Goal: Task Accomplishment & Management: Use online tool/utility

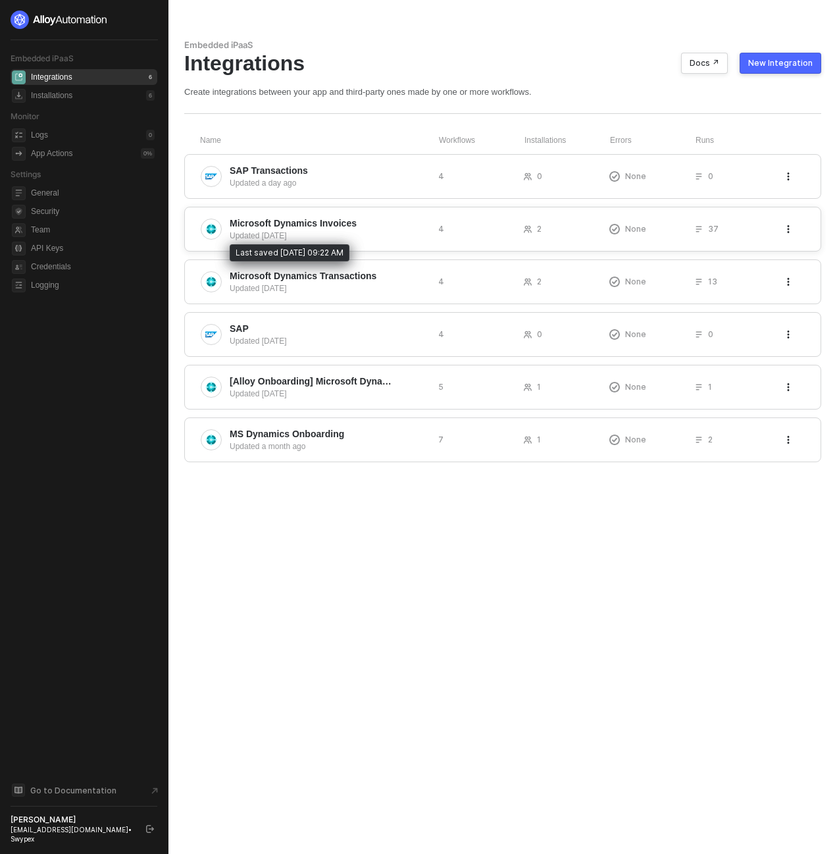
click at [319, 222] on span "Microsoft Dynamics Invoices" at bounding box center [293, 223] width 127 height 13
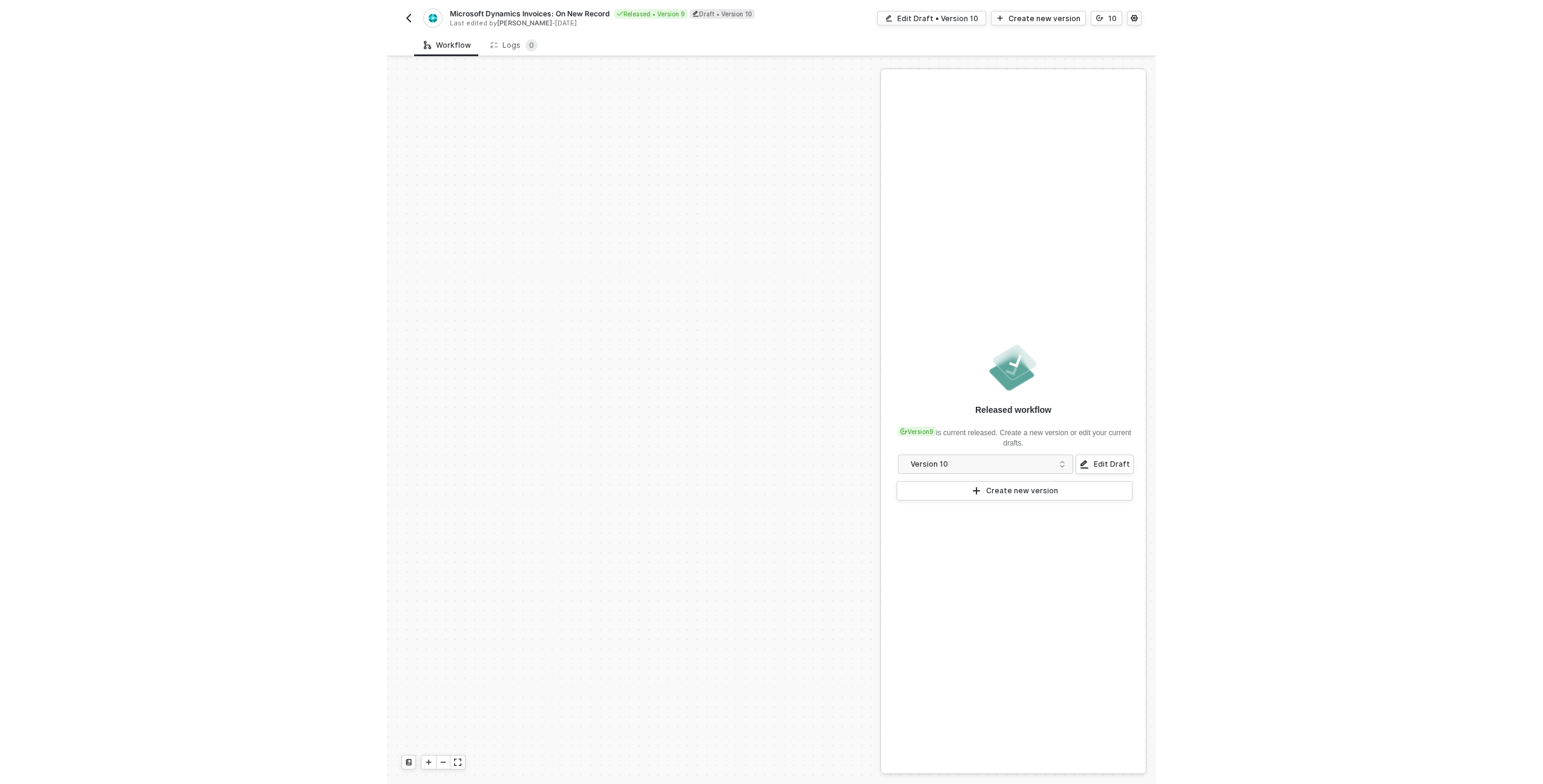
scroll to position [422, 0]
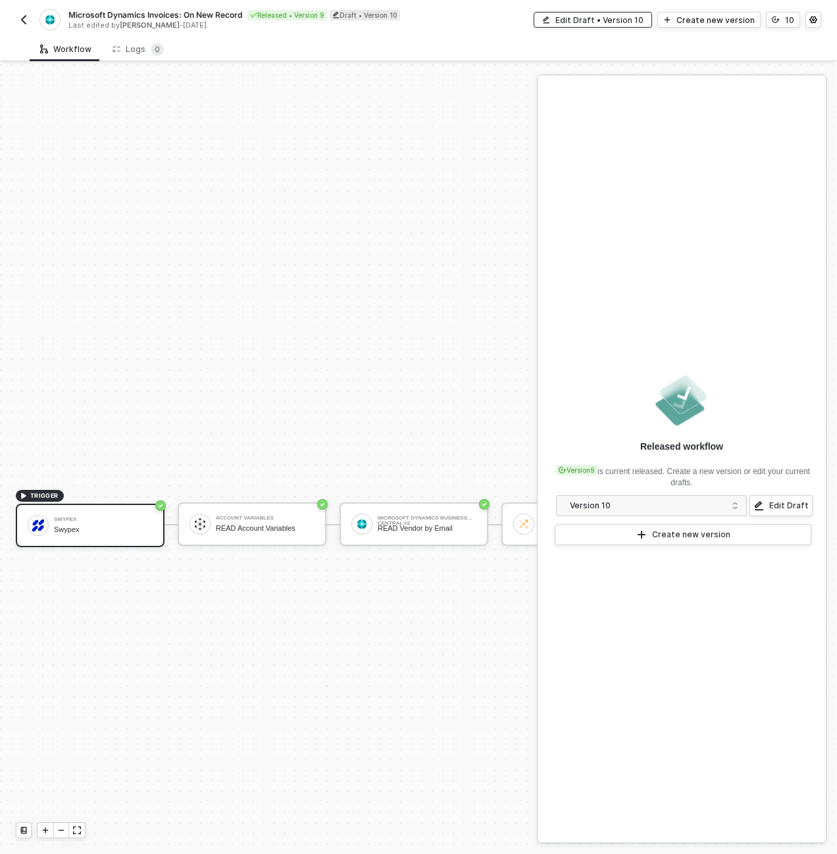
click at [614, 22] on div "Edit Draft • Version 10" at bounding box center [600, 19] width 88 height 11
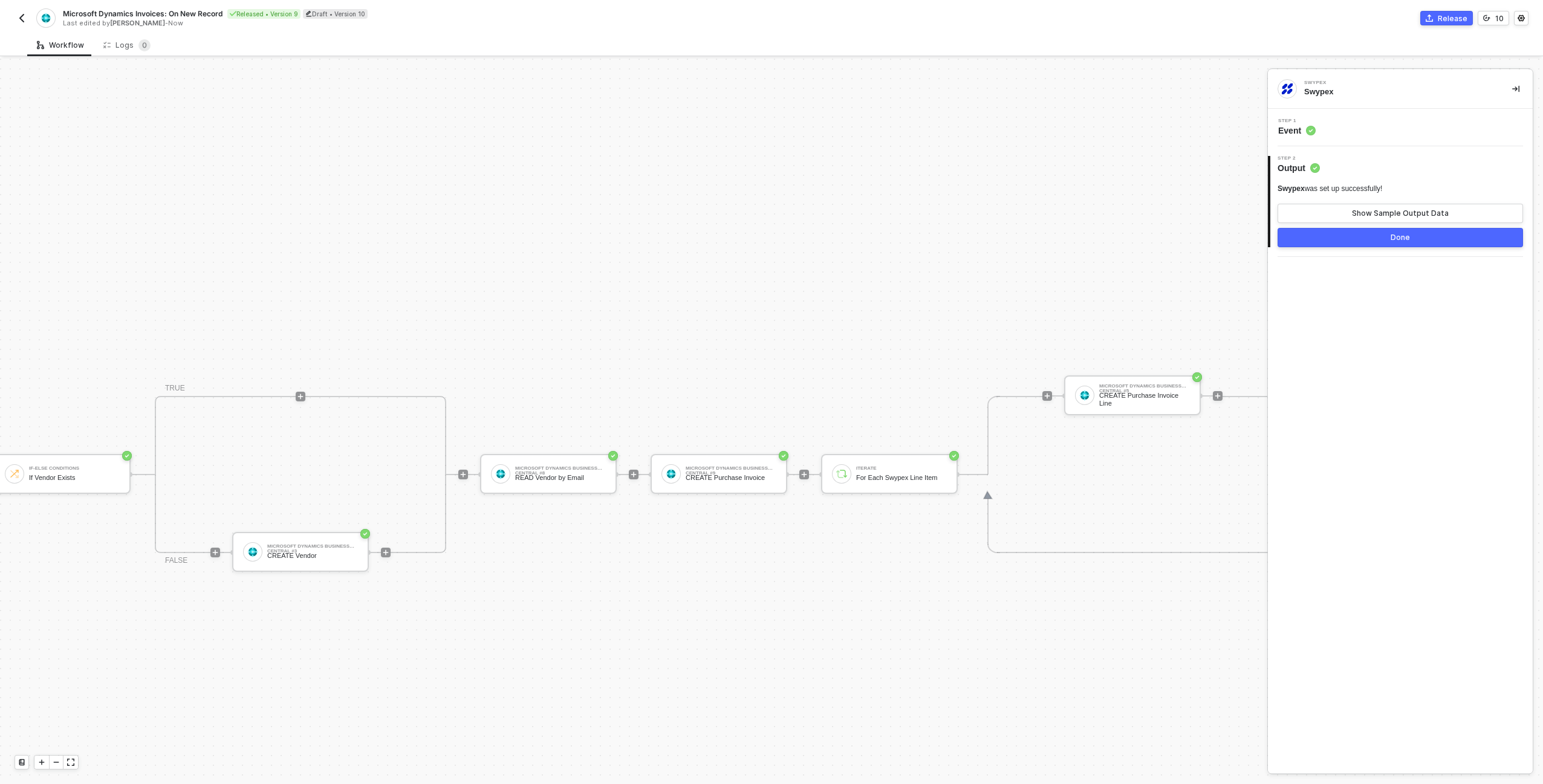
scroll to position [430, 557]
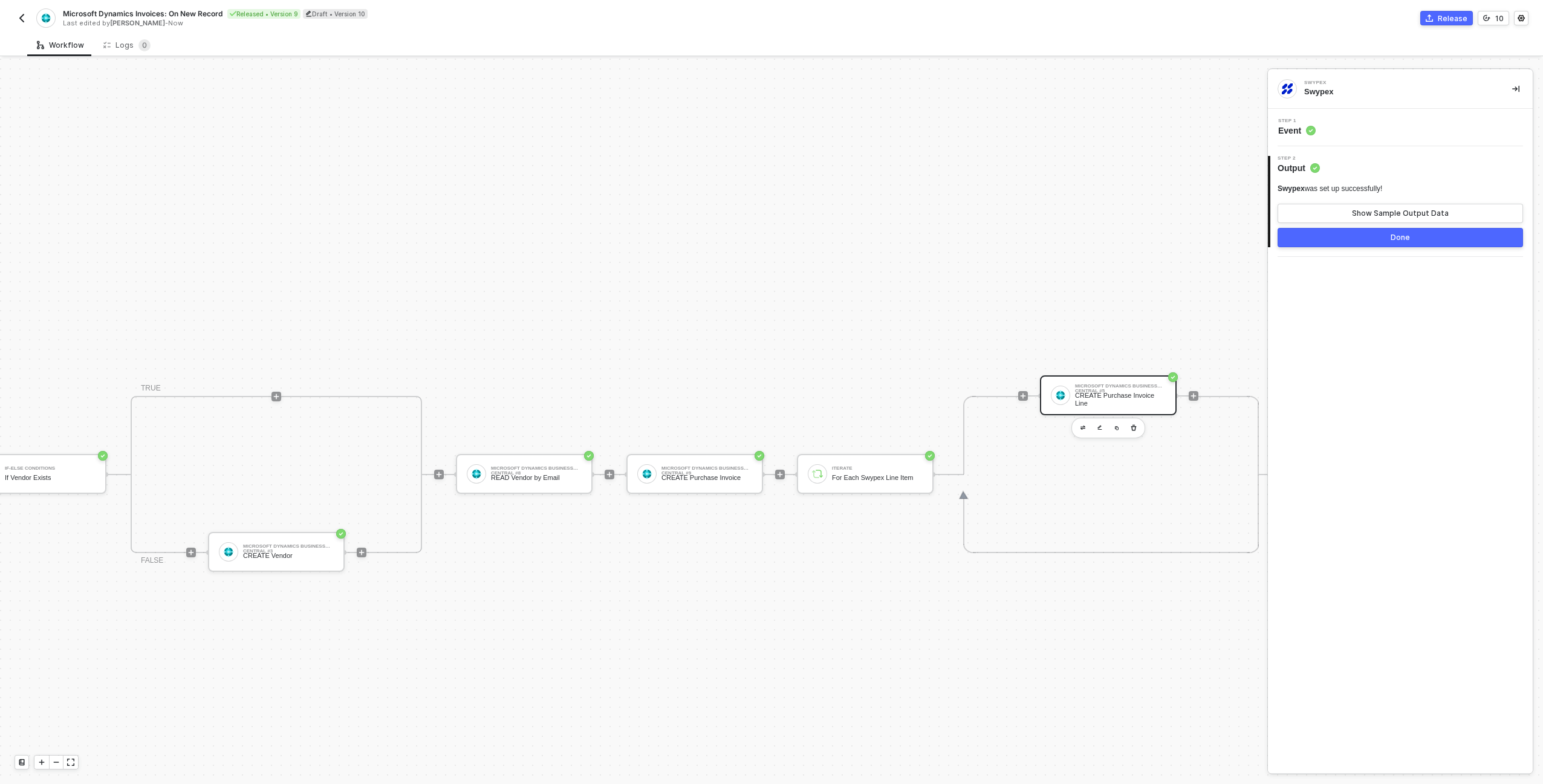
click at [769, 386] on div "Microsoft Dynamics Business Central #5" at bounding box center [1121, 386] width 91 height 5
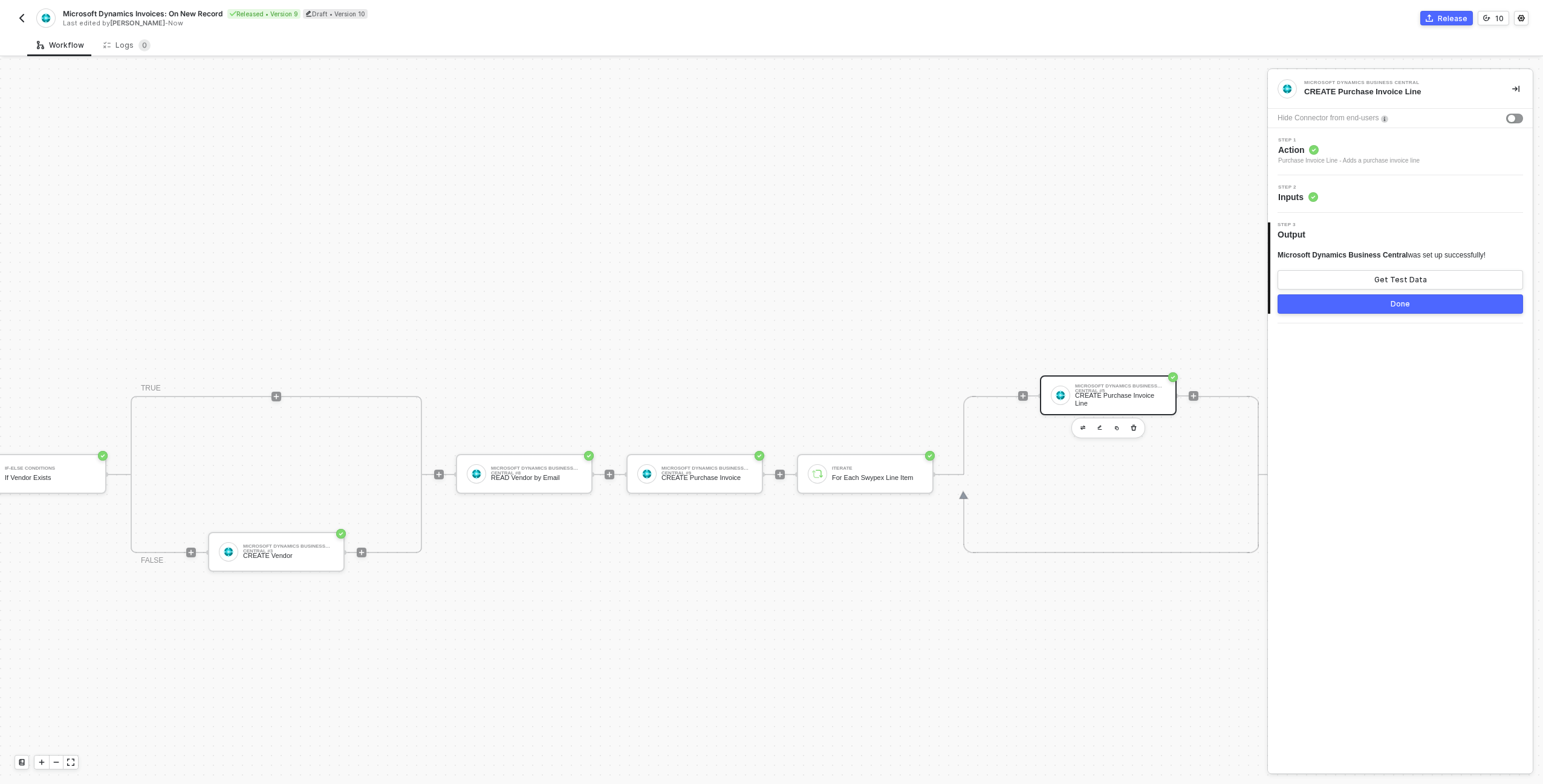
click at [769, 199] on div "Step 2 Inputs" at bounding box center [1402, 194] width 262 height 18
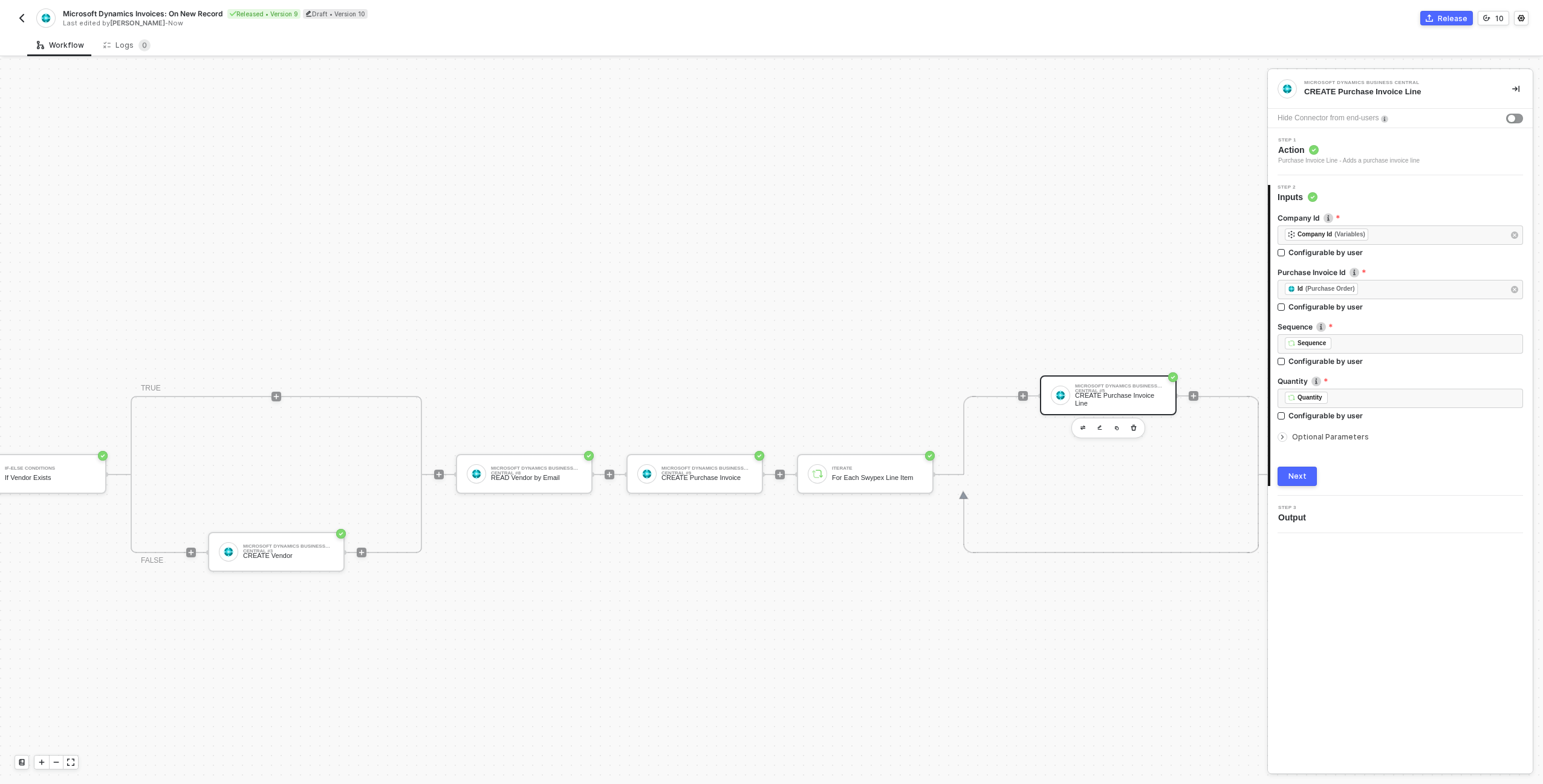
click at [769, 431] on div "Optional Parameters" at bounding box center [1400, 437] width 245 height 13
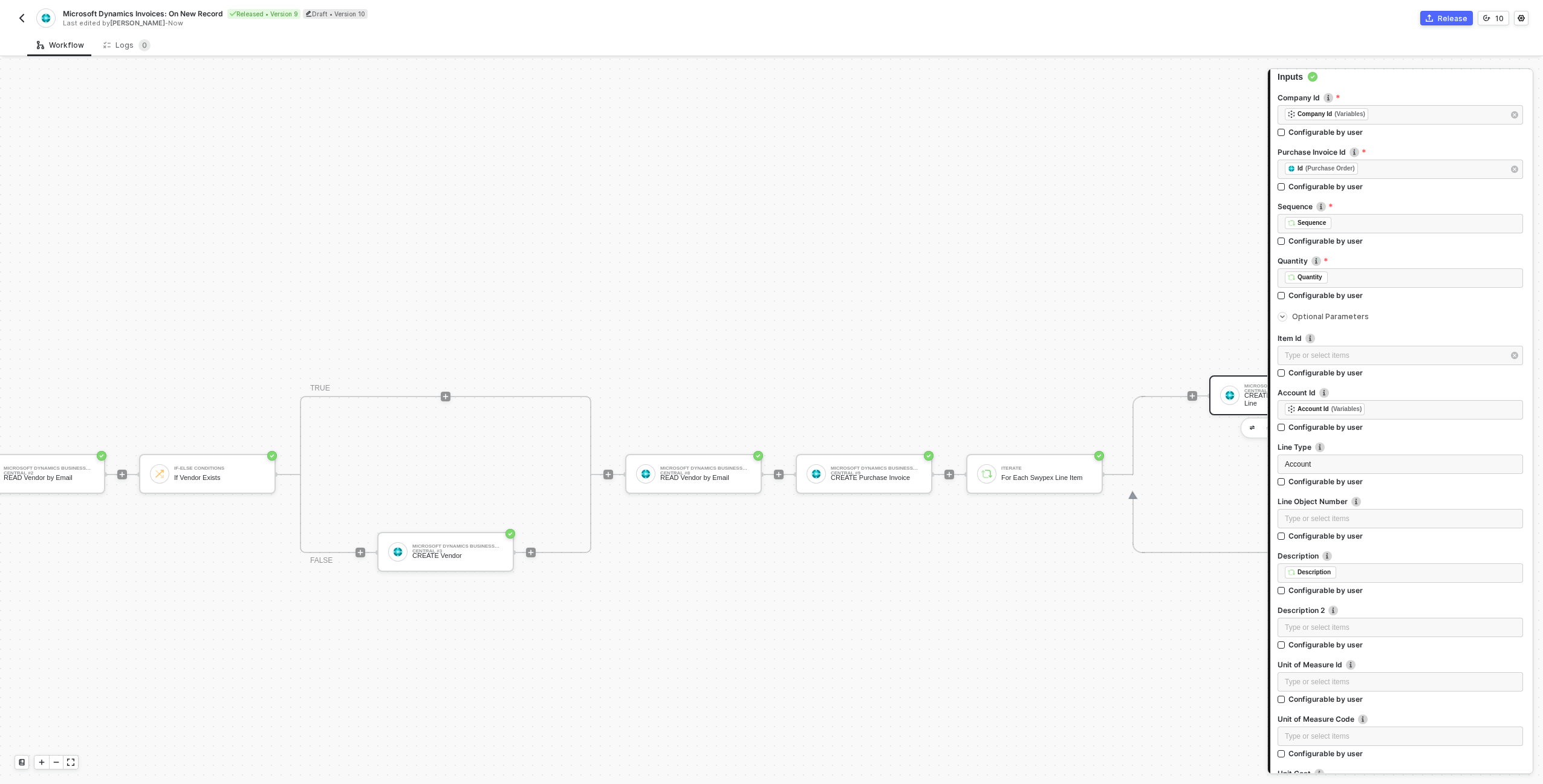
scroll to position [430, 0]
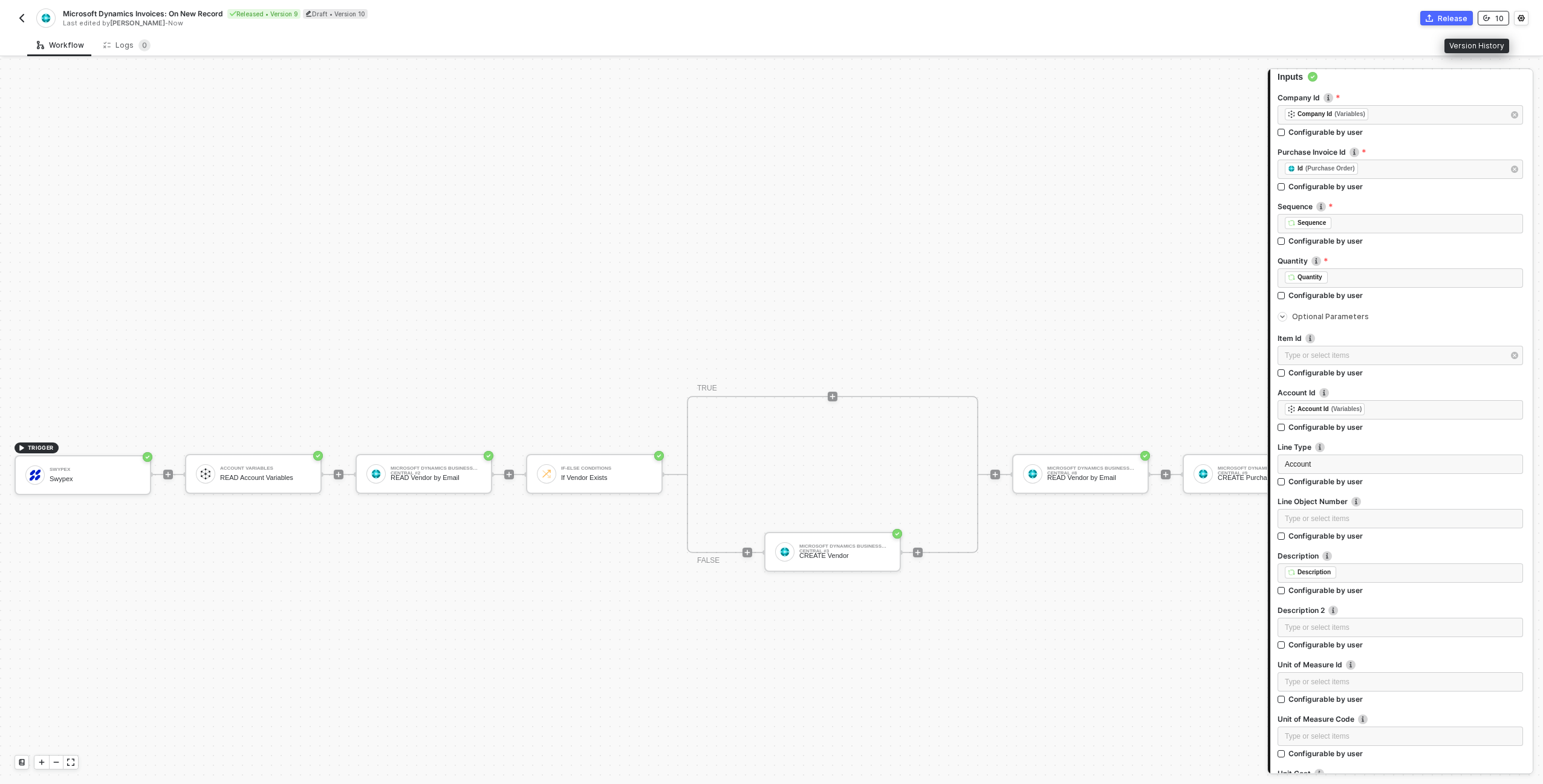
click at [769, 17] on icon "icon-versioning" at bounding box center [1487, 17] width 7 height 6
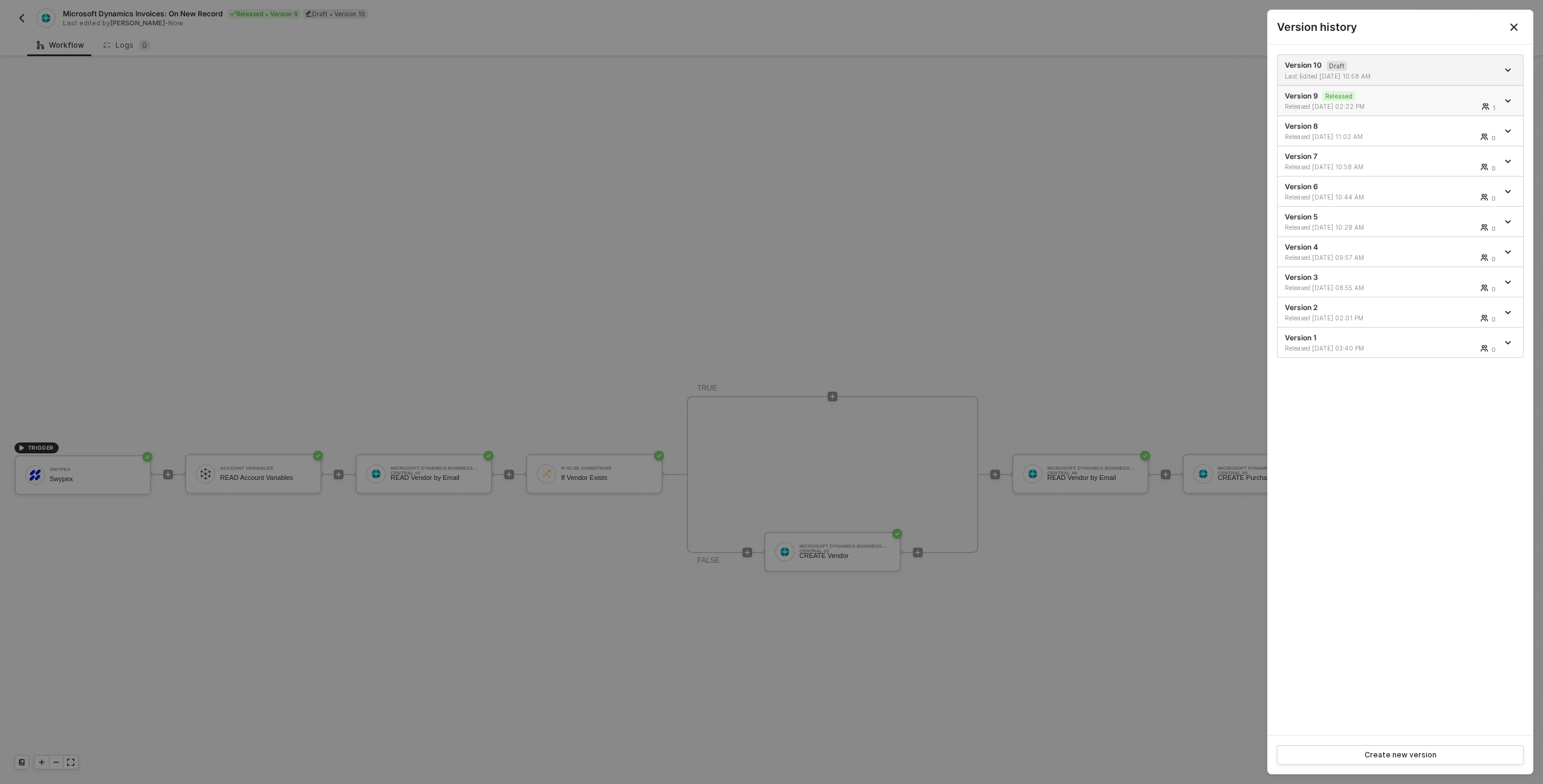
click at [769, 106] on div "Released 08/11/2025 02:22 PM 1" at bounding box center [1391, 106] width 213 height 8
click at [769, 76] on div "Last Edited 08/19/2025 01:35 PM" at bounding box center [1391, 75] width 213 height 8
click at [769, 292] on div at bounding box center [772, 392] width 1543 height 784
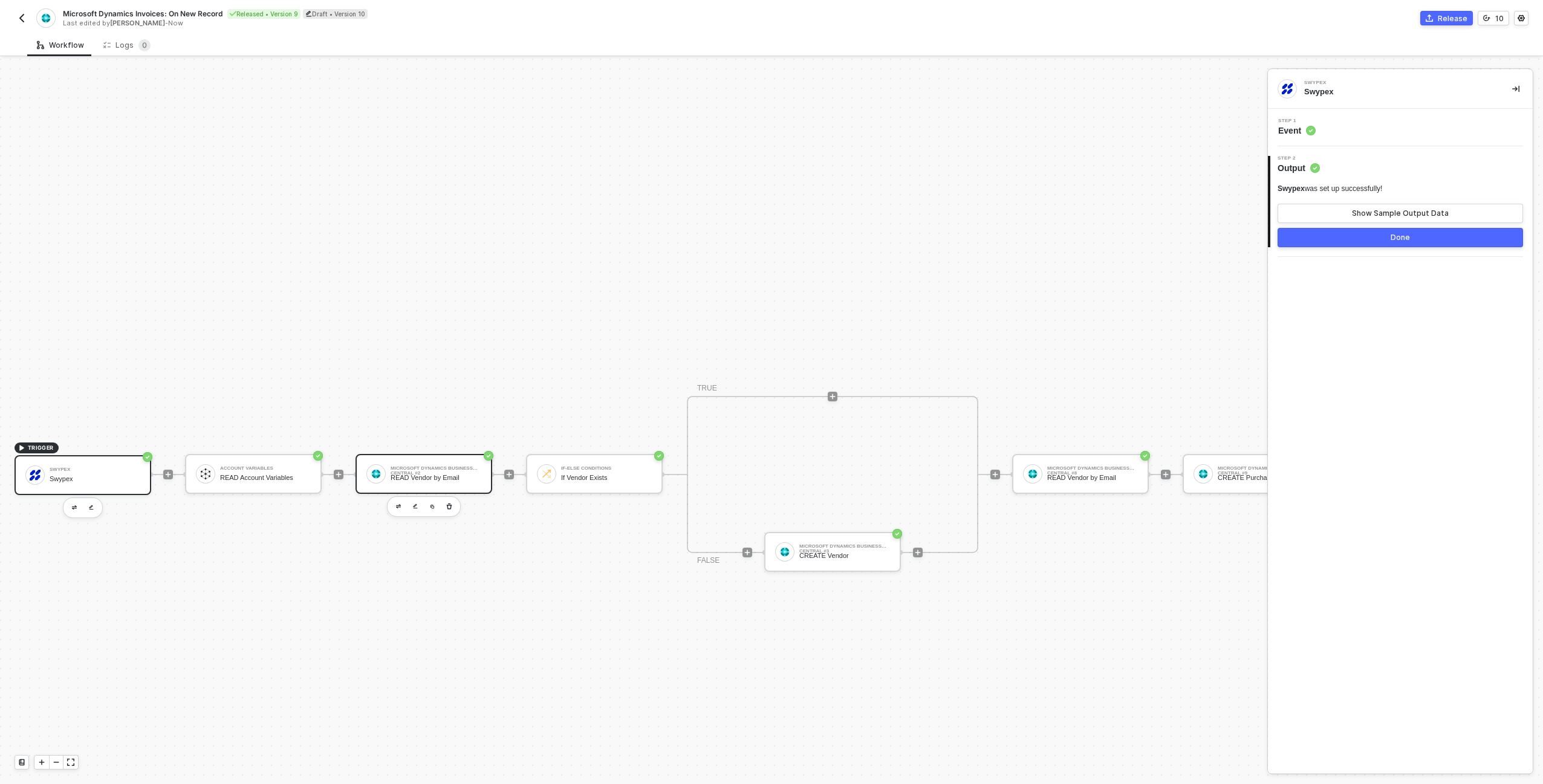
click at [465, 463] on div "Microsoft Dynamics Business Central #2 READ Vendor by Email" at bounding box center [435, 474] width 91 height 23
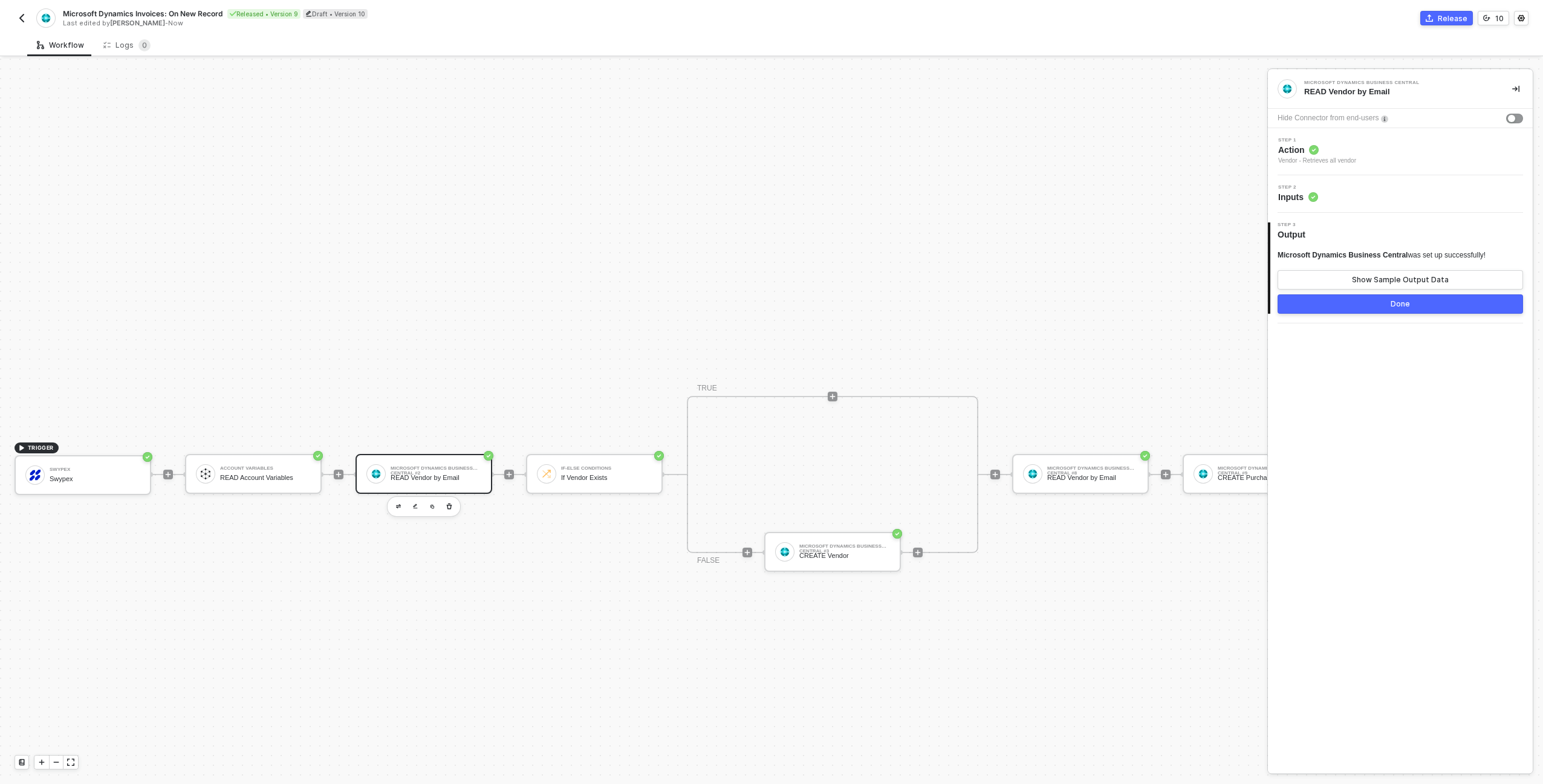
click at [769, 190] on div "Step 2 Inputs" at bounding box center [1402, 194] width 262 height 18
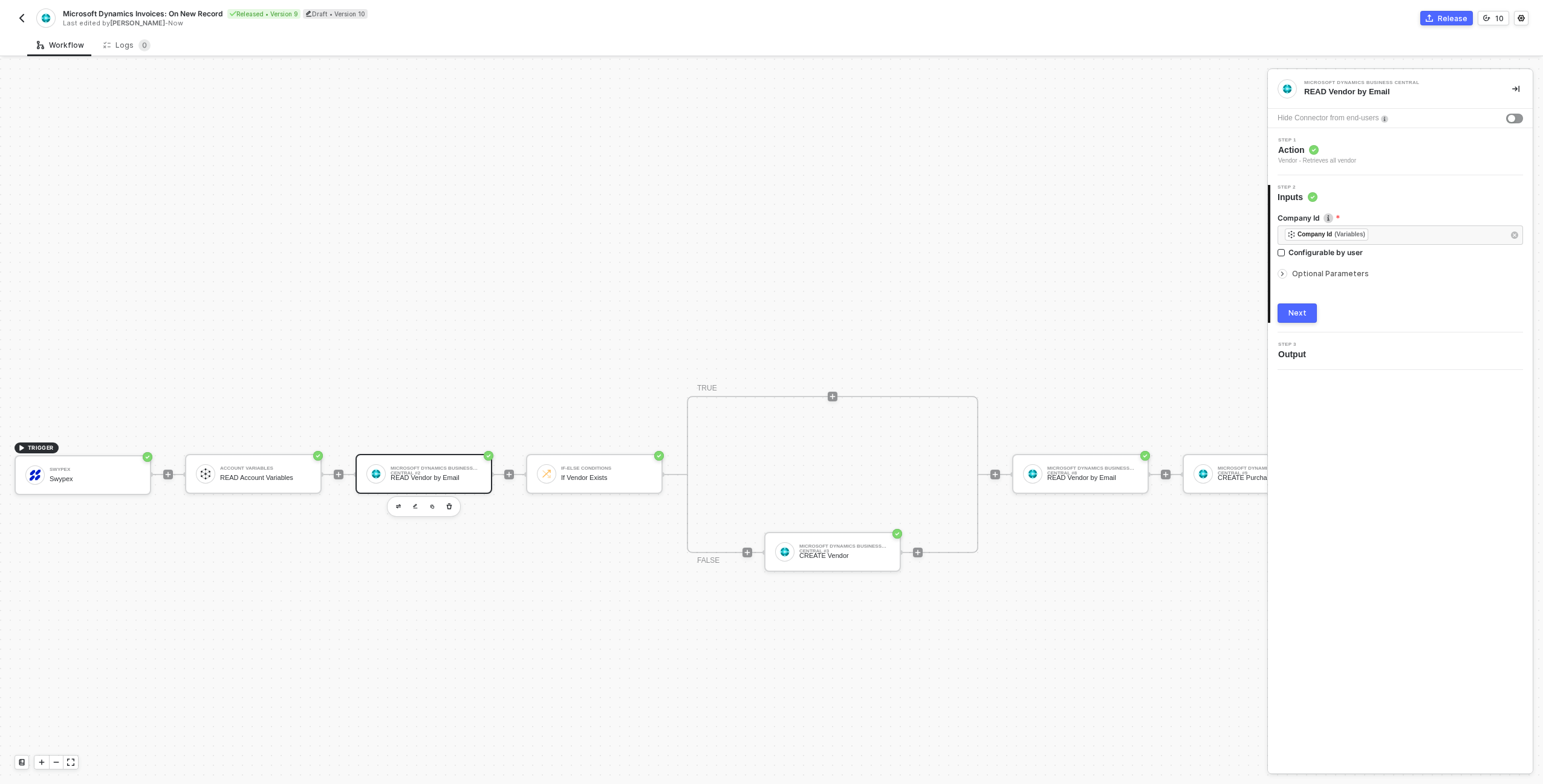
click at [769, 272] on span "Optional Parameters" at bounding box center [1331, 274] width 77 height 9
click at [769, 276] on span "Optional Parameters" at bounding box center [1331, 274] width 77 height 9
click at [769, 314] on div "email eq ' ﻿ Email (Partner) '" at bounding box center [1401, 312] width 231 height 13
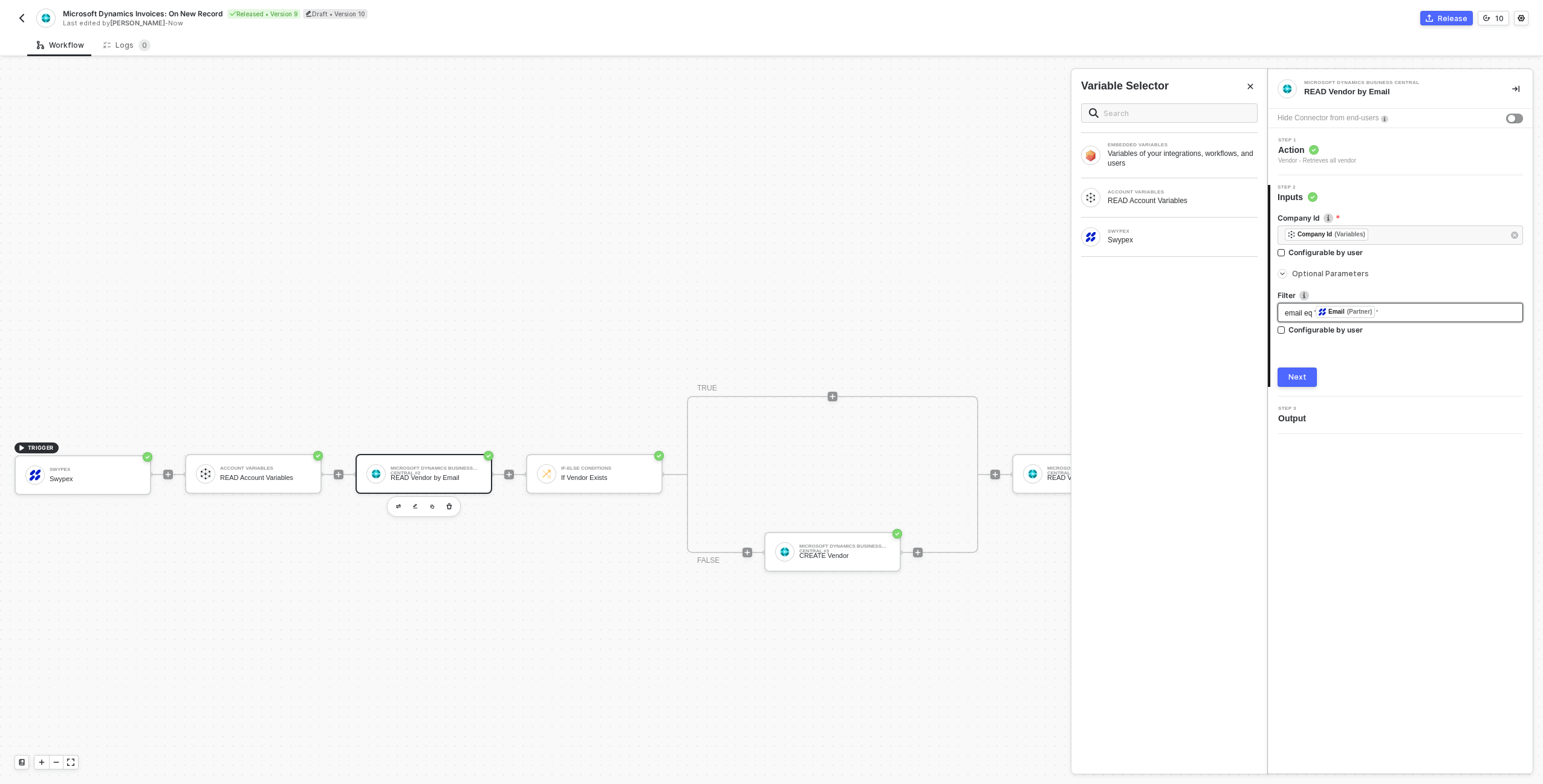
click at [769, 316] on div "email eq ' ﻿ Email (Partner) '" at bounding box center [1401, 312] width 231 height 13
click at [17, 15] on button "button" at bounding box center [22, 18] width 15 height 15
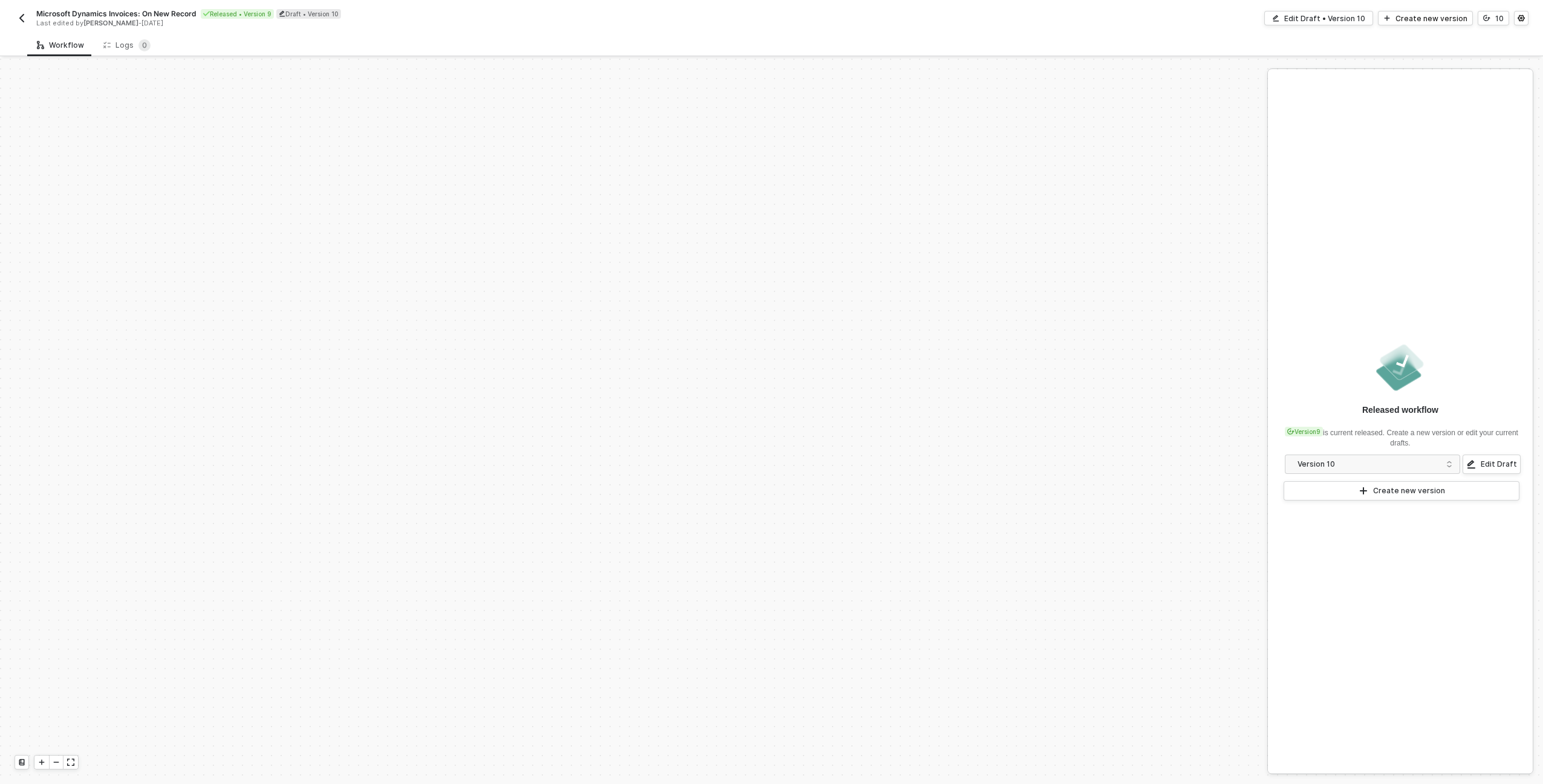
scroll to position [422, 0]
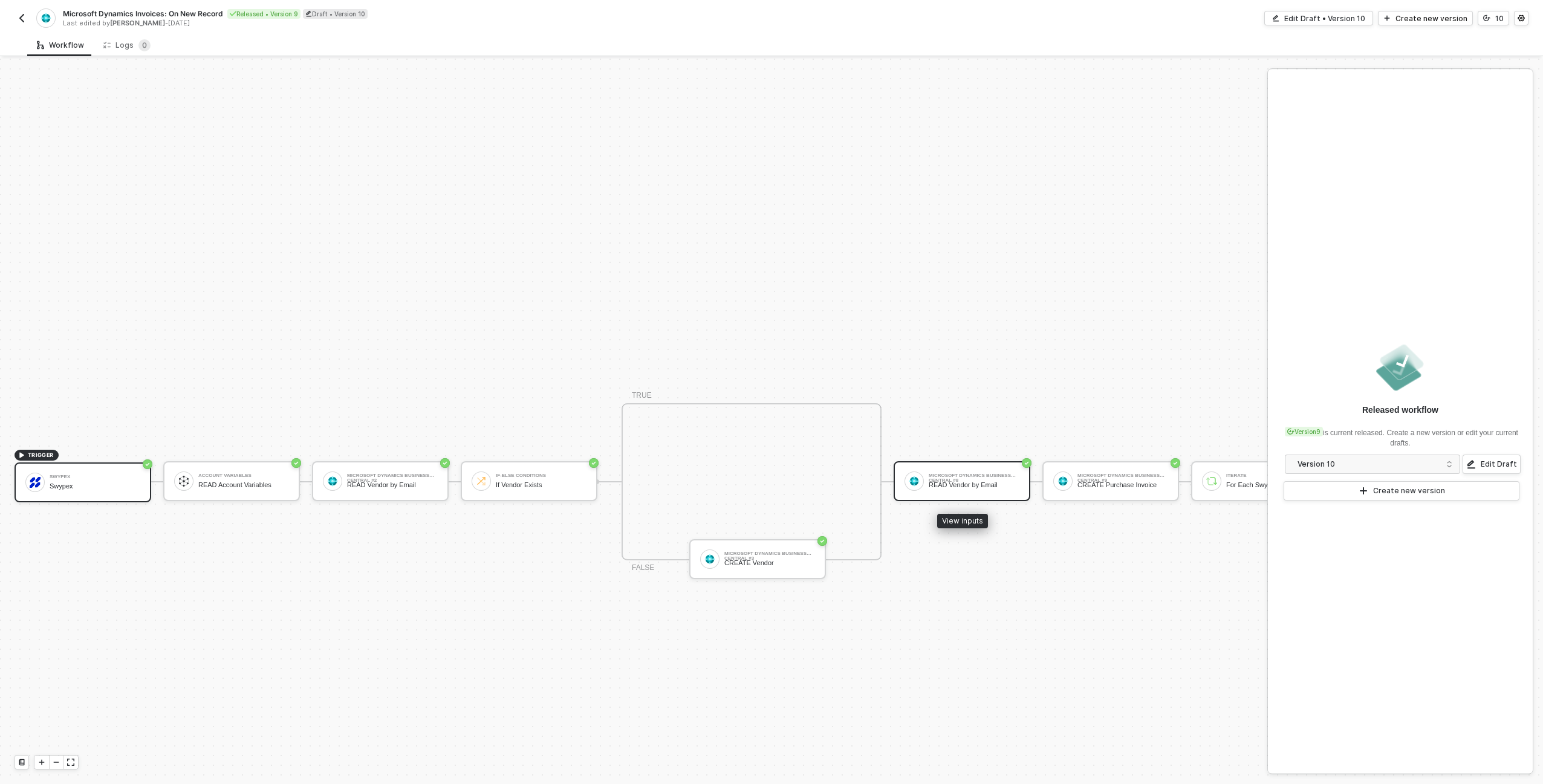
click at [973, 476] on div "Microsoft Dynamics Business Central #8" at bounding box center [974, 476] width 91 height 5
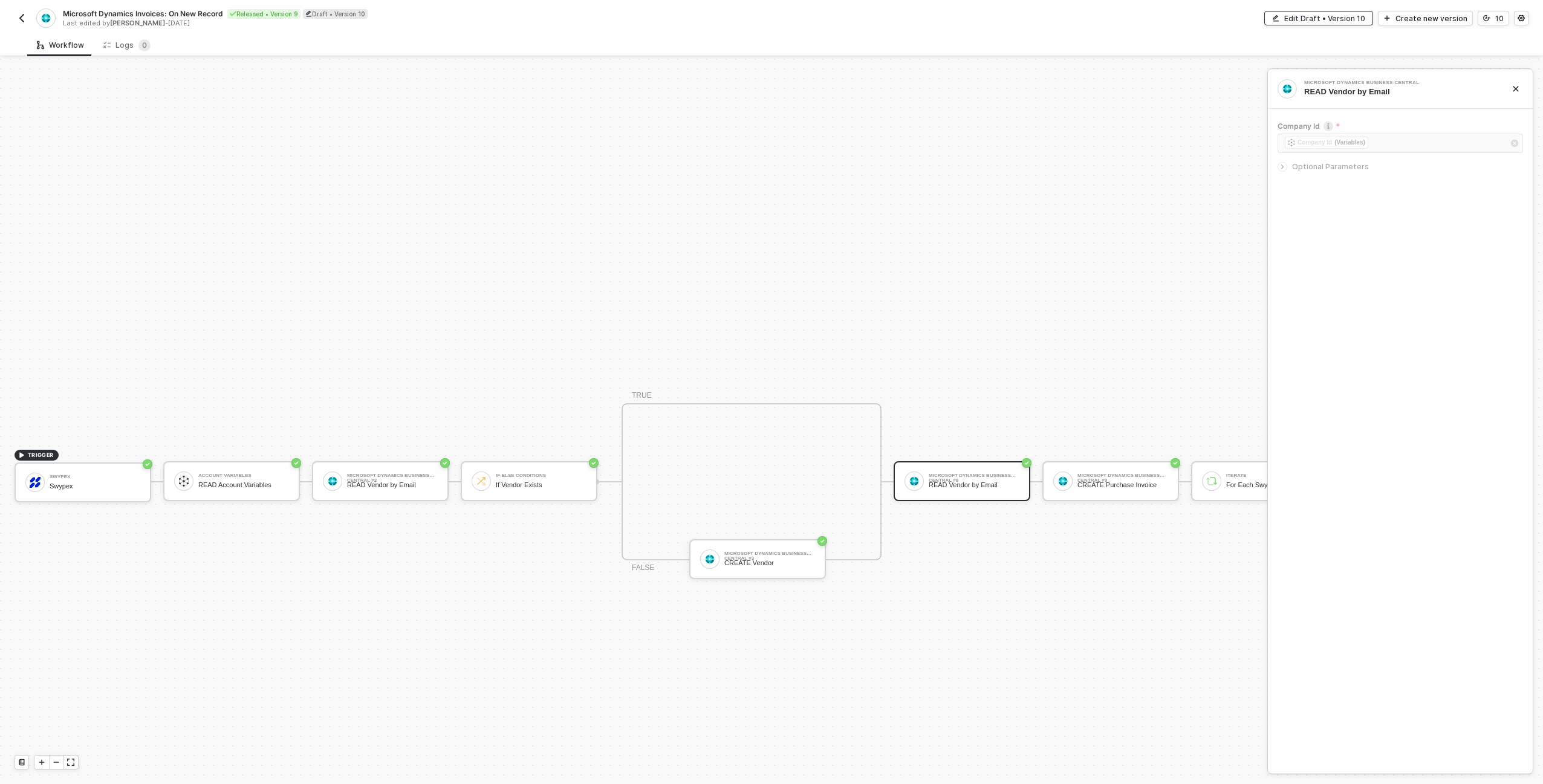
click at [1348, 18] on div "Edit Draft • Version 10" at bounding box center [1324, 17] width 81 height 10
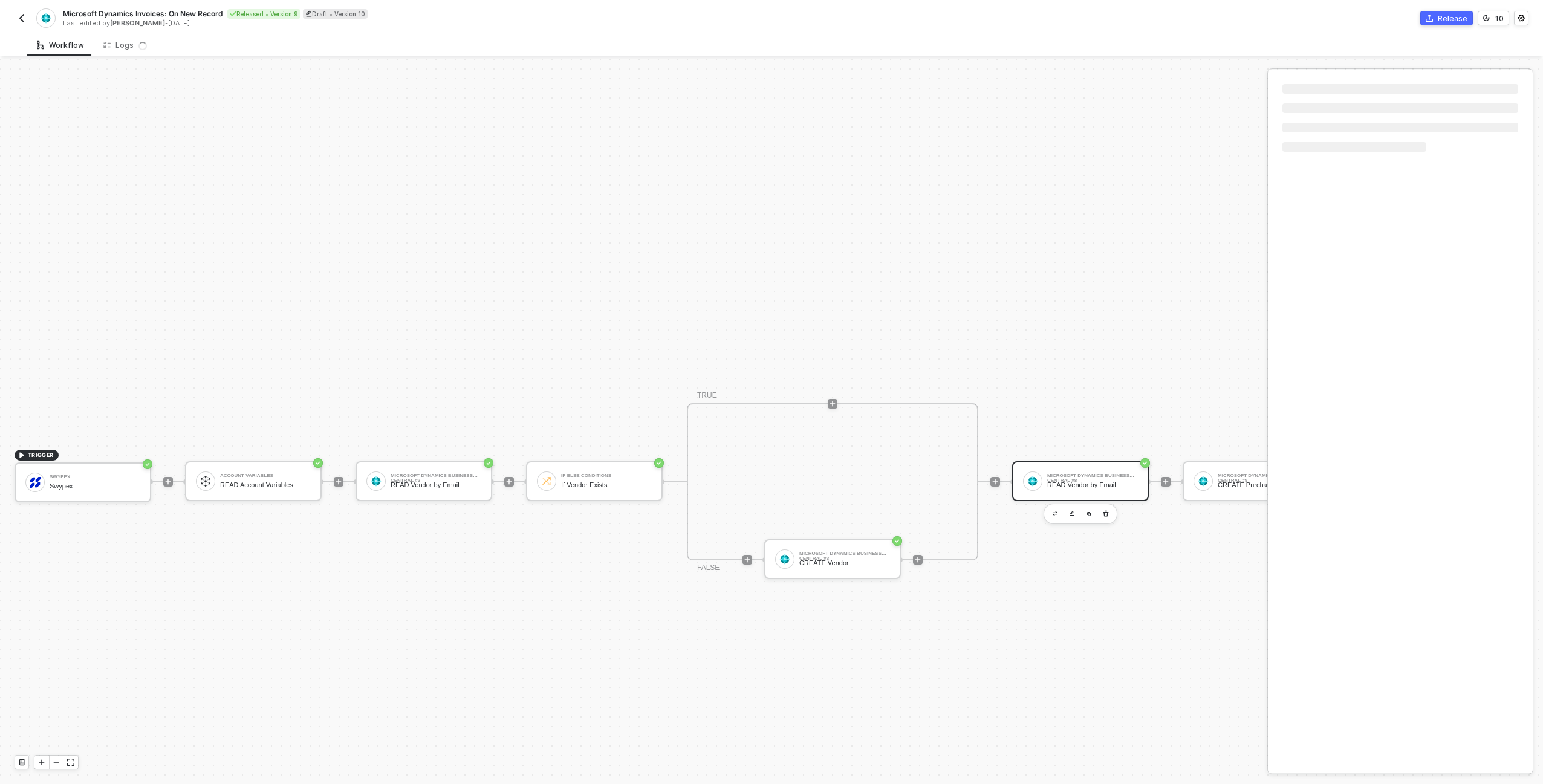
click at [1060, 484] on div "READ Vendor by Email" at bounding box center [1092, 485] width 91 height 8
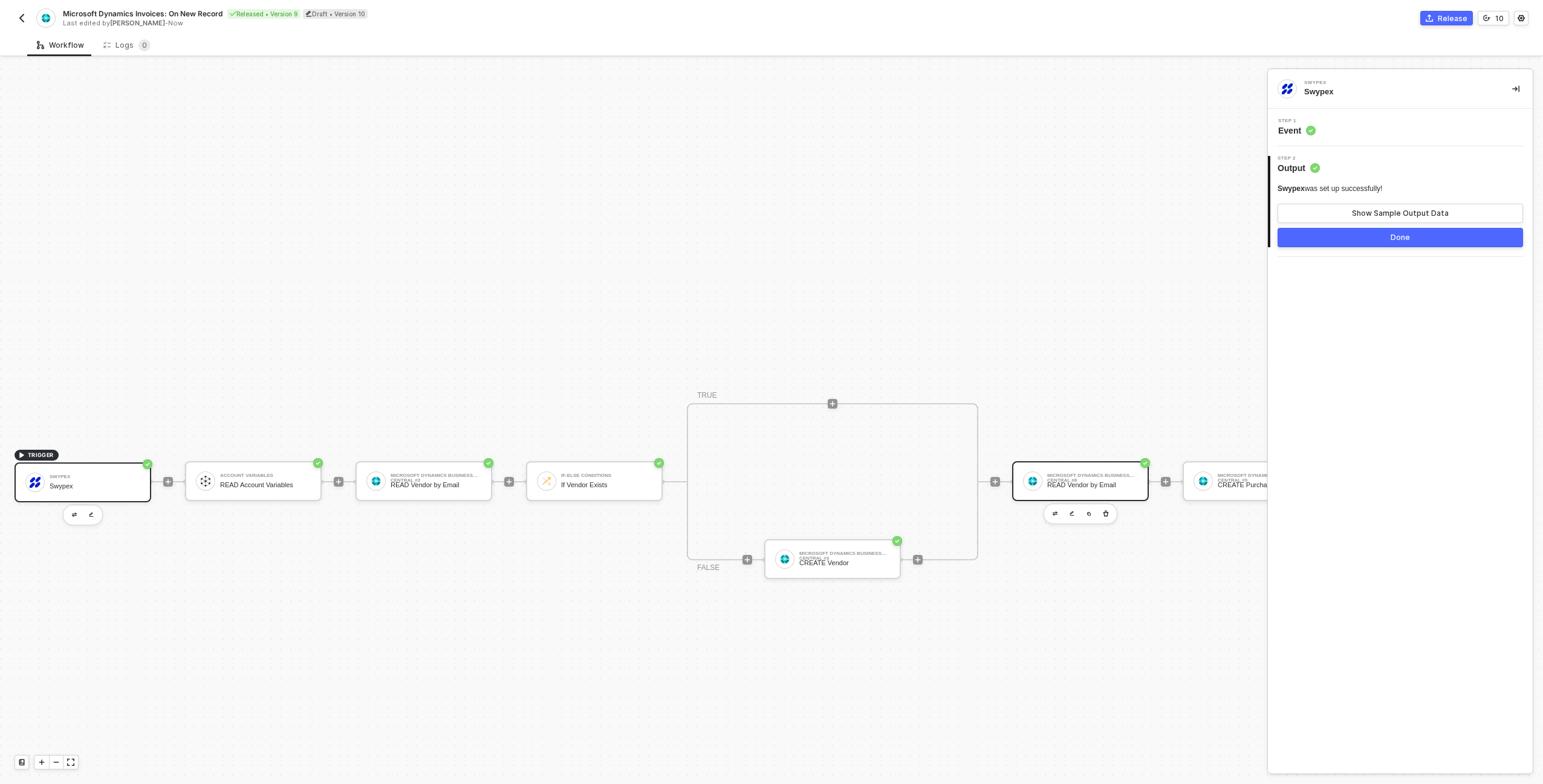
click at [1083, 483] on div "READ Vendor by Email" at bounding box center [1092, 485] width 91 height 8
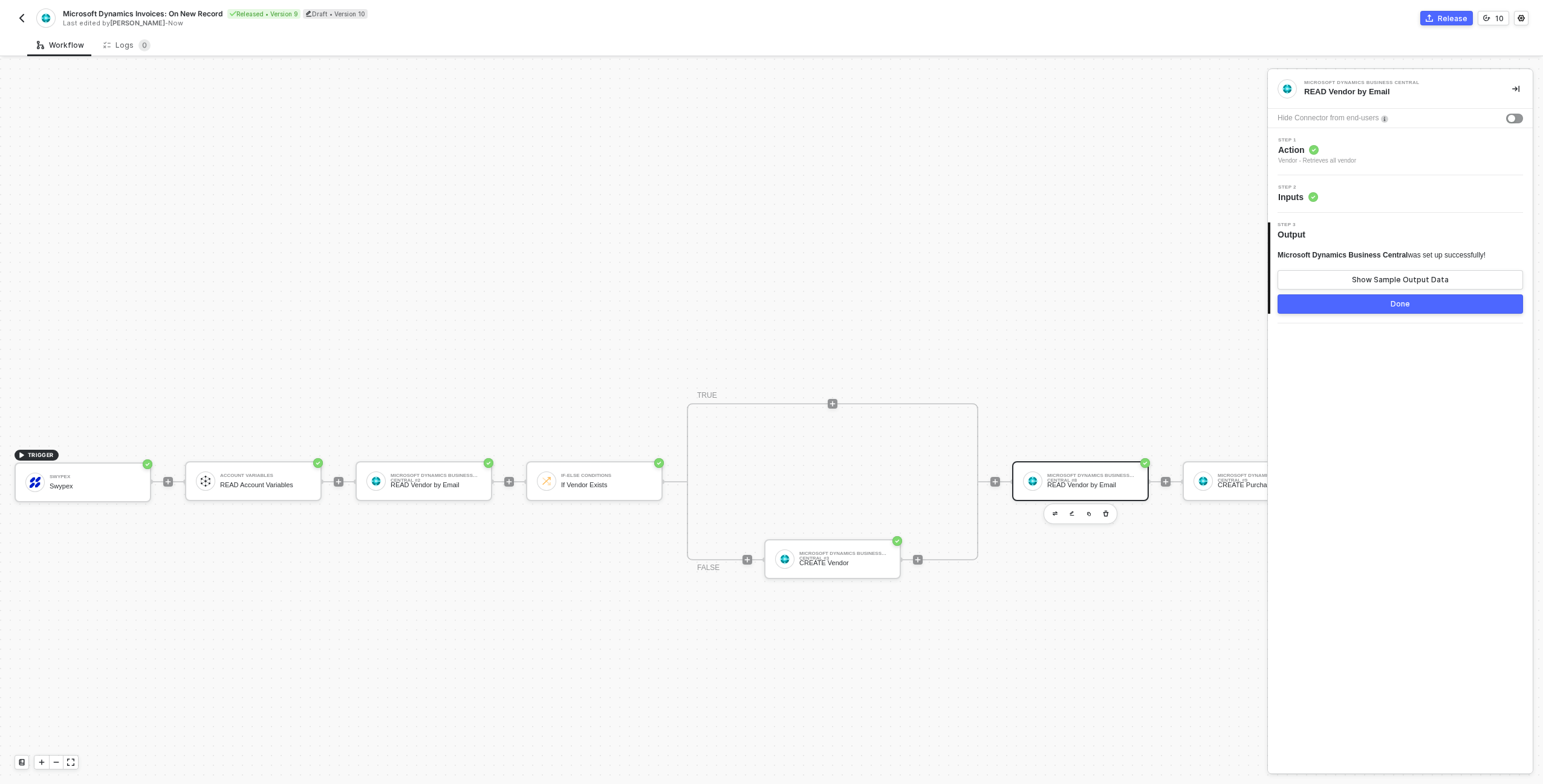
click at [1353, 186] on div "Step 2 Inputs" at bounding box center [1402, 194] width 262 height 18
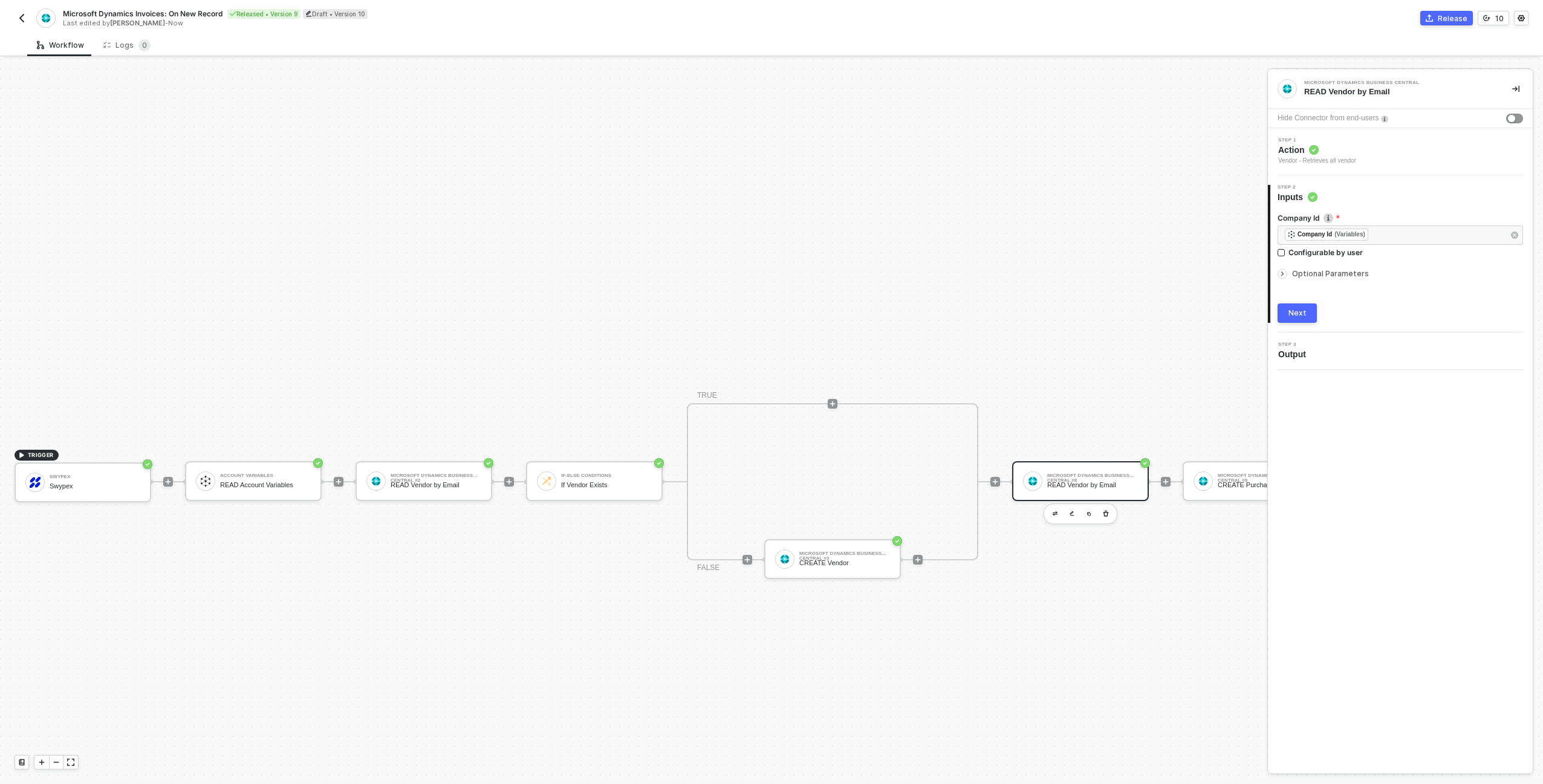
click at [1352, 272] on span "Optional Parameters" at bounding box center [1331, 274] width 77 height 9
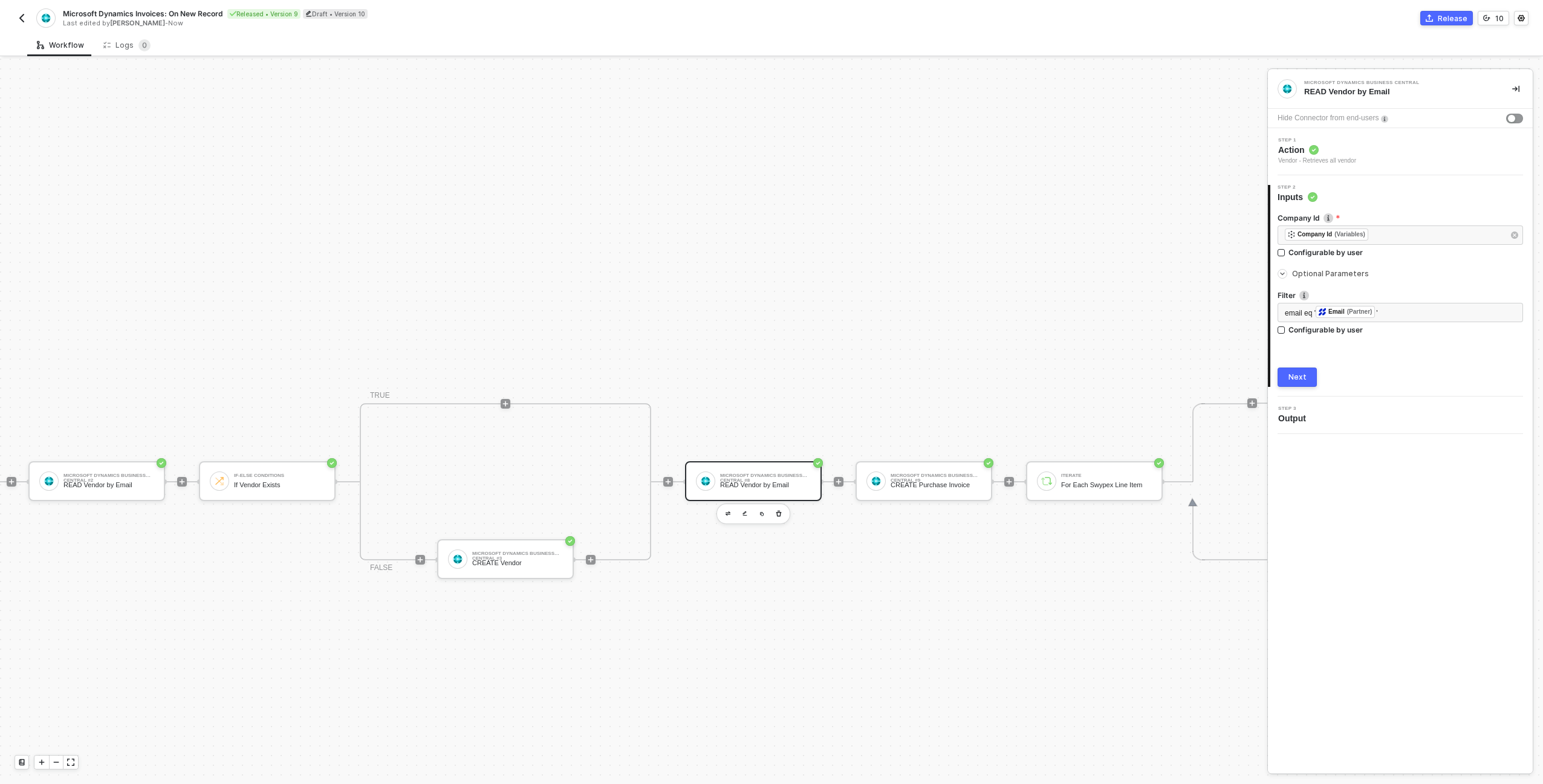
scroll to position [422, 339]
click at [969, 489] on div "Microsoft Dynamics Business Central #9 CREATE Purchase Invoice" at bounding box center [924, 481] width 91 height 23
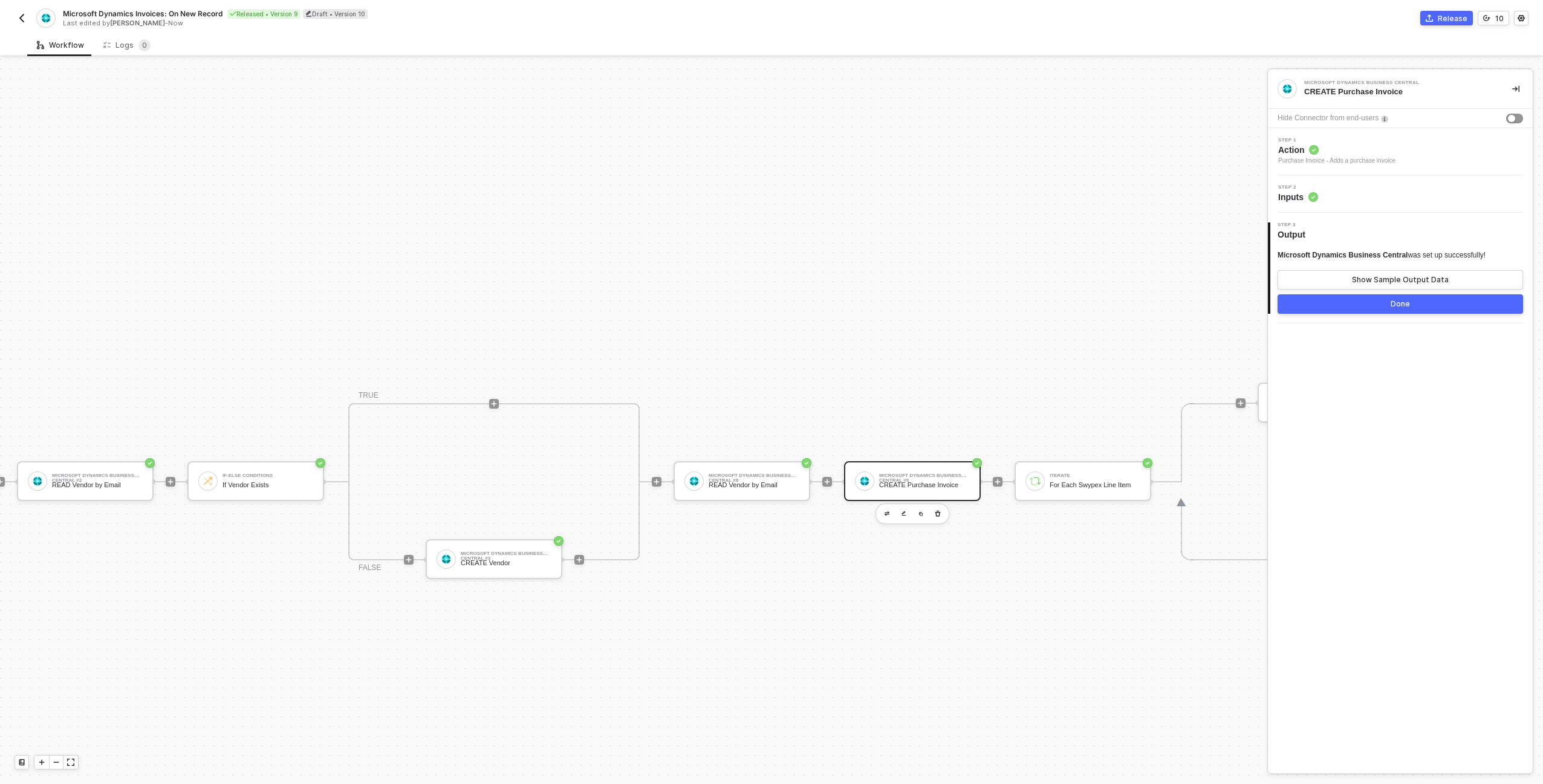
click at [1362, 192] on div "Step 2 Inputs" at bounding box center [1402, 194] width 262 height 18
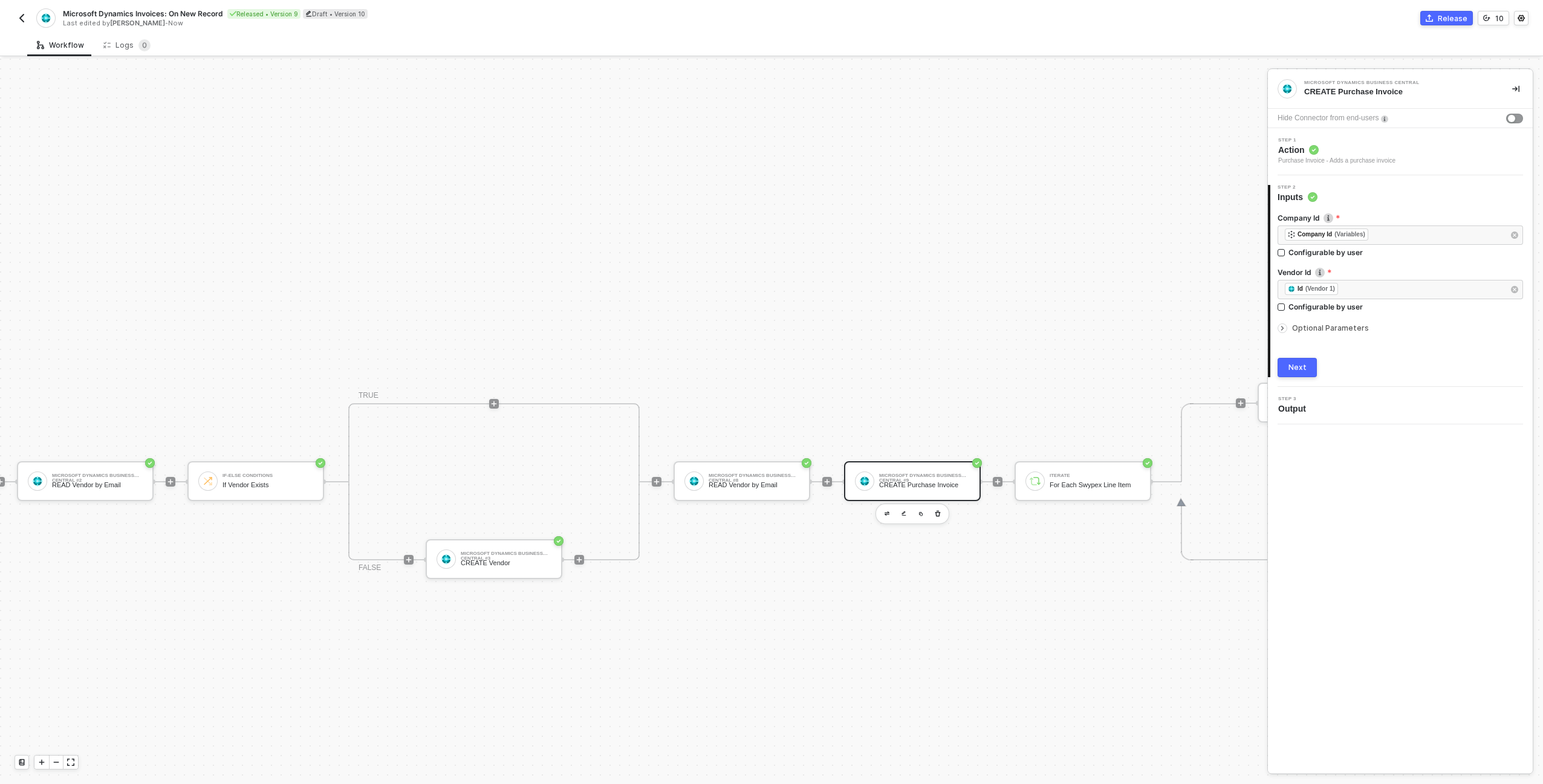
click at [1328, 335] on div "Company Id ﻿ ﻿ Company Id (Variables) ﻿ Configurable by user Vendor Id ﻿ ﻿ Id (…" at bounding box center [1400, 290] width 245 height 174
click at [1320, 330] on span "Optional Parameters" at bounding box center [1331, 328] width 77 height 9
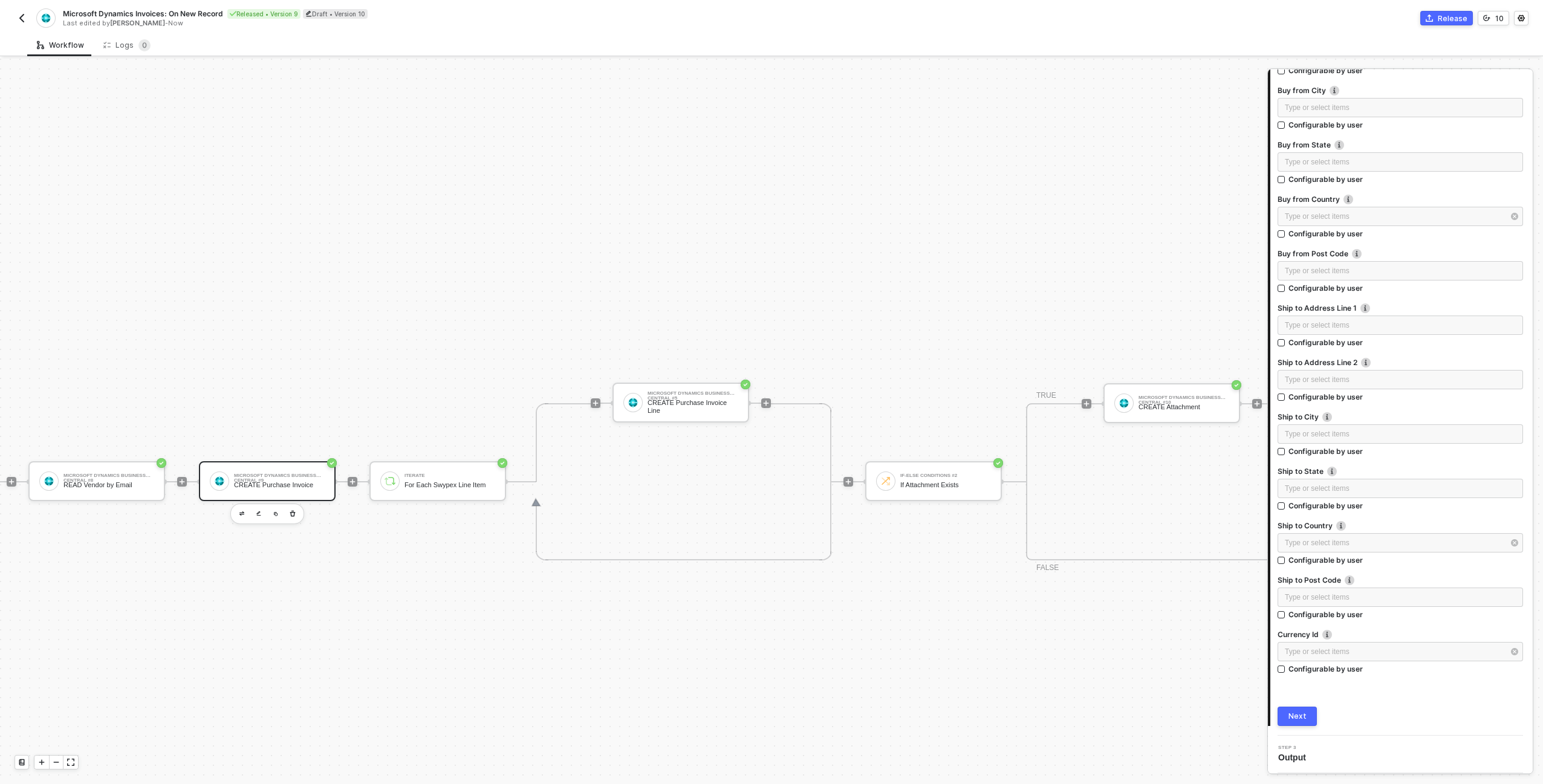
scroll to position [422, 1040]
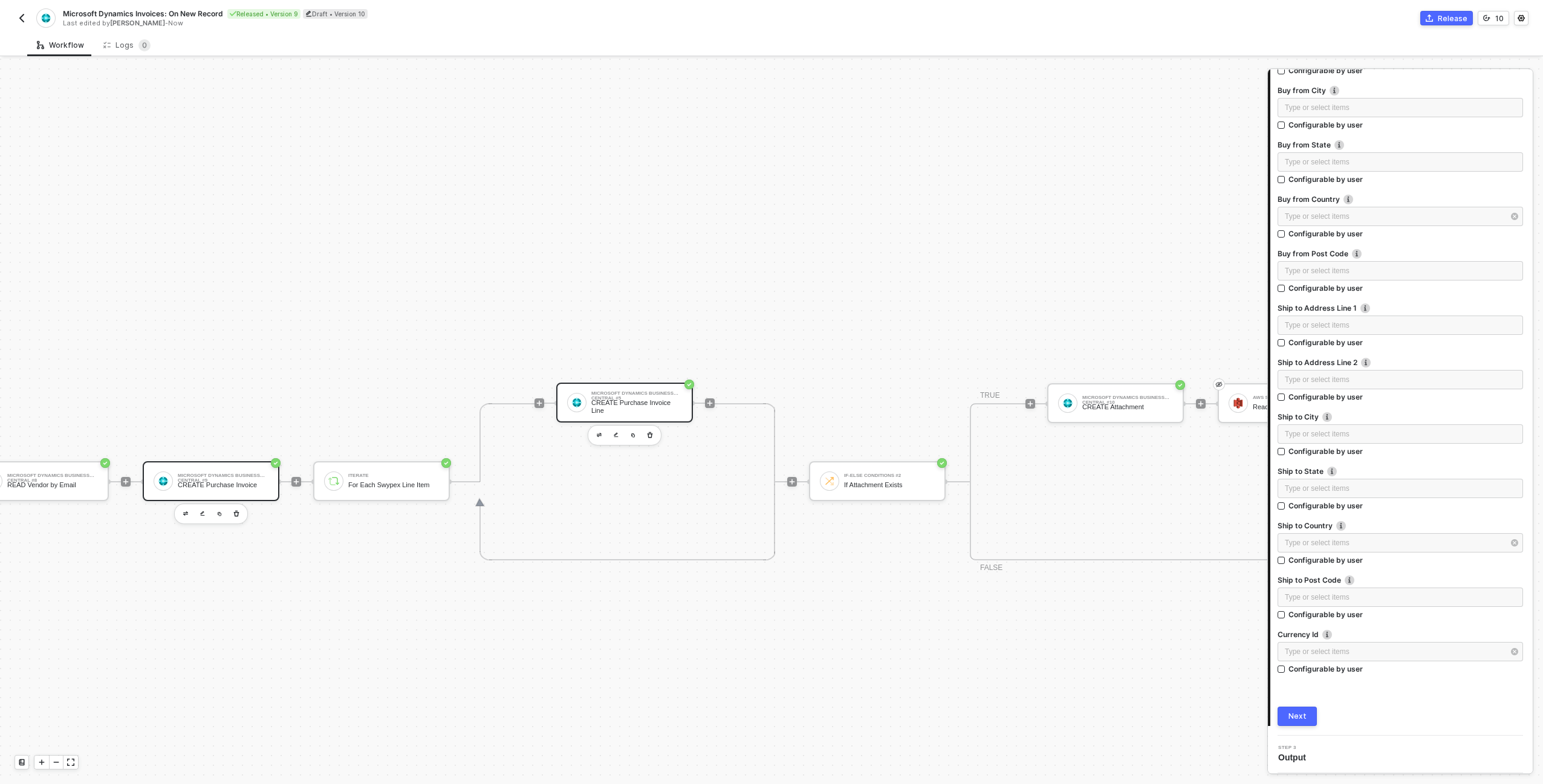
click at [615, 399] on div "CREATE Purchase Invoice Line" at bounding box center [636, 407] width 91 height 15
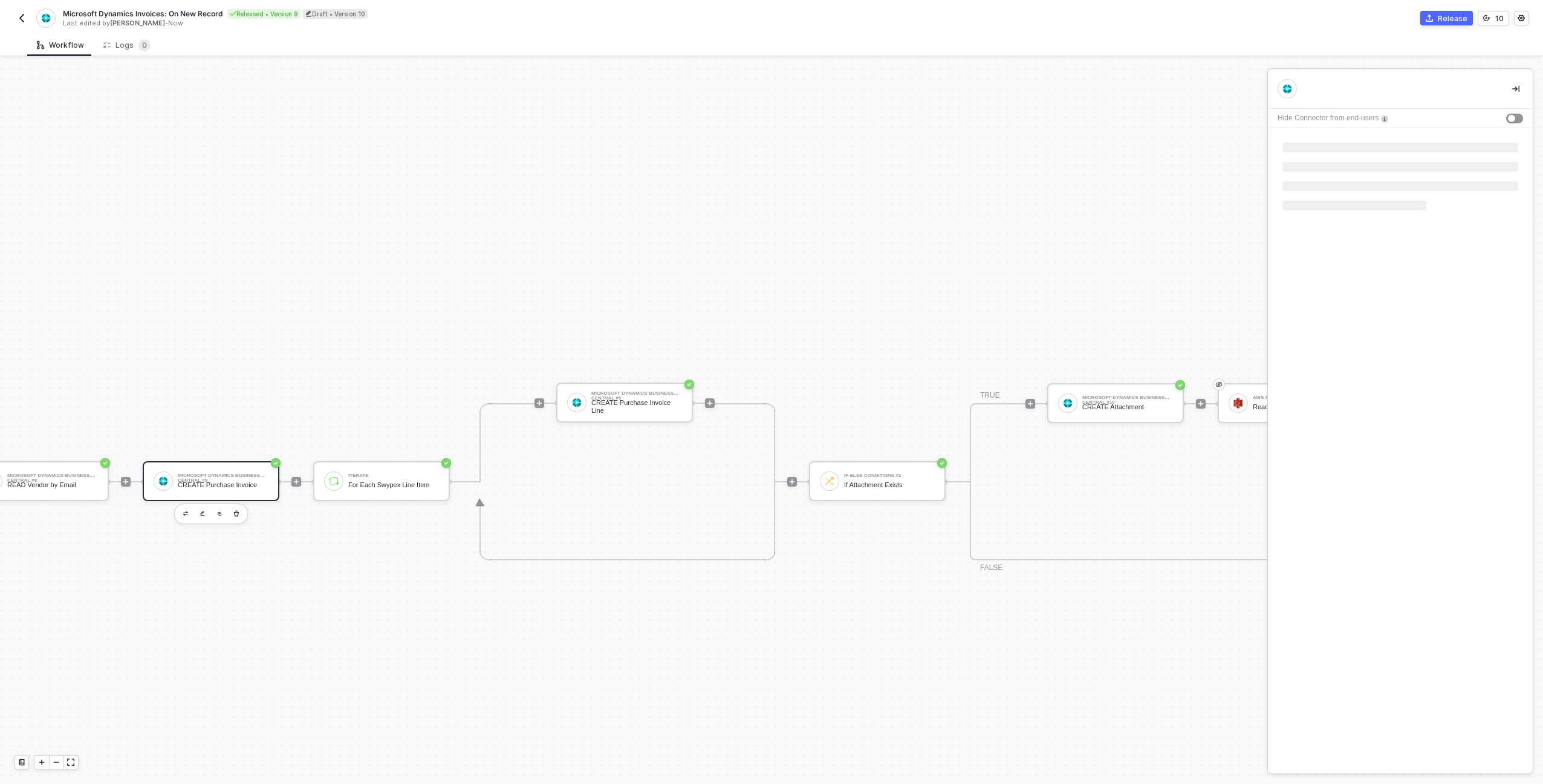
scroll to position [0, 0]
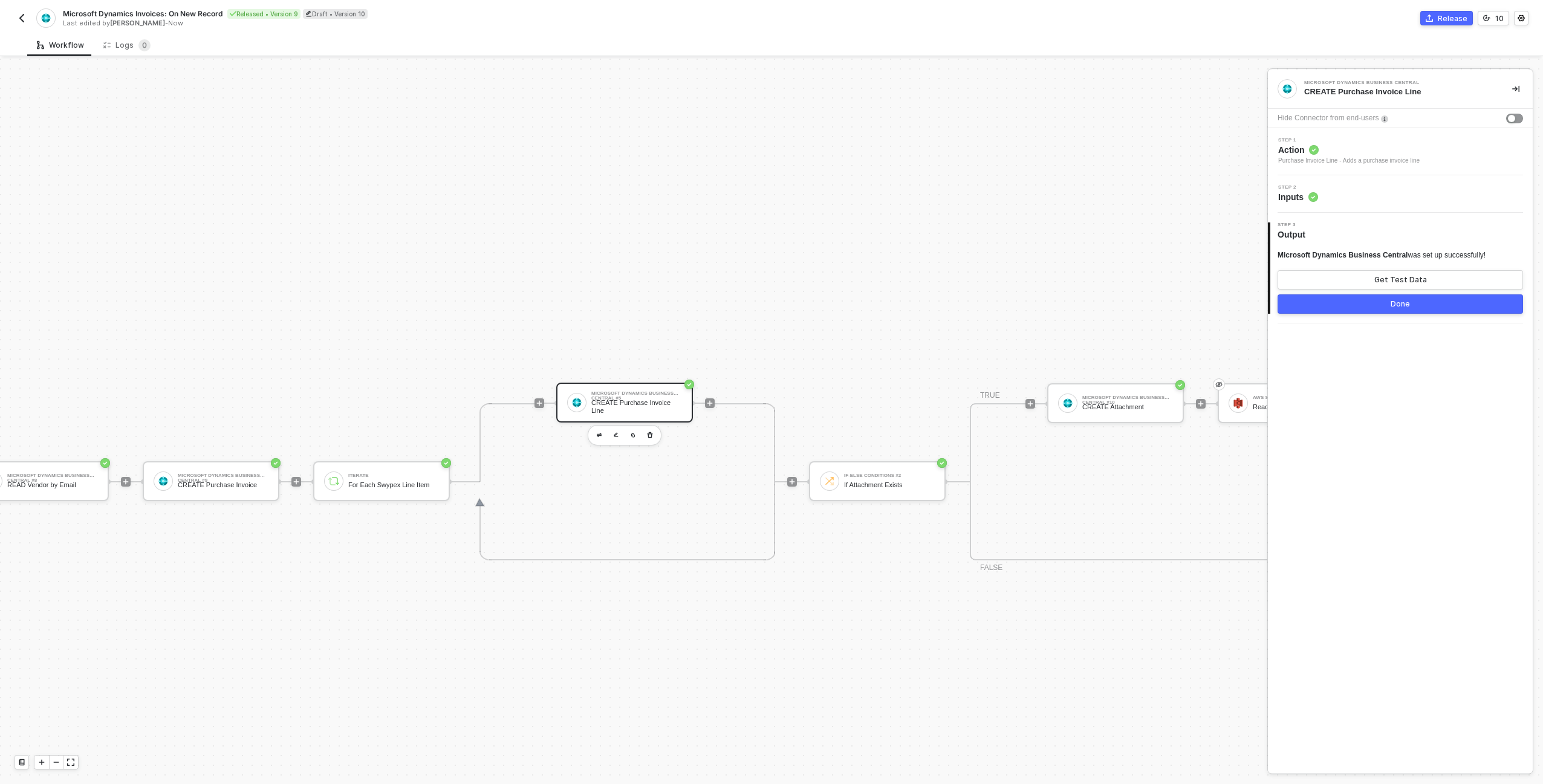
click at [1363, 193] on div "Step 2 Inputs" at bounding box center [1402, 194] width 262 height 18
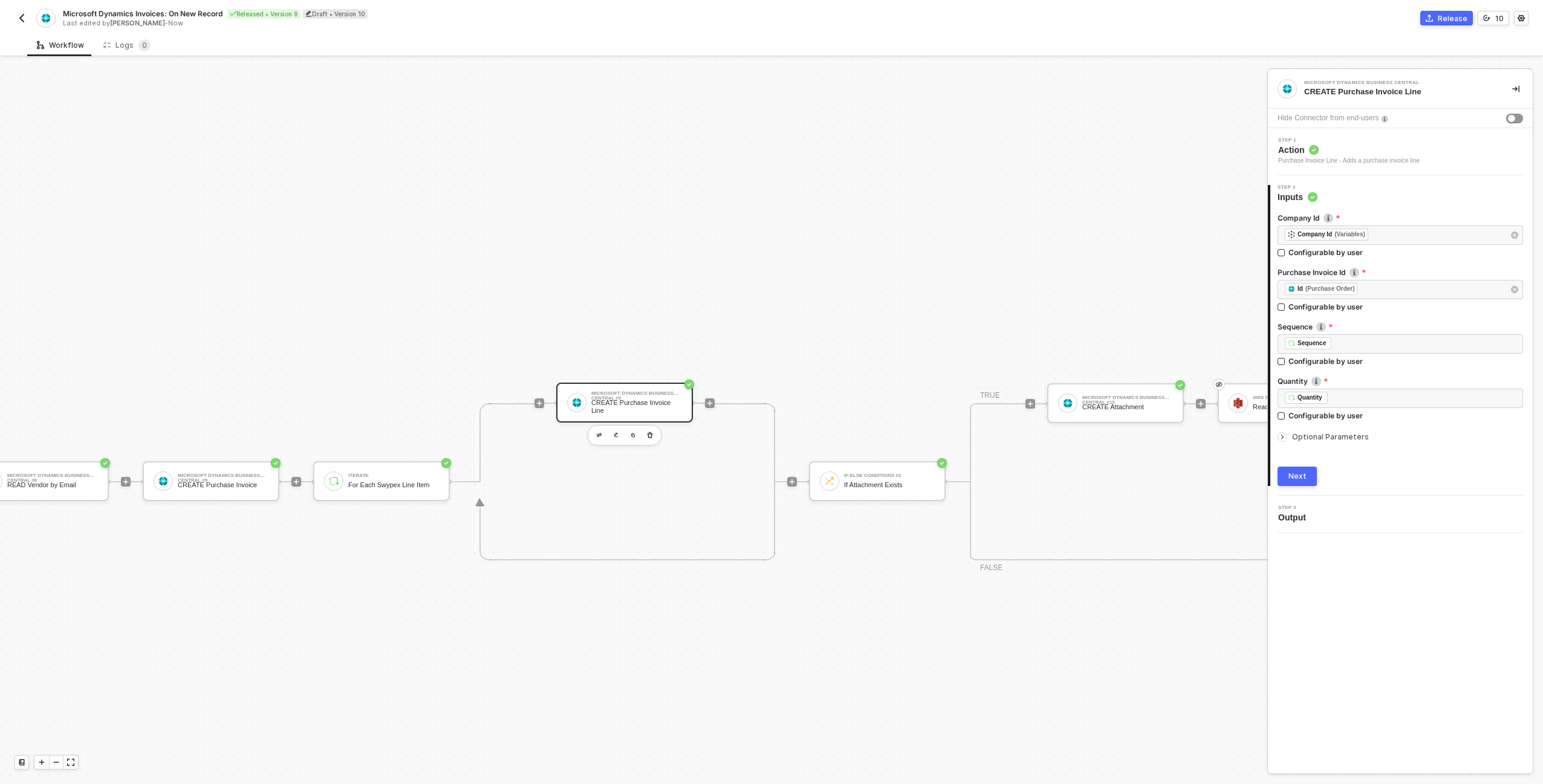
click at [1322, 431] on div "Optional Parameters" at bounding box center [1400, 437] width 245 height 13
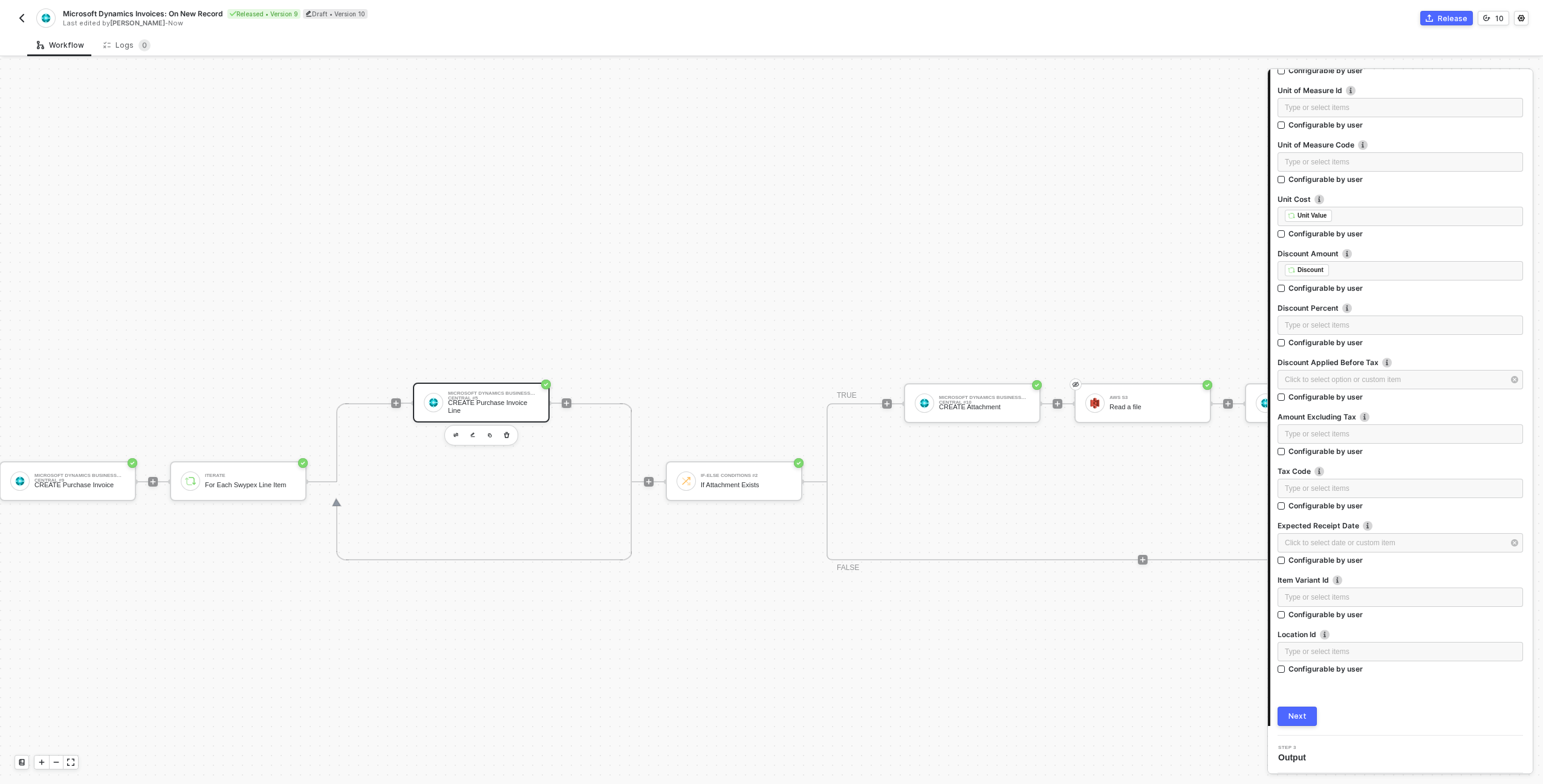
scroll to position [422, 1481]
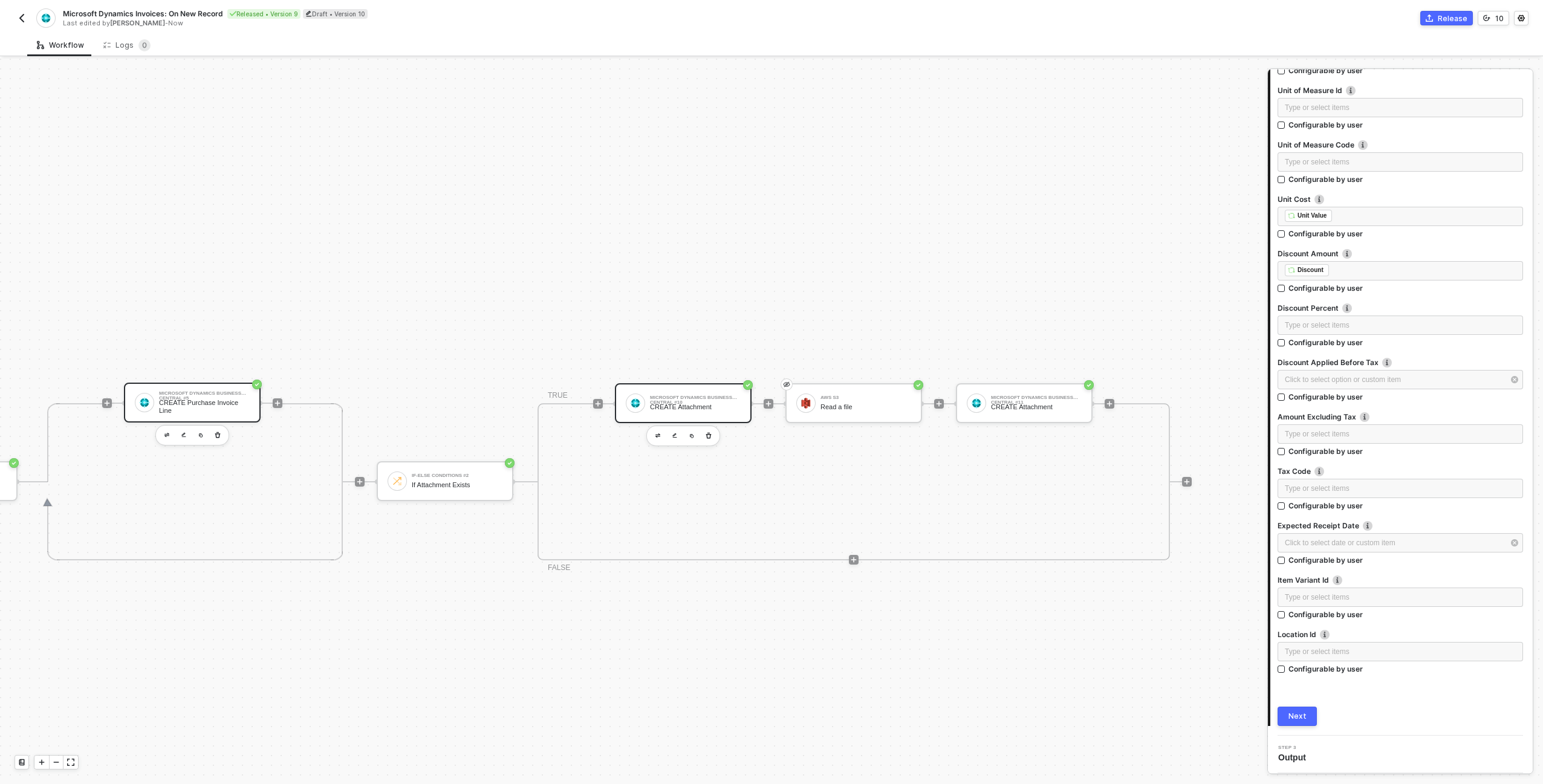
click at [700, 396] on div "Microsoft Dynamics Business Central #10" at bounding box center [695, 398] width 91 height 5
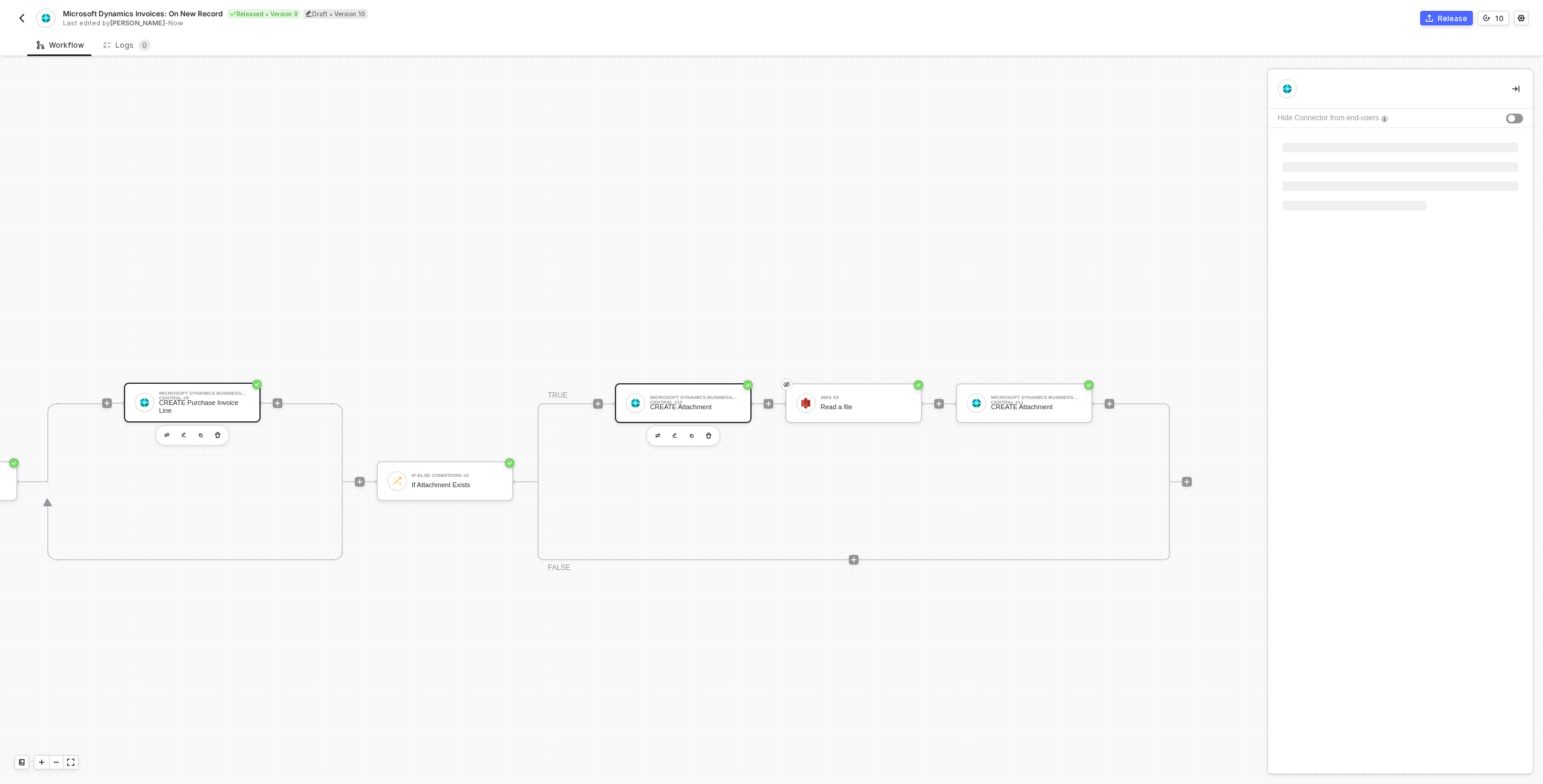
scroll to position [0, 0]
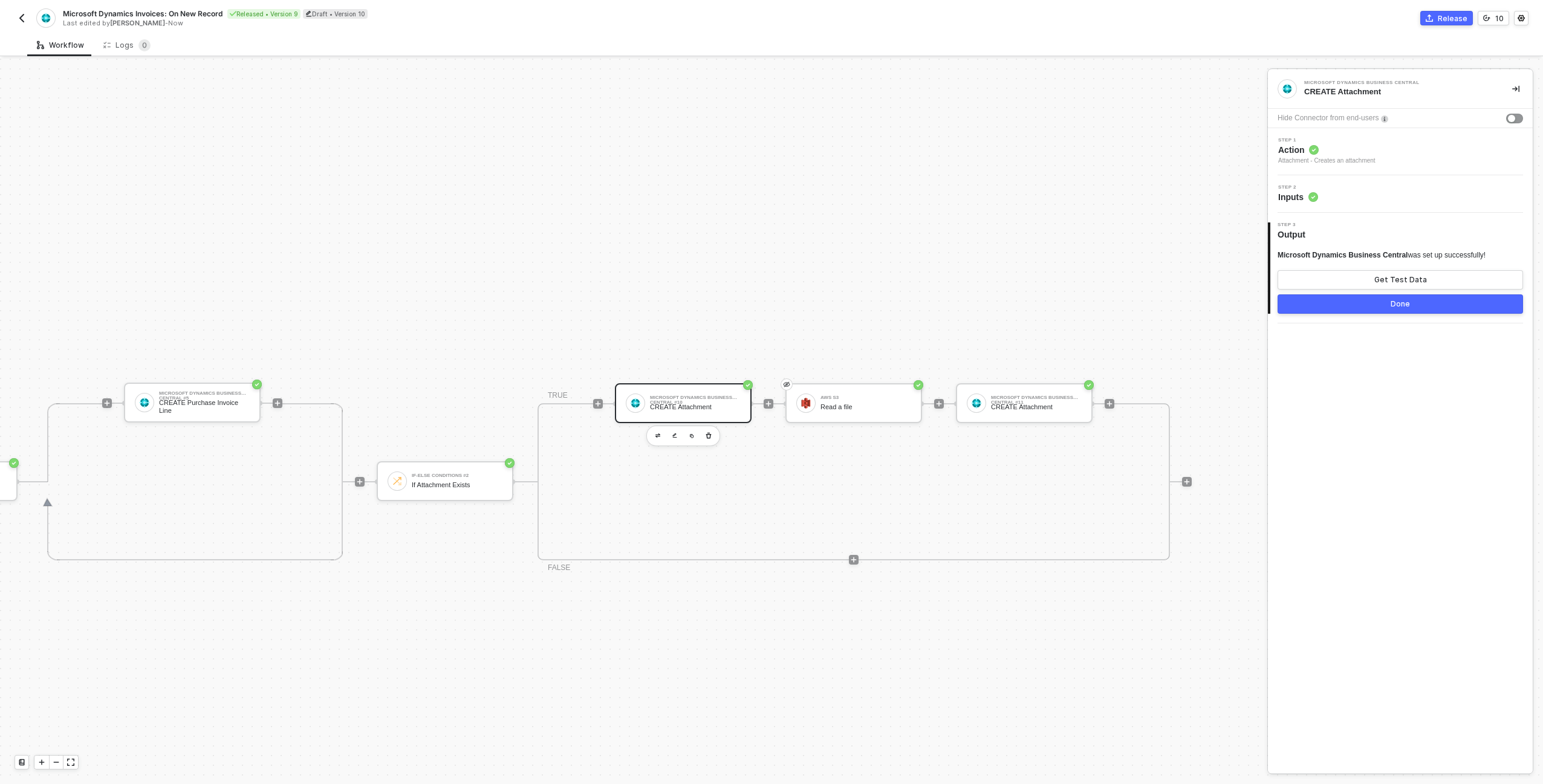
click at [1459, 192] on div "Step 2 Inputs" at bounding box center [1402, 194] width 262 height 18
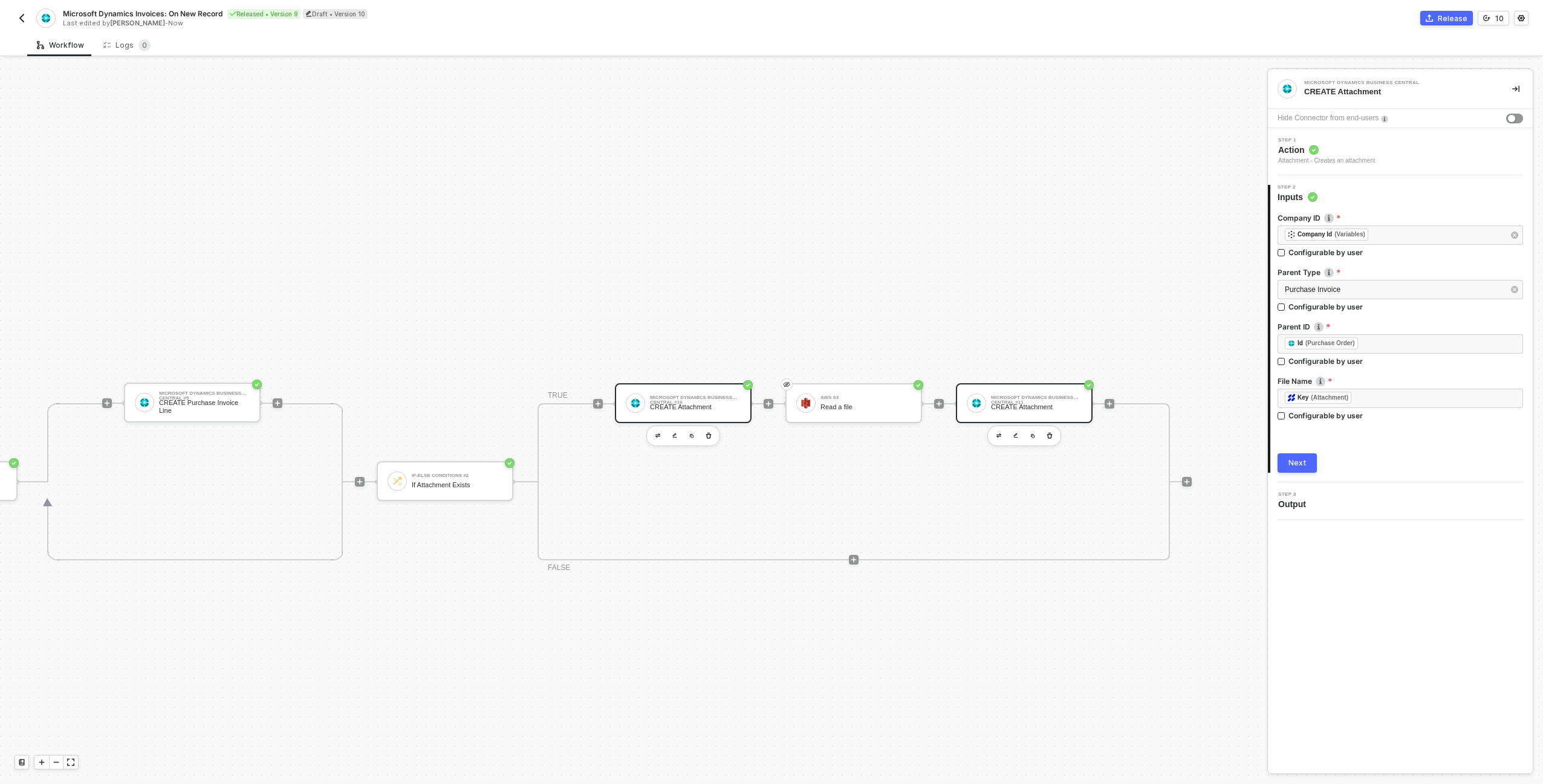
click at [1017, 397] on div "Microsoft Dynamics Business Central #11" at bounding box center [1036, 398] width 91 height 5
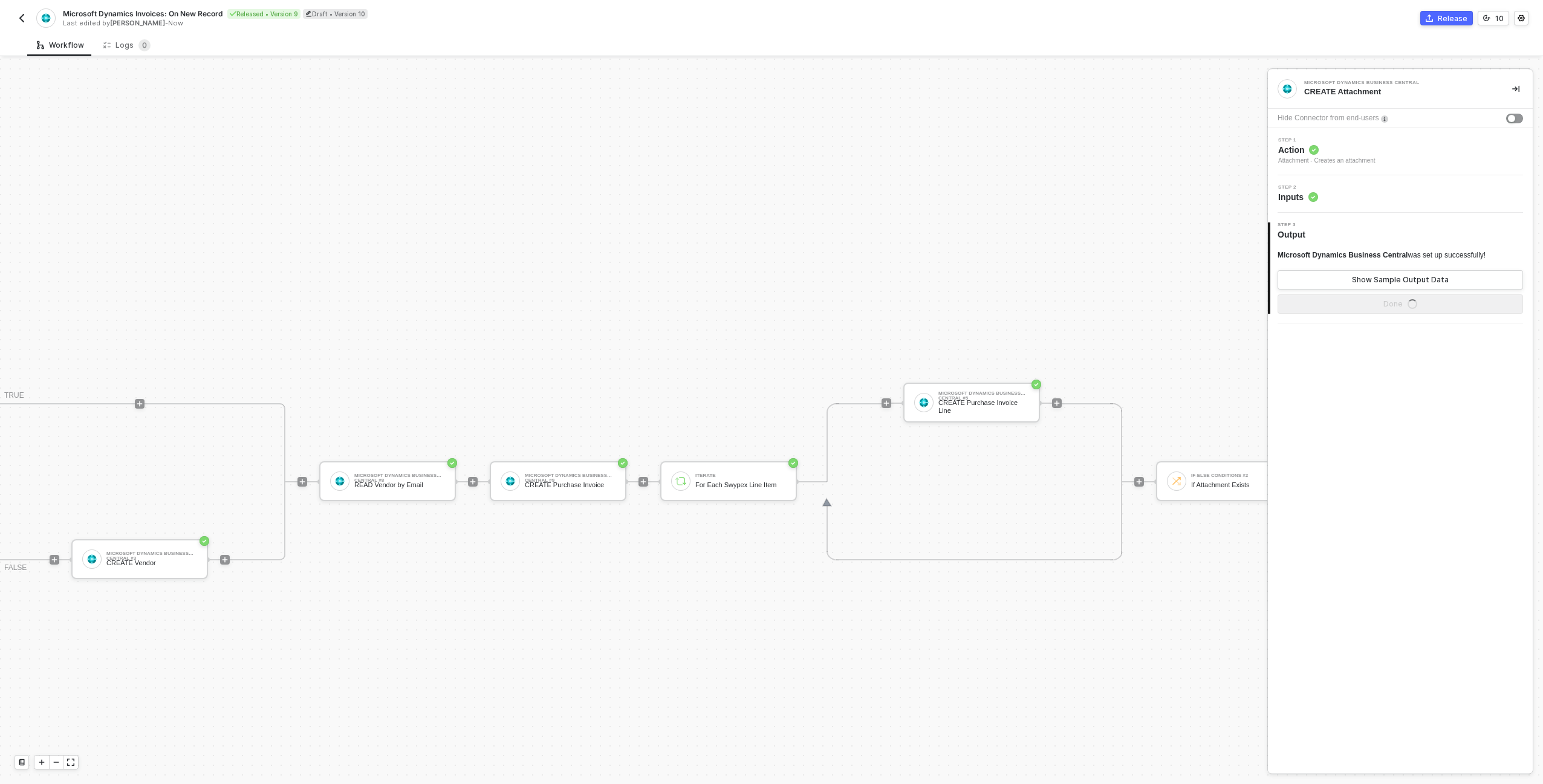
scroll to position [422, 0]
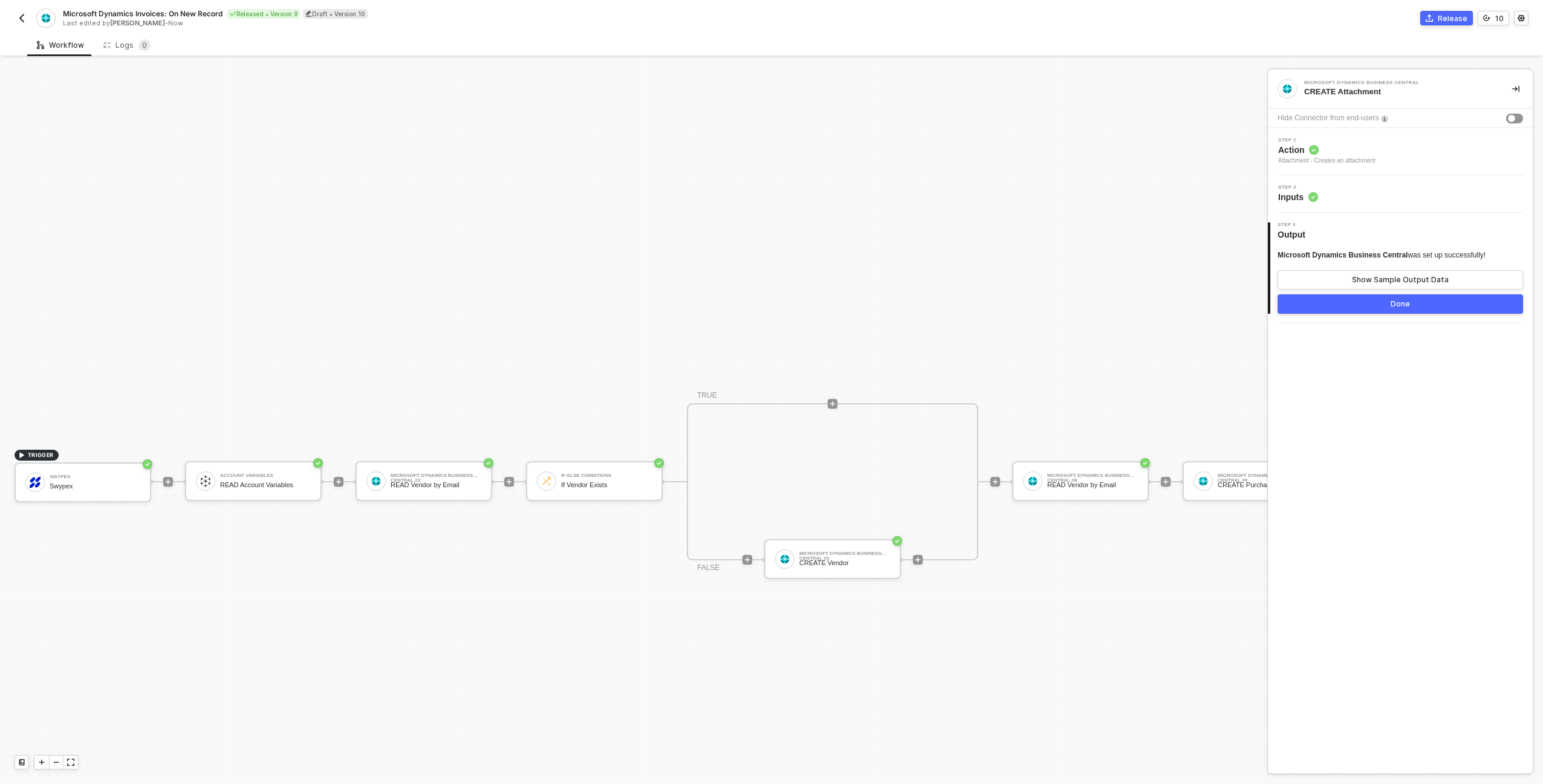
click at [249, 224] on div "TRIGGER Swypex Swypex Account Variables READ Account Variables Microsoft Dynami…" at bounding box center [1332, 482] width 2664 height 1691
click at [239, 465] on div "Account Variables READ Account Variables" at bounding box center [253, 480] width 137 height 39
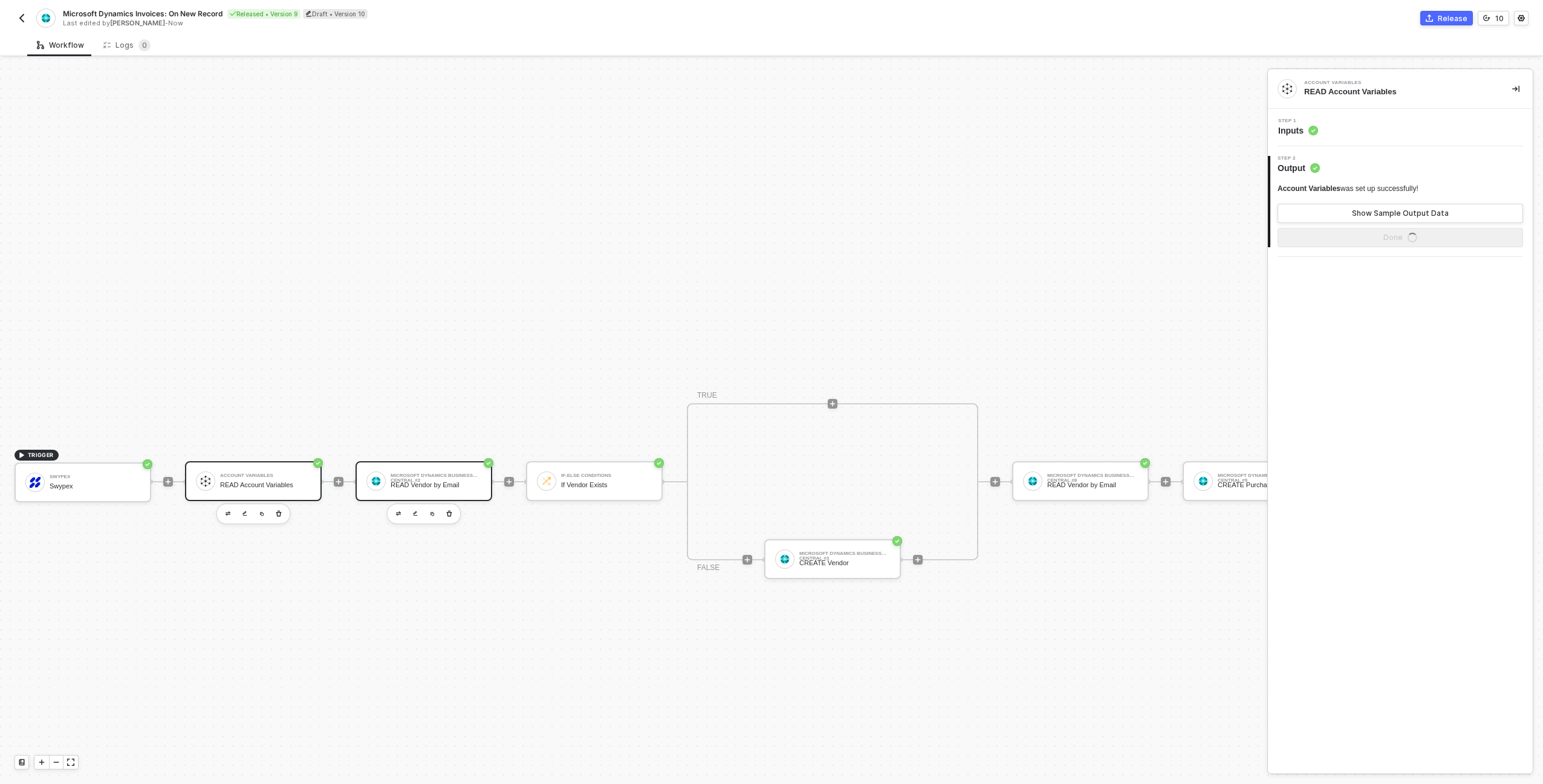
click at [432, 478] on div "Microsoft Dynamics Business Central #2 READ Vendor by Email" at bounding box center [435, 481] width 91 height 23
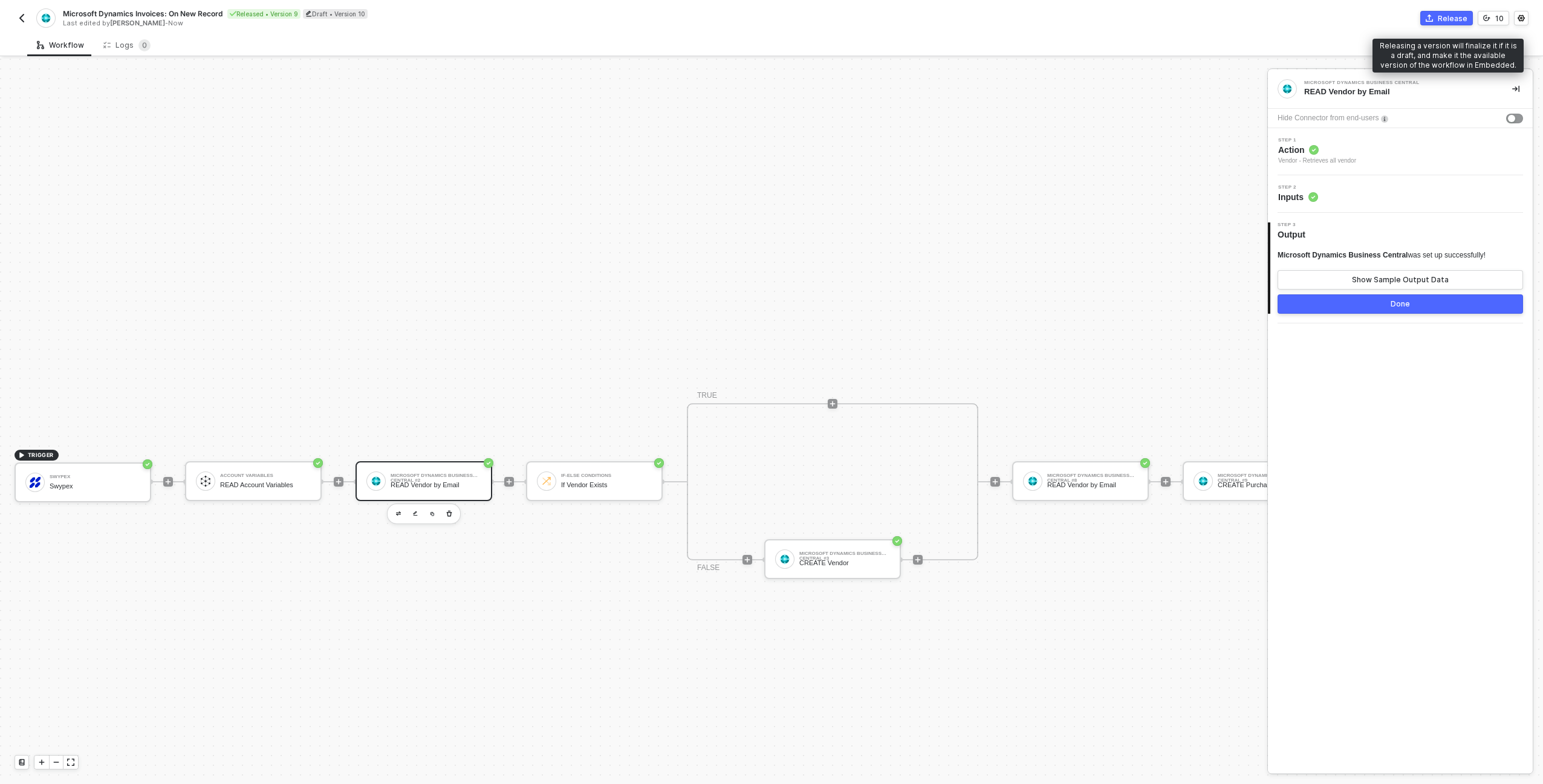
click at [1450, 19] on div "Release" at bounding box center [1453, 17] width 29 height 10
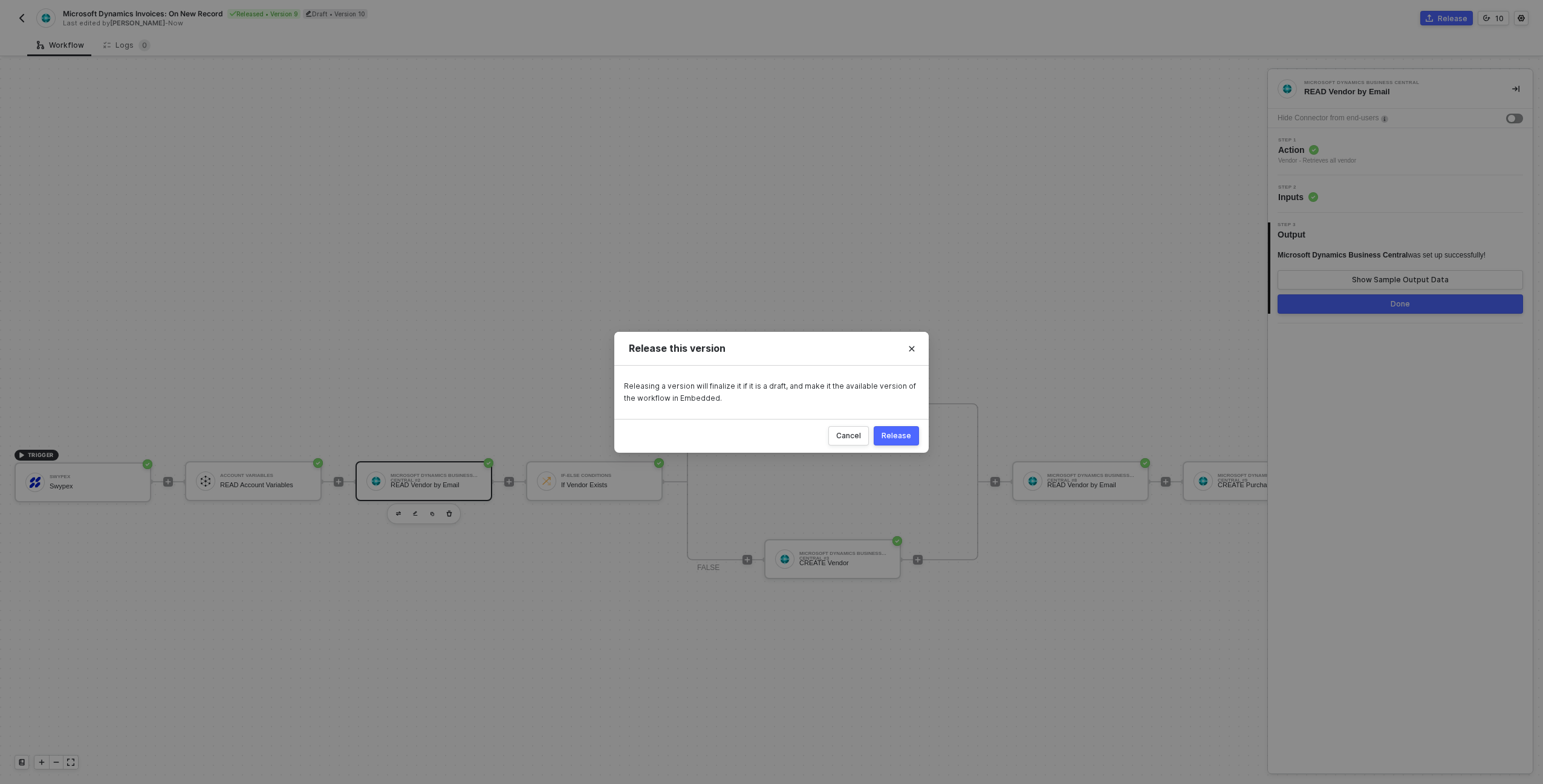
click at [898, 442] on button "Release" at bounding box center [895, 435] width 45 height 19
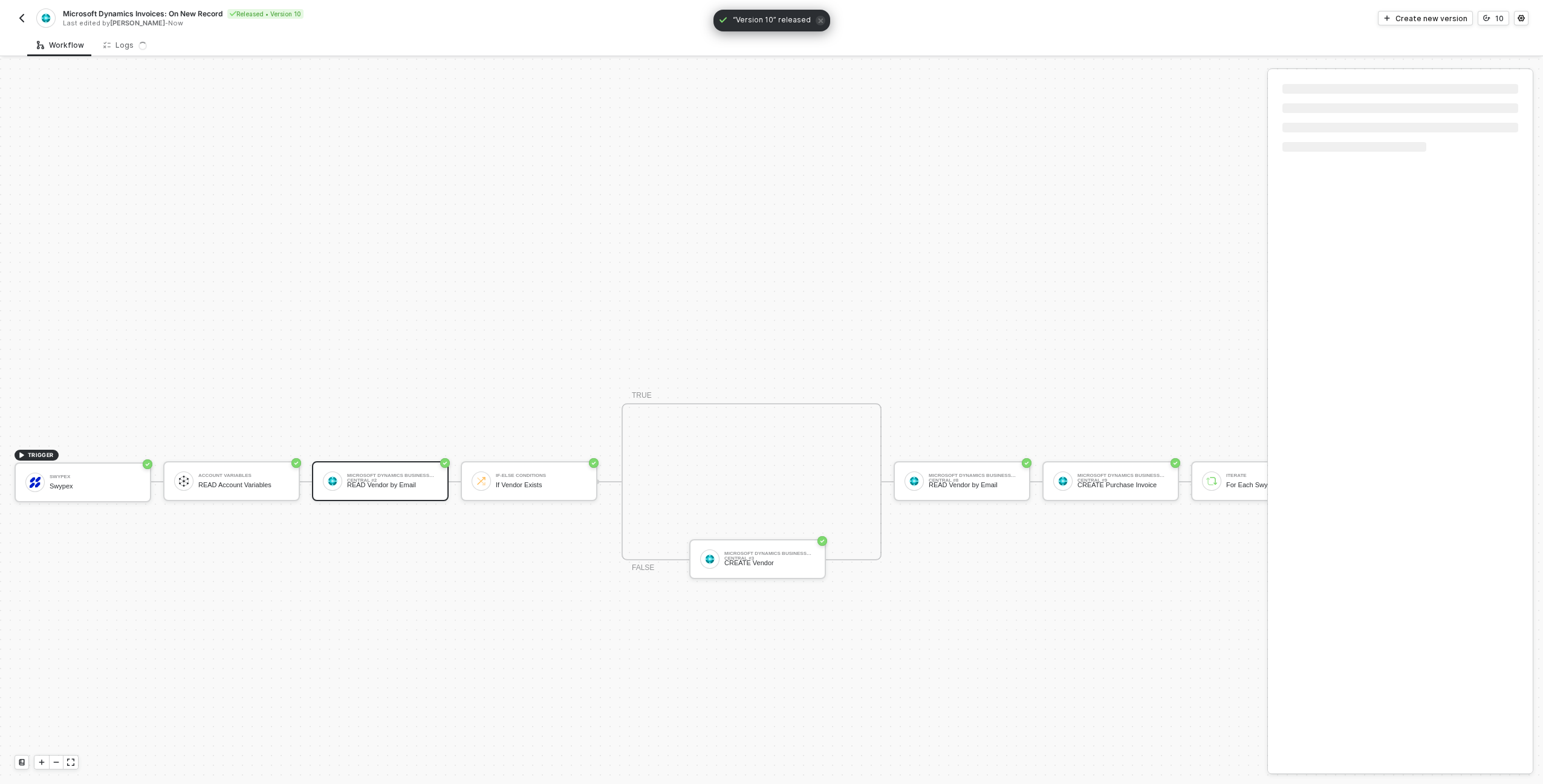
click at [15, 14] on button "button" at bounding box center [22, 18] width 15 height 15
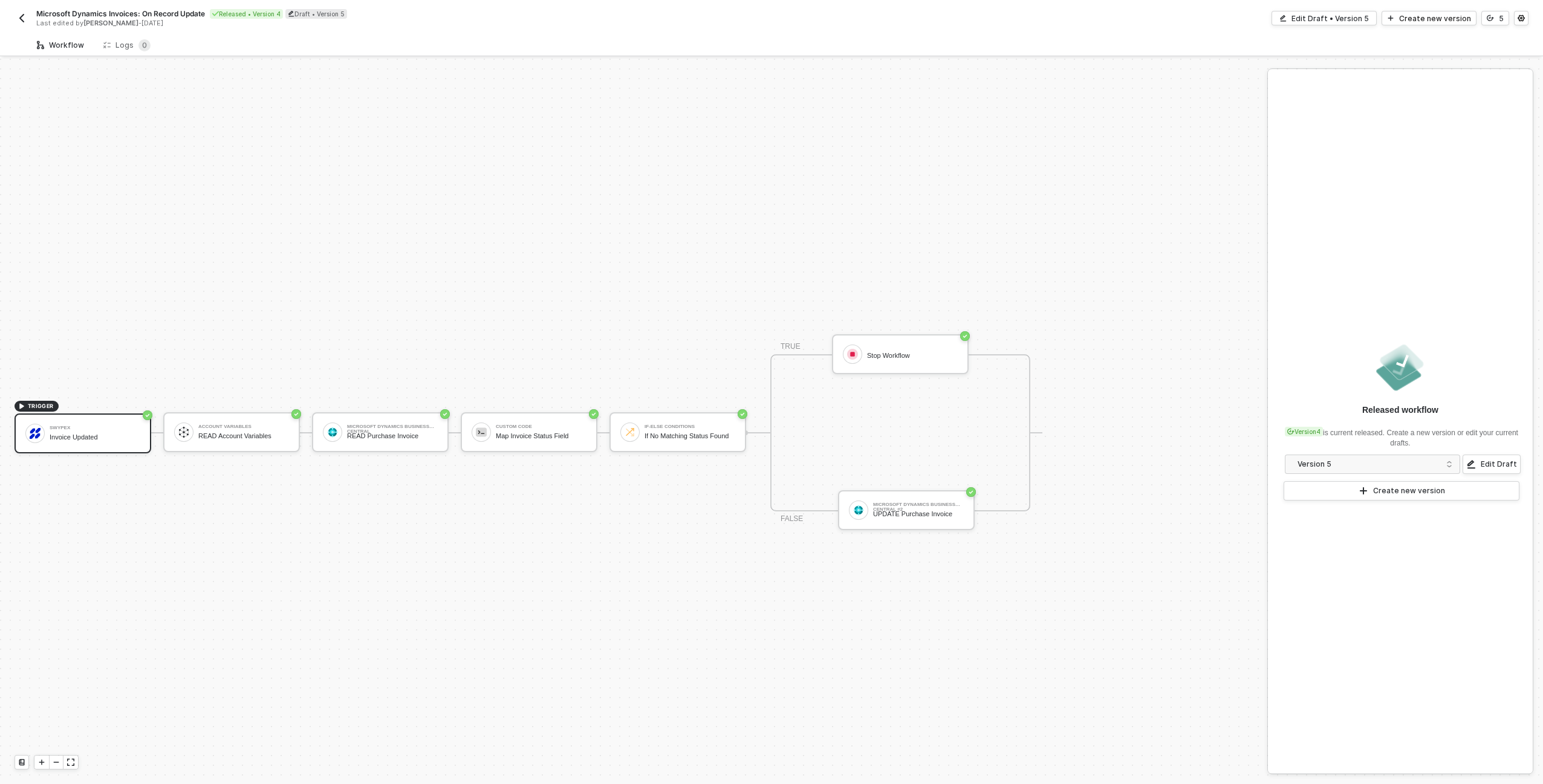
scroll to position [22, 0]
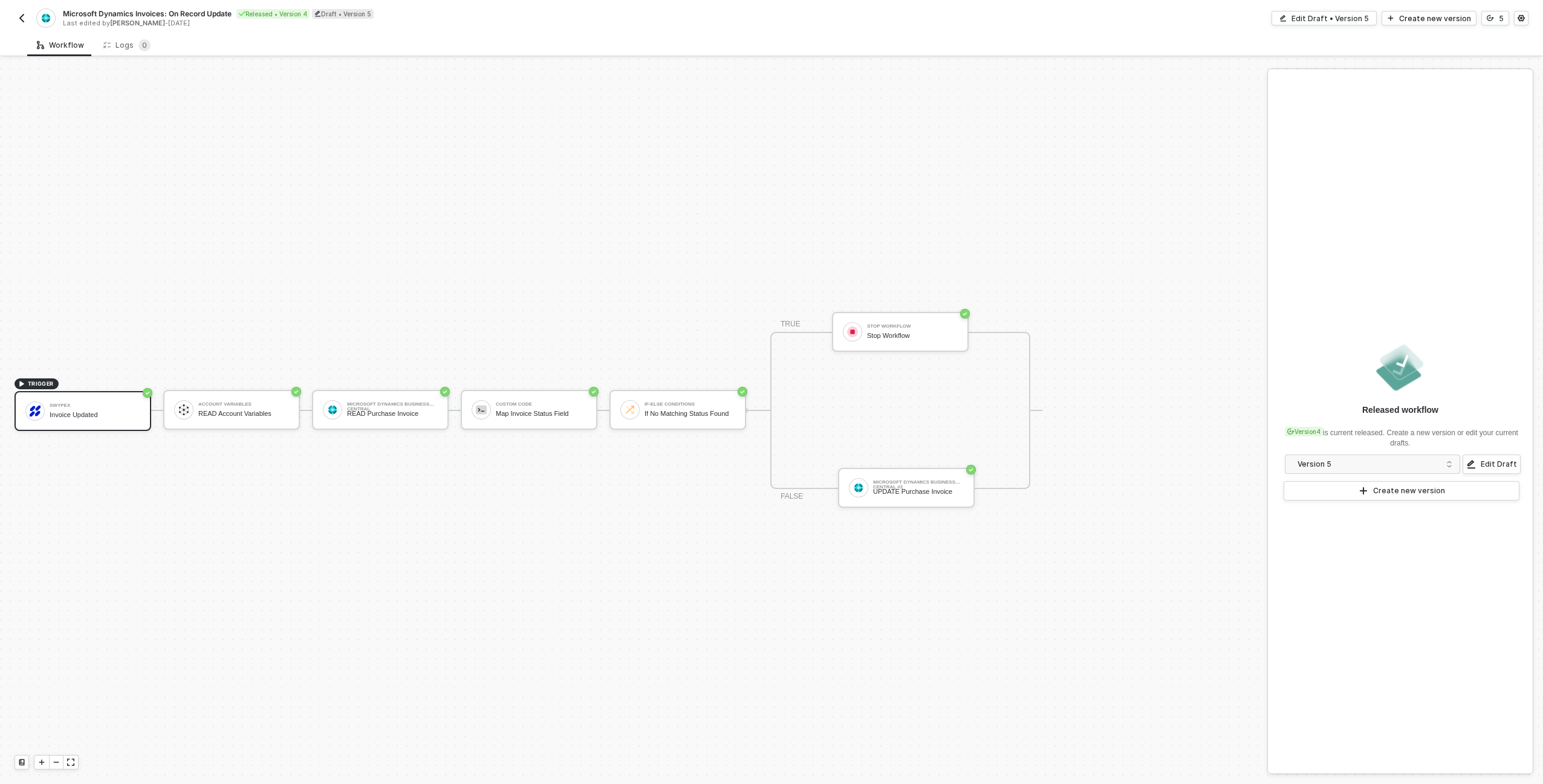
click at [1199, 455] on div "TRIGGER Swypex Invoice Updated Account Variables READ Account Variables Microso…" at bounding box center [630, 410] width 1261 height 747
click at [1321, 6] on div "Microsoft Dynamics Invoices: On Record Update Released • Version 4 Draft • Vers…" at bounding box center [772, 17] width 1515 height 34
click at [1320, 17] on div "Edit Draft • Version 5" at bounding box center [1330, 17] width 77 height 10
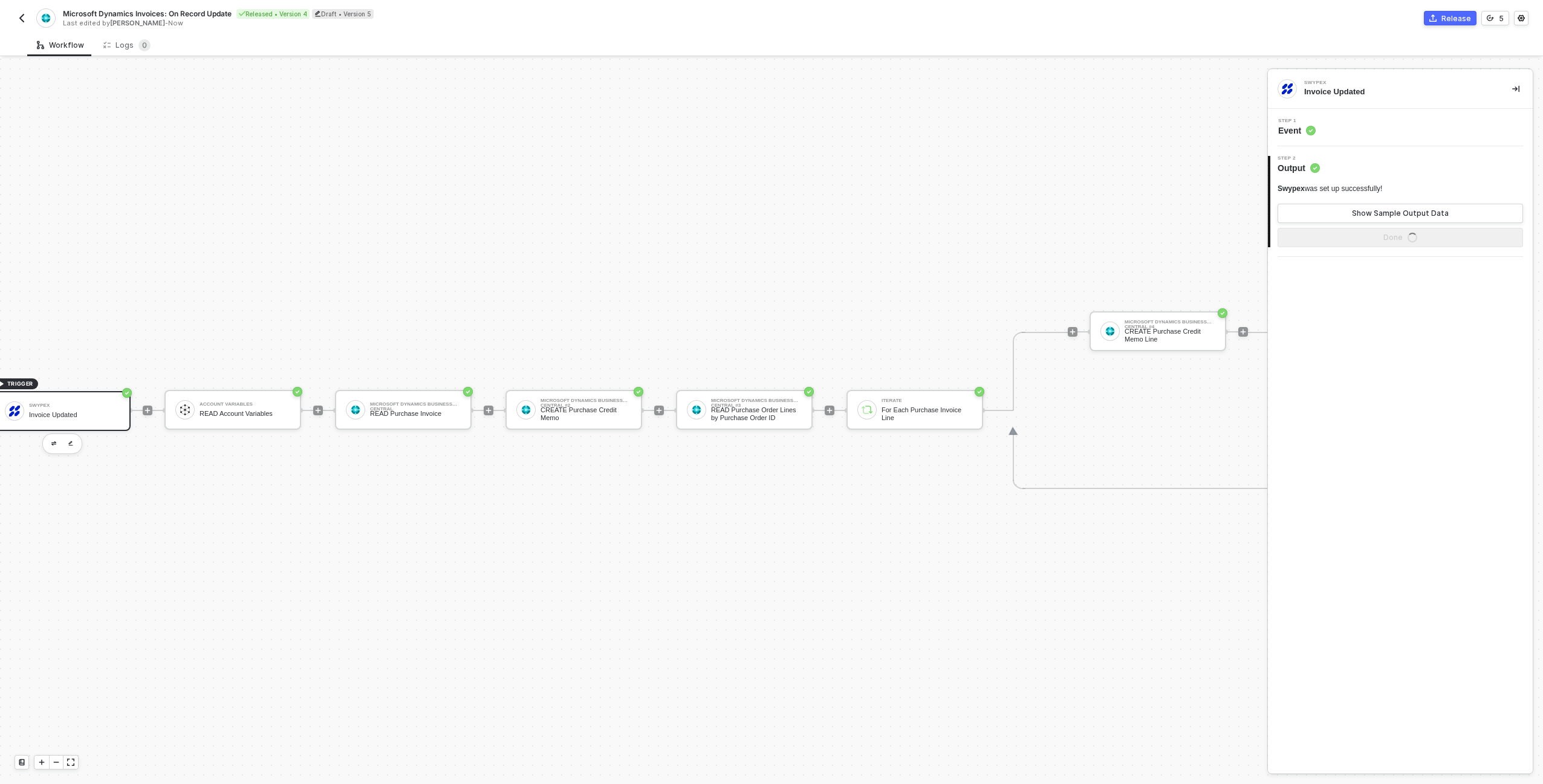
scroll to position [22, 0]
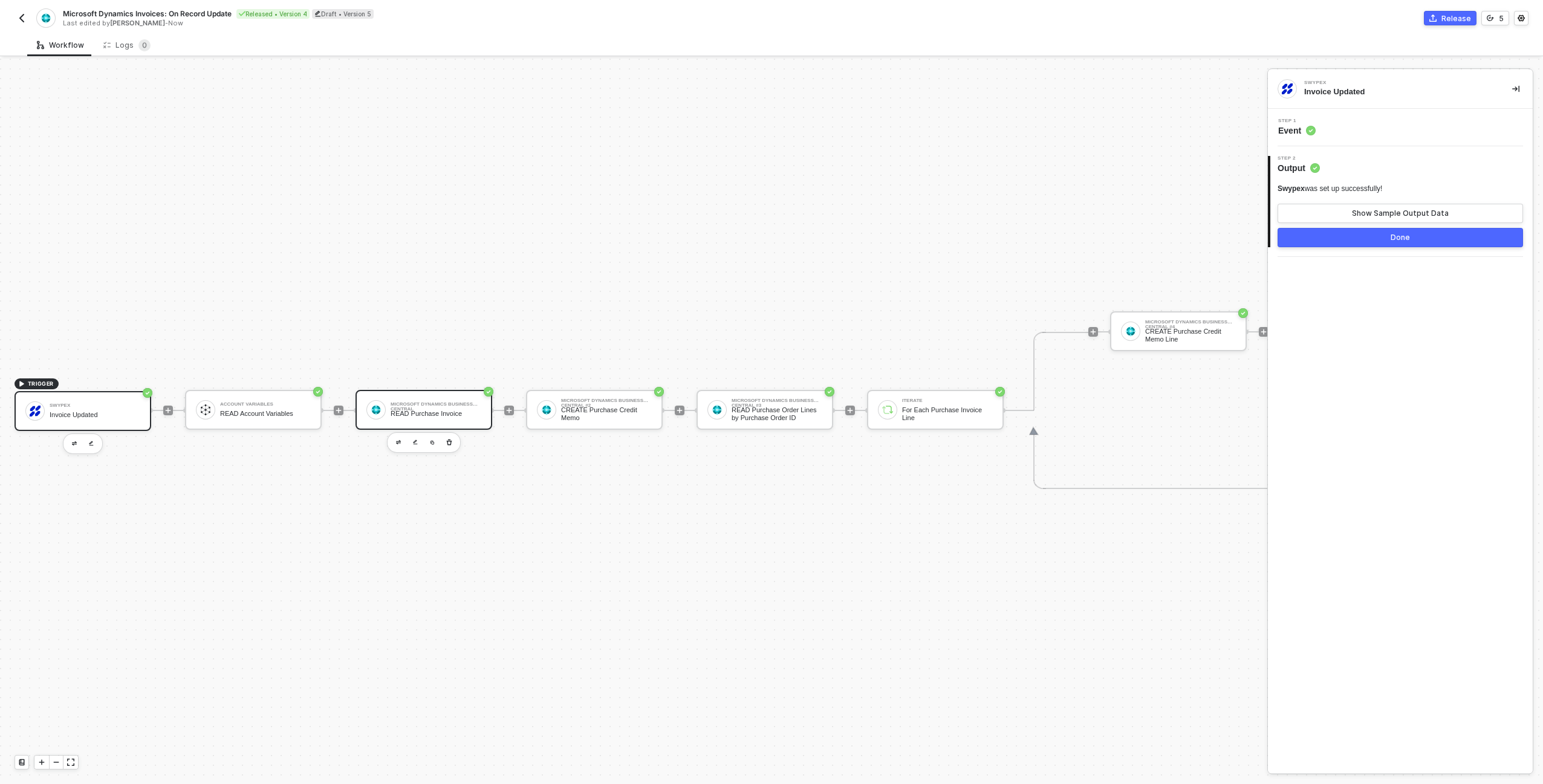
click at [422, 407] on div "Microsoft Dynamics Business Central READ Purchase Invoice" at bounding box center [435, 409] width 91 height 23
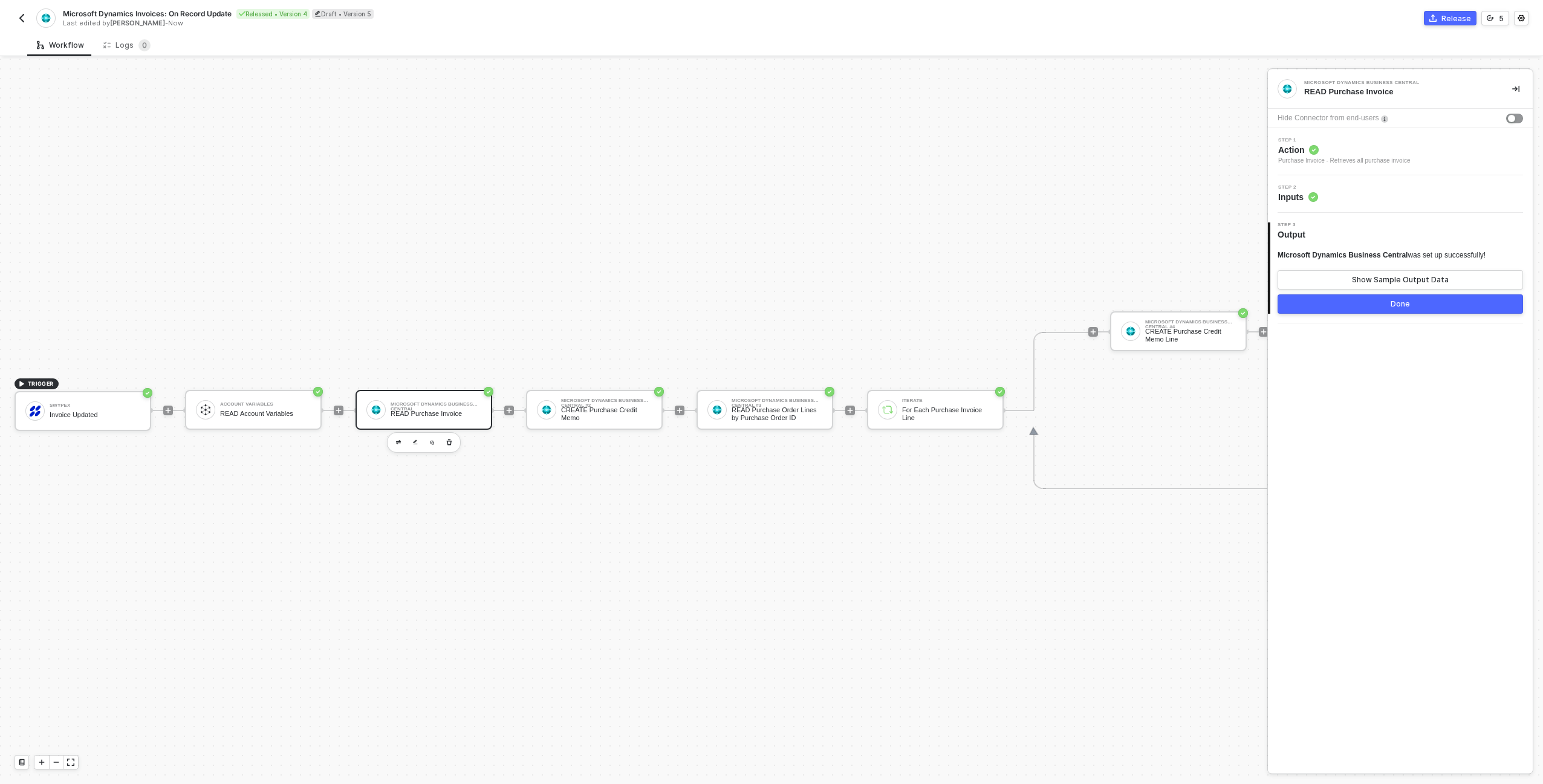
click at [1322, 192] on div "Step 2 Inputs" at bounding box center [1402, 194] width 262 height 18
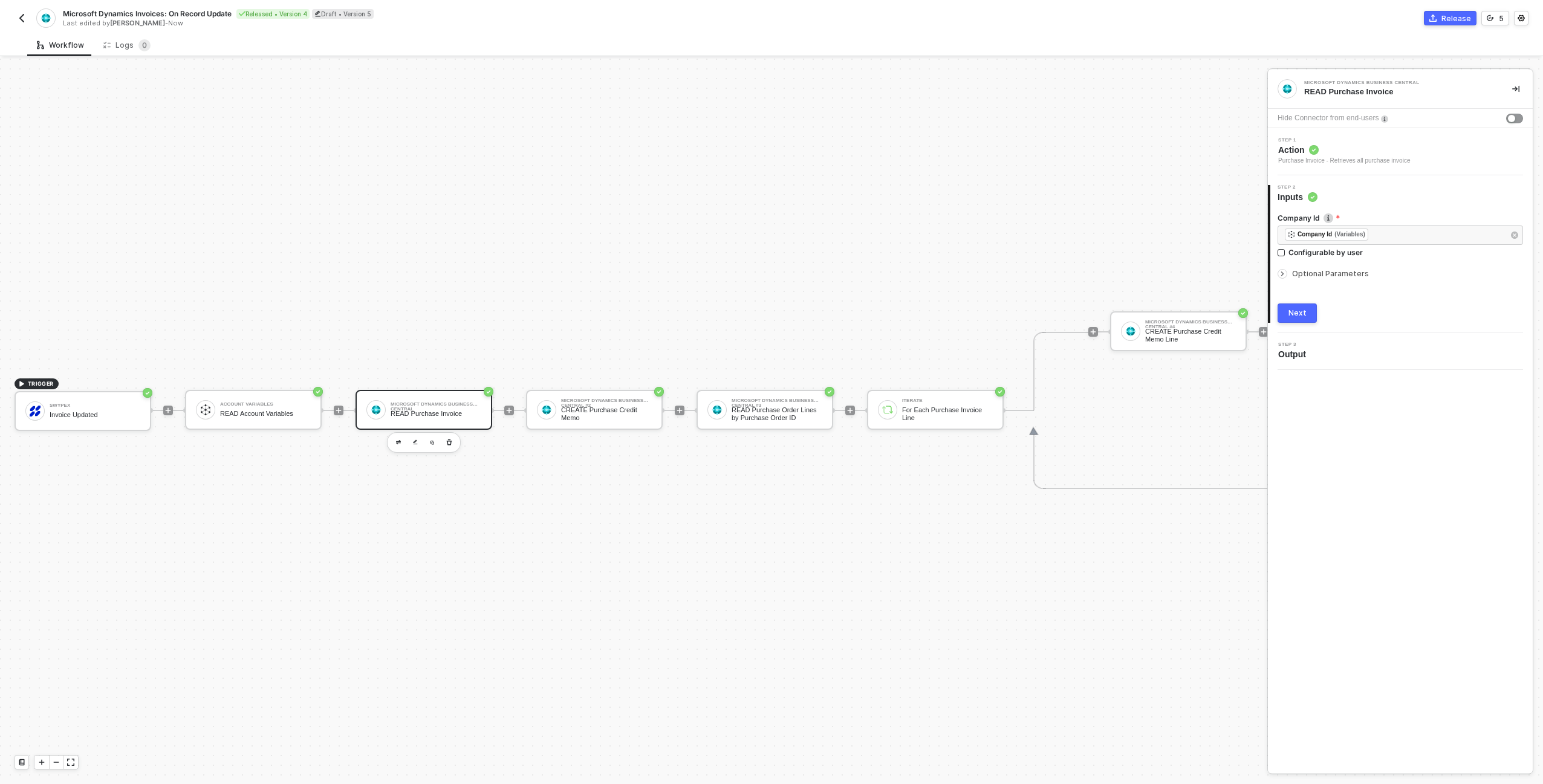
click at [1341, 268] on div "Optional Parameters" at bounding box center [1400, 274] width 245 height 13
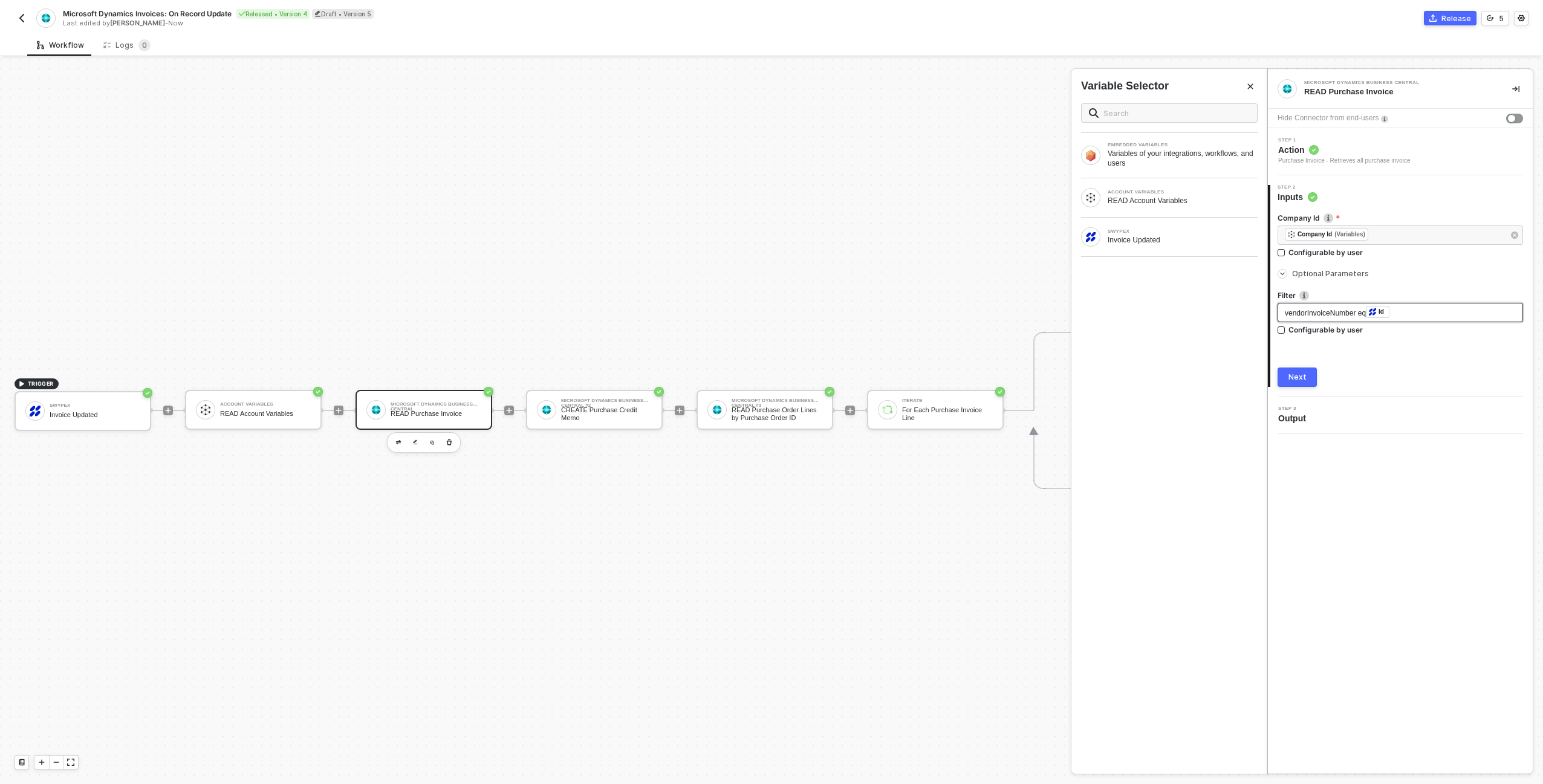
click at [1445, 308] on div "vendorInvoiceNumber eq ﻿ Id ﻿" at bounding box center [1401, 312] width 231 height 13
click at [1443, 312] on div "vendorInvoiceNumber eq ﻿ Id ﻿" at bounding box center [1401, 312] width 231 height 13
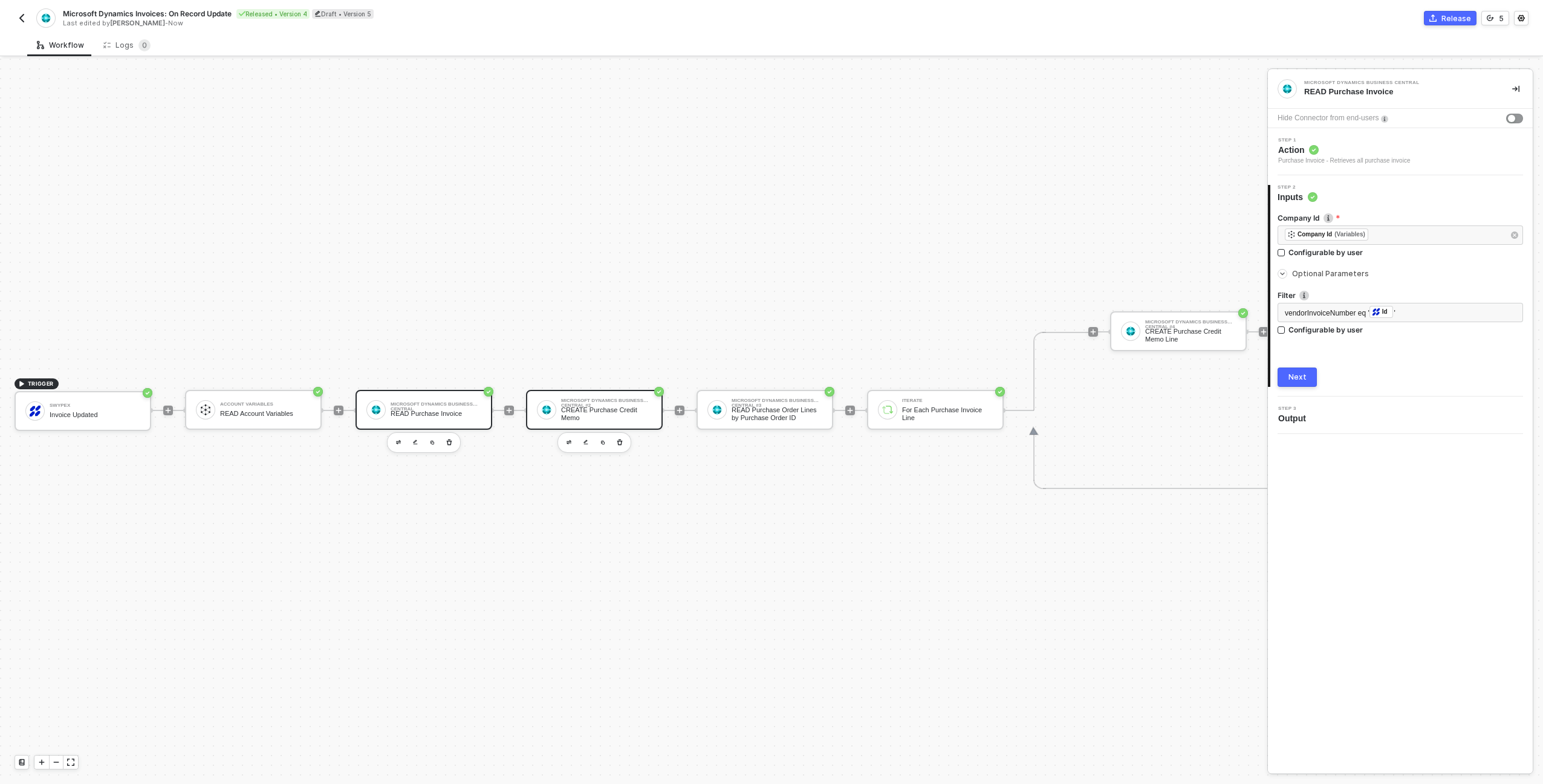
click at [597, 414] on div "CREATE Purchase Credit Memo" at bounding box center [606, 413] width 91 height 15
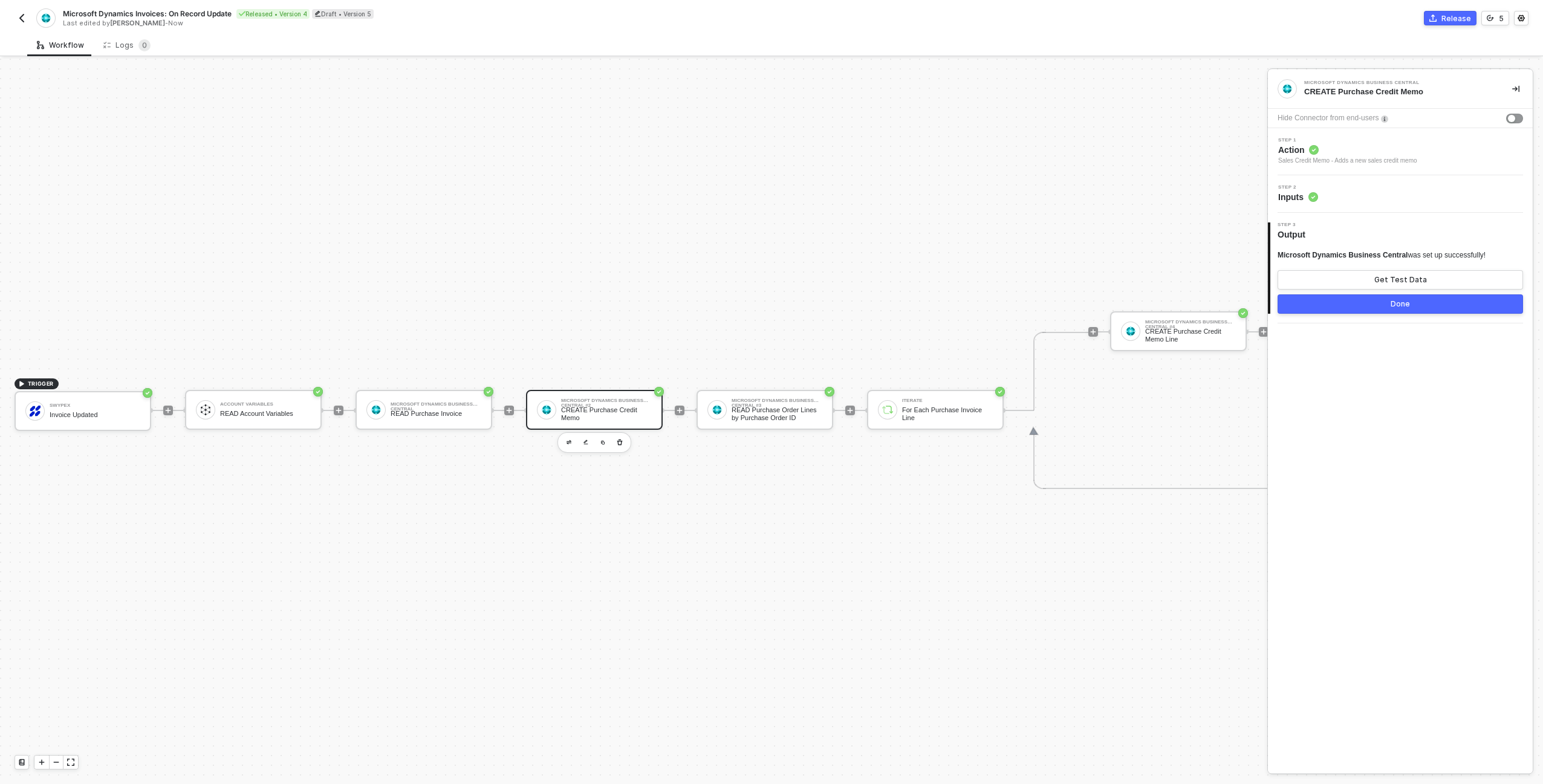
click at [1357, 199] on div "Step 2 Inputs" at bounding box center [1402, 194] width 262 height 18
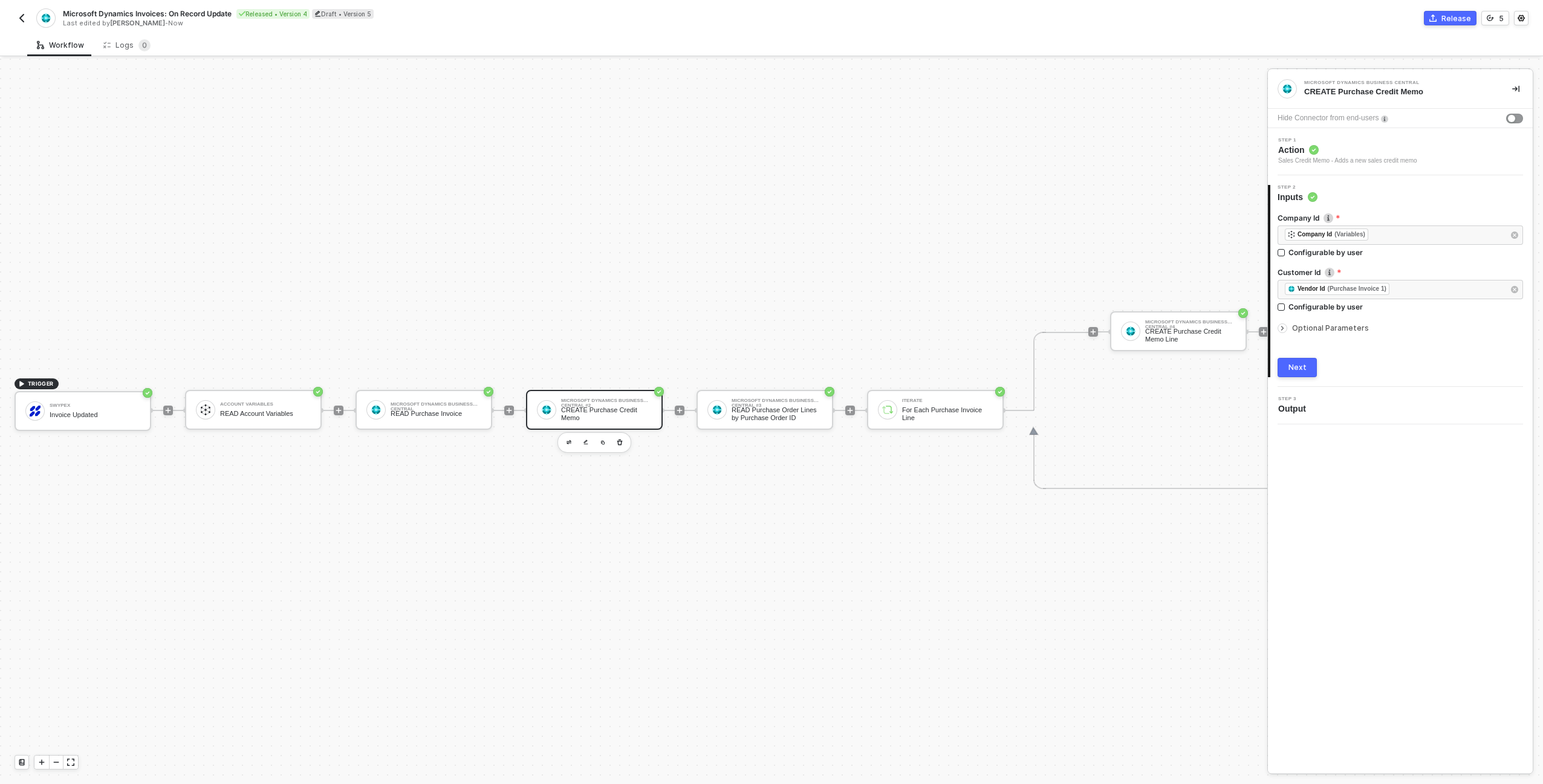
click at [1357, 325] on span "Optional Parameters" at bounding box center [1331, 328] width 77 height 9
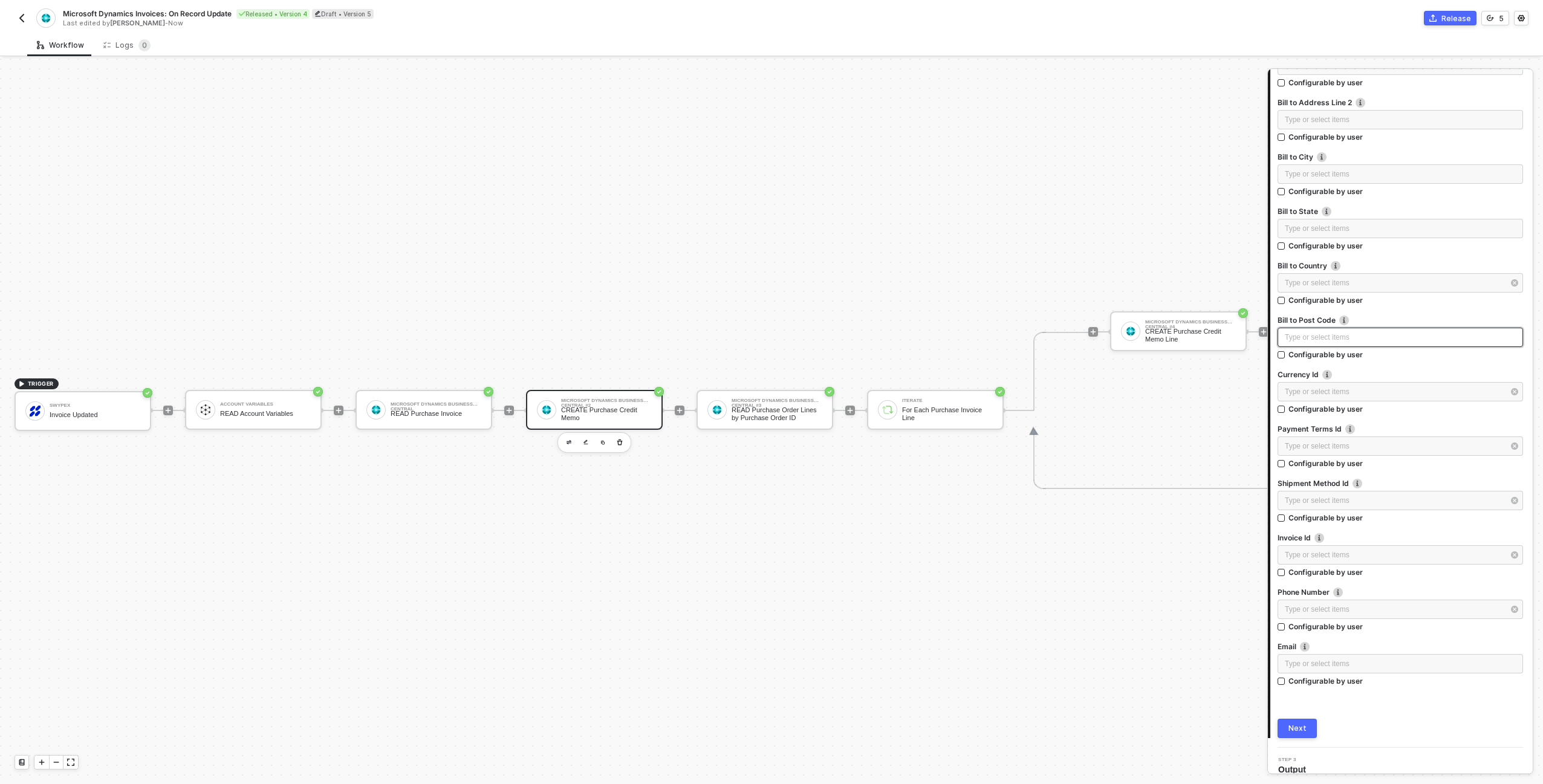
scroll to position [913, 0]
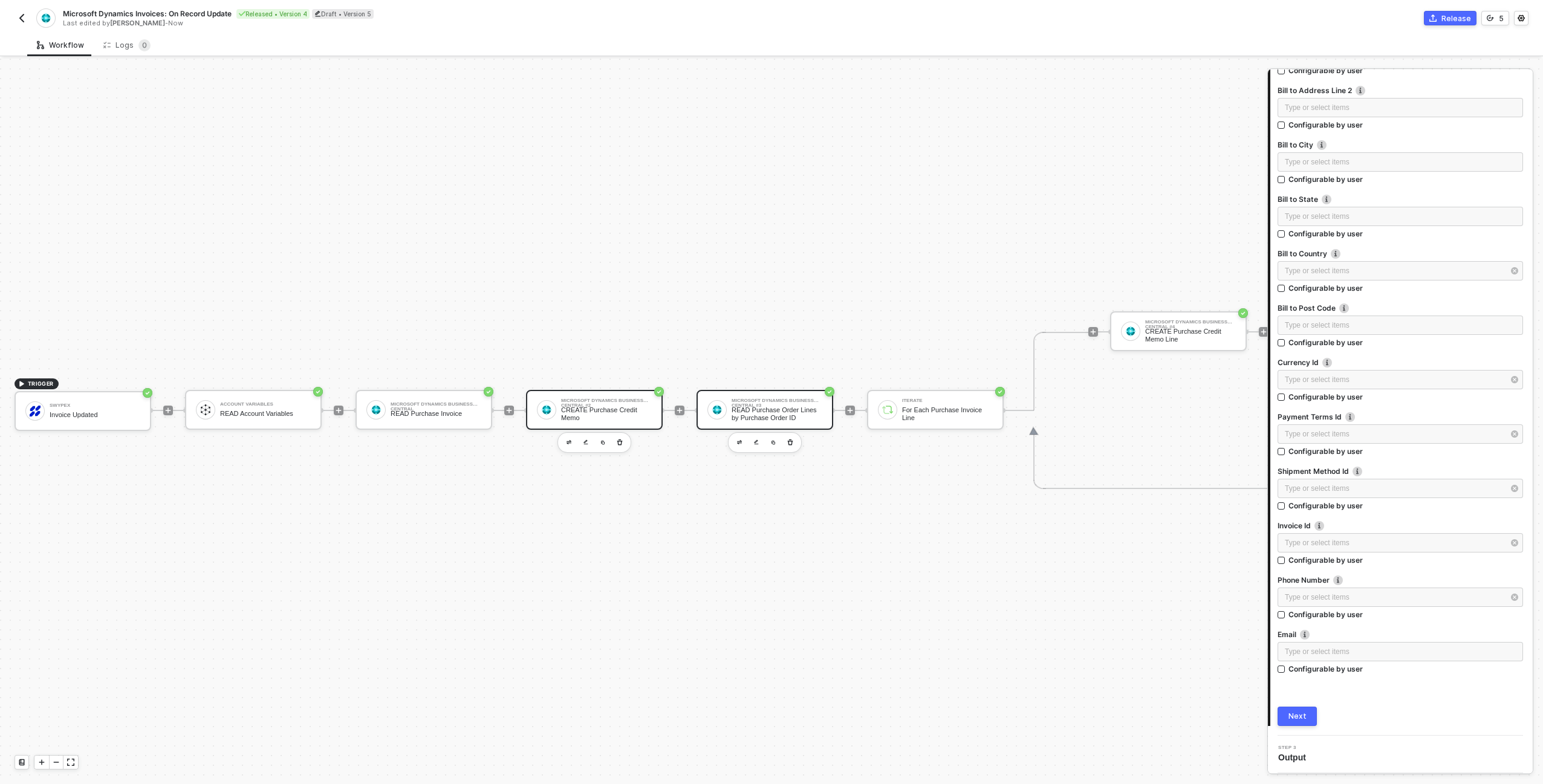
click at [795, 411] on div "READ Purchase Order Lines by Purchase Order ID" at bounding box center [777, 413] width 91 height 15
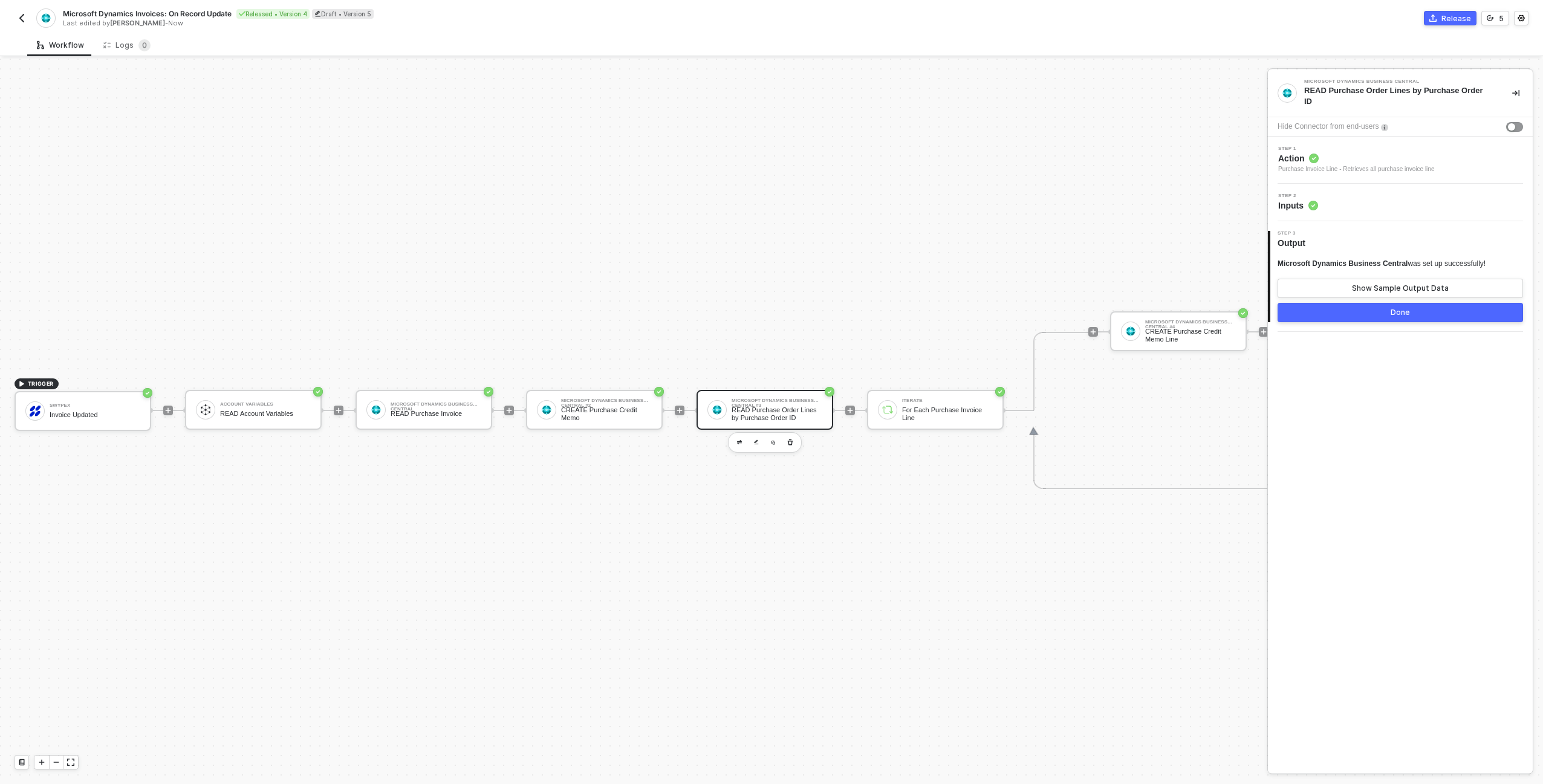
click at [1463, 200] on div "Step 2 Inputs" at bounding box center [1402, 203] width 262 height 18
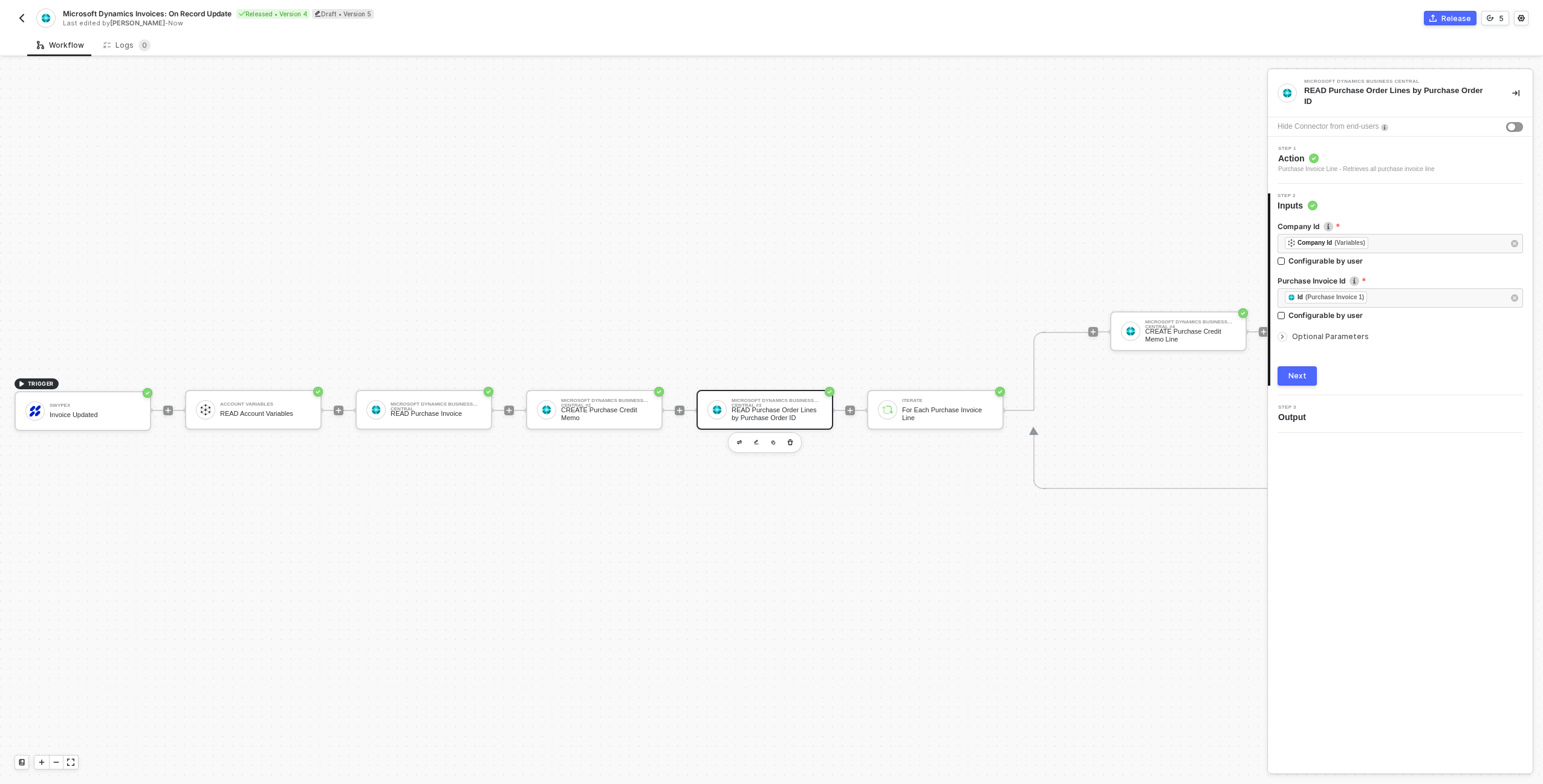
click at [1301, 379] on div "Next" at bounding box center [1298, 375] width 18 height 10
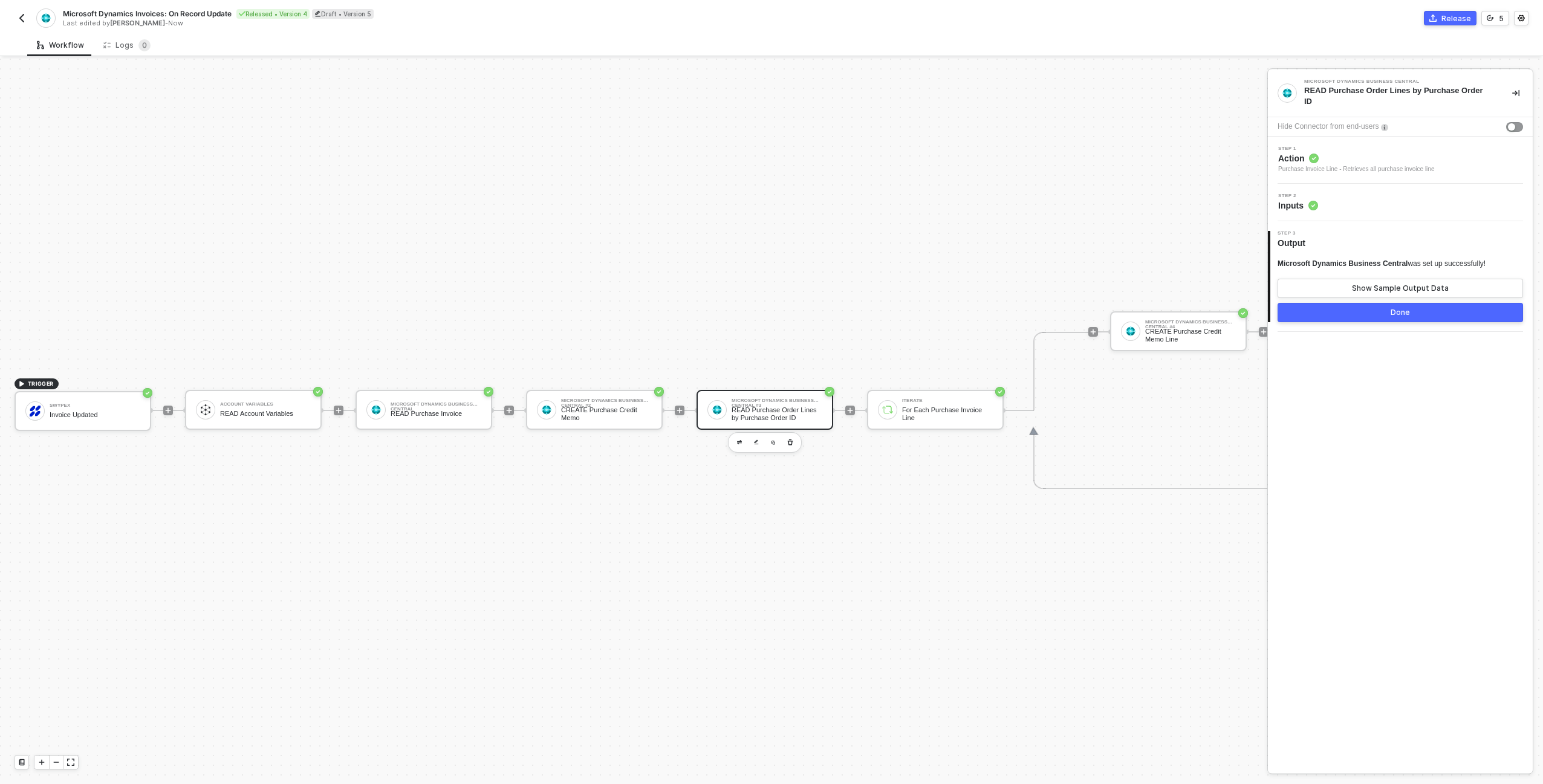
click at [1404, 196] on div "Step 2 Inputs" at bounding box center [1402, 203] width 262 height 18
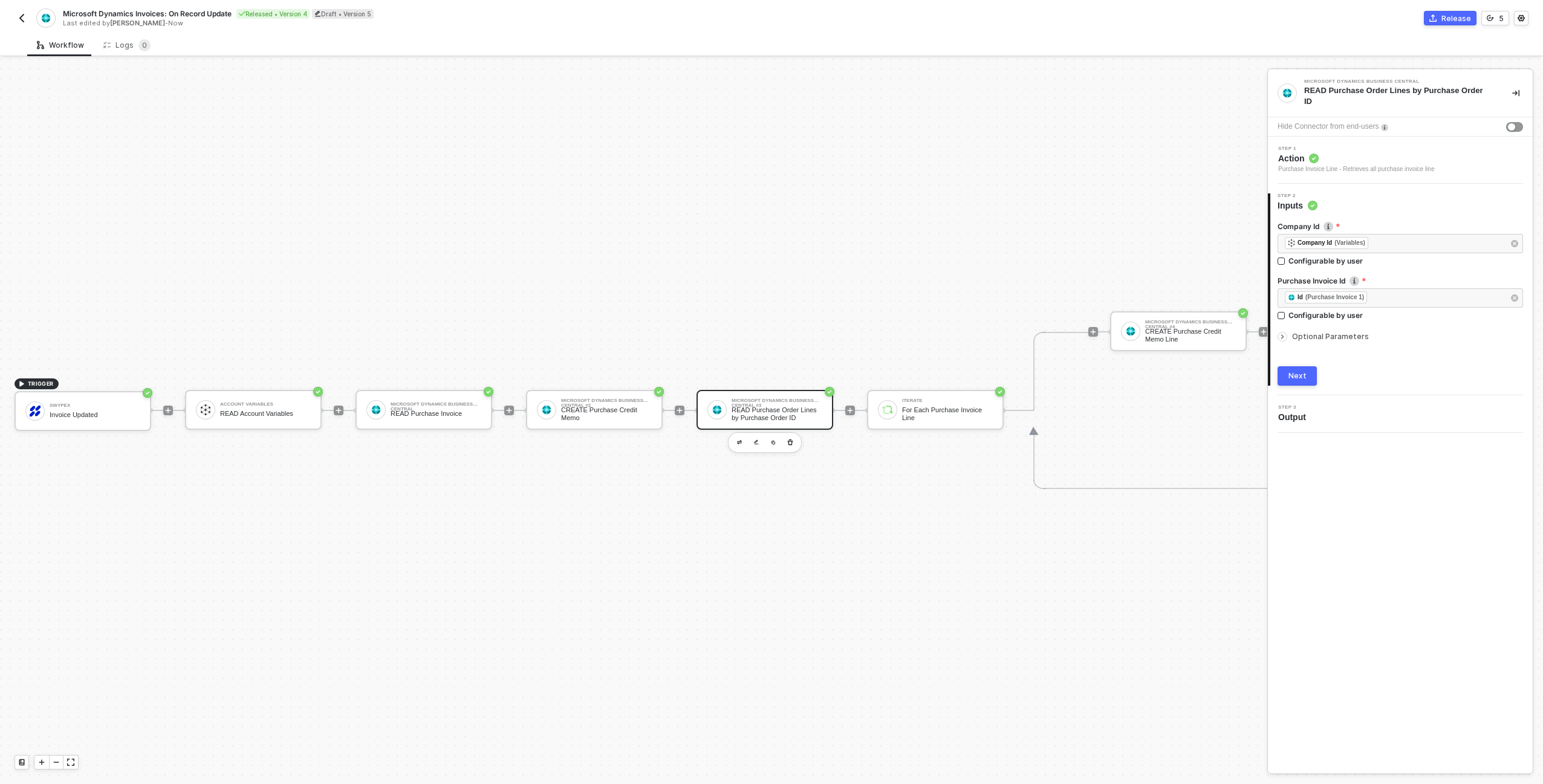
click at [1362, 330] on div "Optional Parameters" at bounding box center [1400, 336] width 245 height 13
click at [1352, 339] on span "Optional Parameters" at bounding box center [1331, 336] width 77 height 9
click at [723, 414] on div at bounding box center [716, 409] width 19 height 19
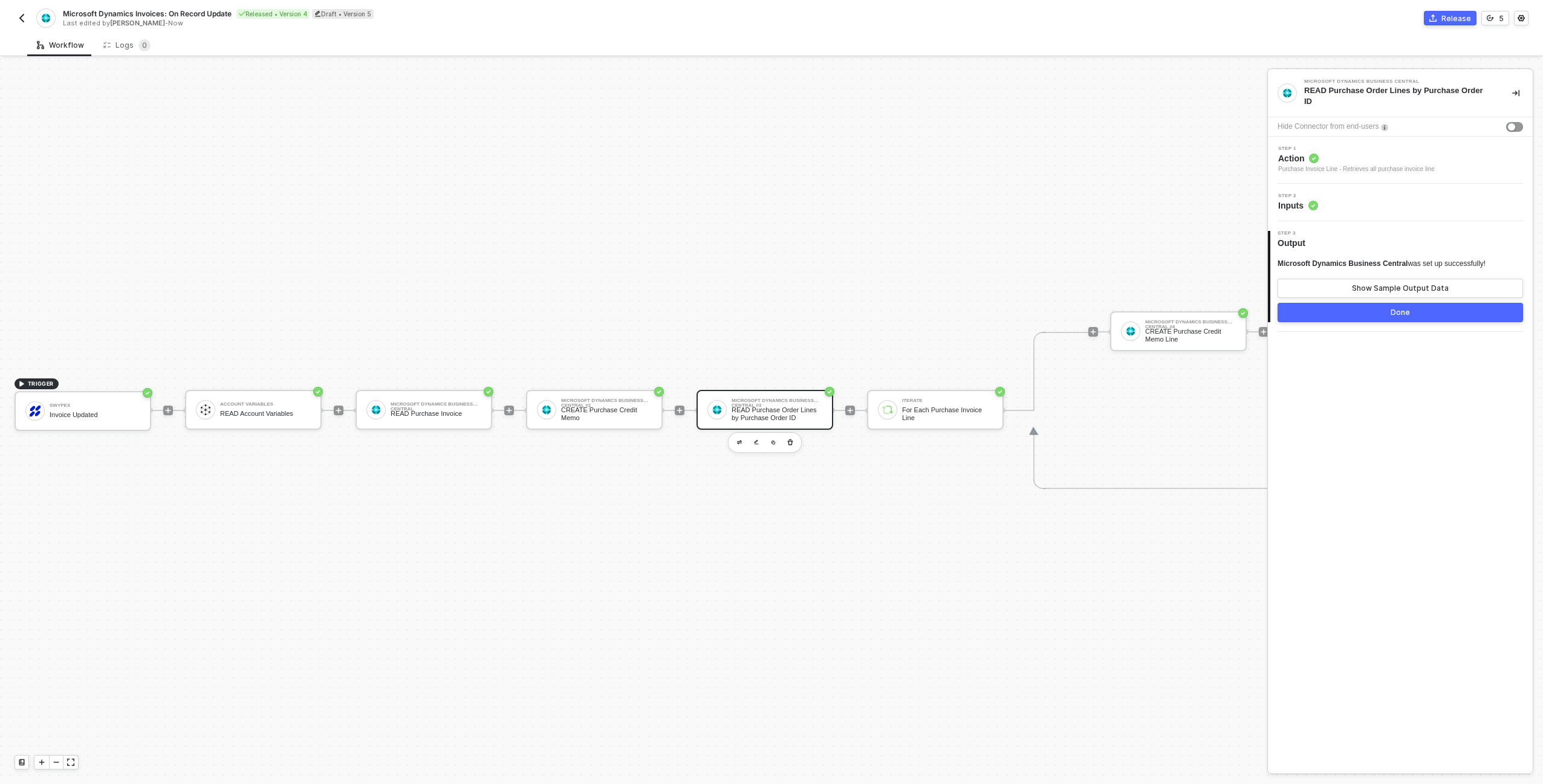
click at [1355, 162] on span "Action" at bounding box center [1357, 158] width 156 height 12
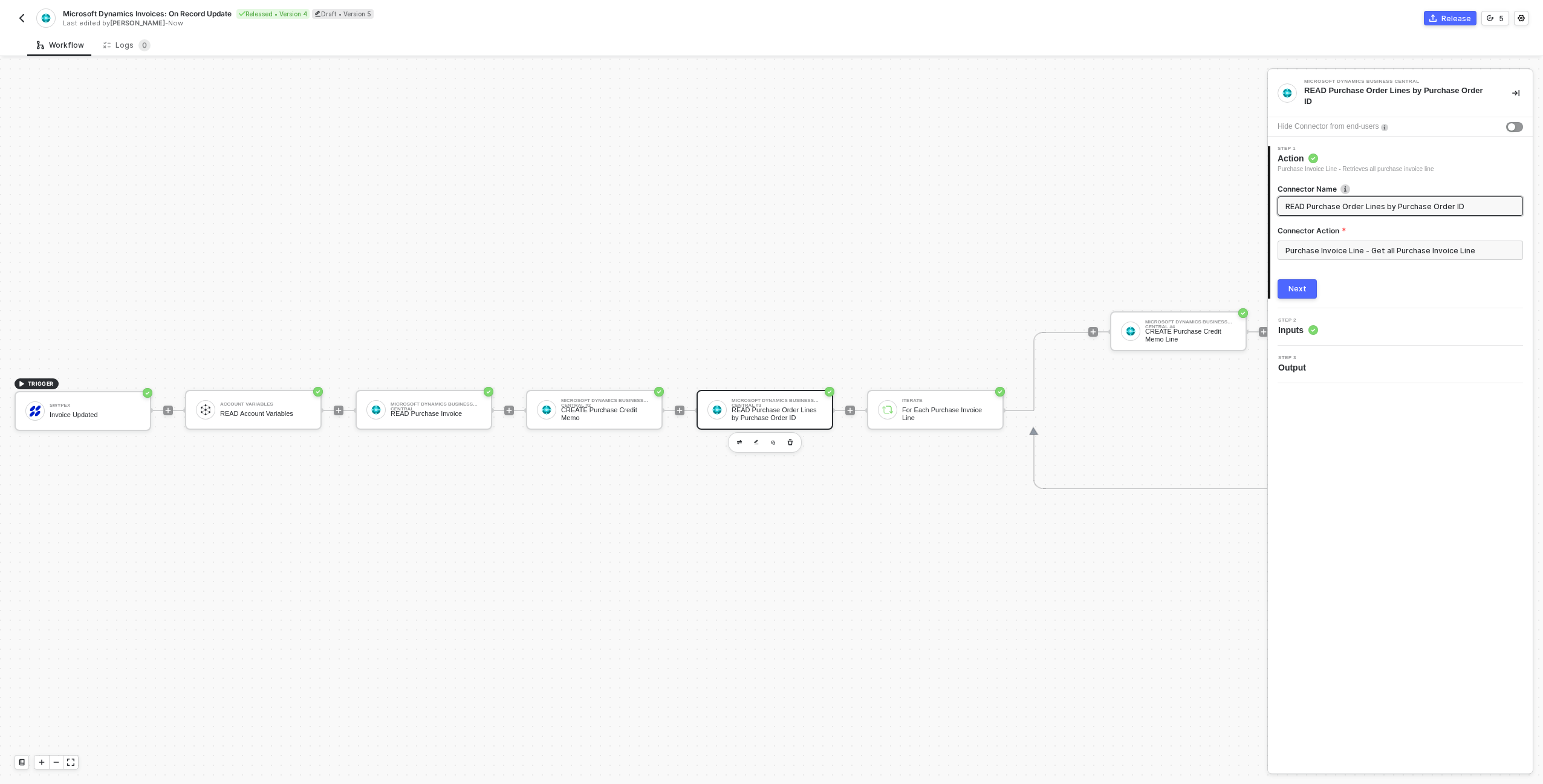
click at [1437, 207] on input "READ Purchase Order Lines by Purchase Order ID" at bounding box center [1400, 206] width 228 height 13
type input "READ Purchase Order Lines by Purchase Invoice ID"
click at [1302, 293] on div "Next" at bounding box center [1298, 288] width 18 height 10
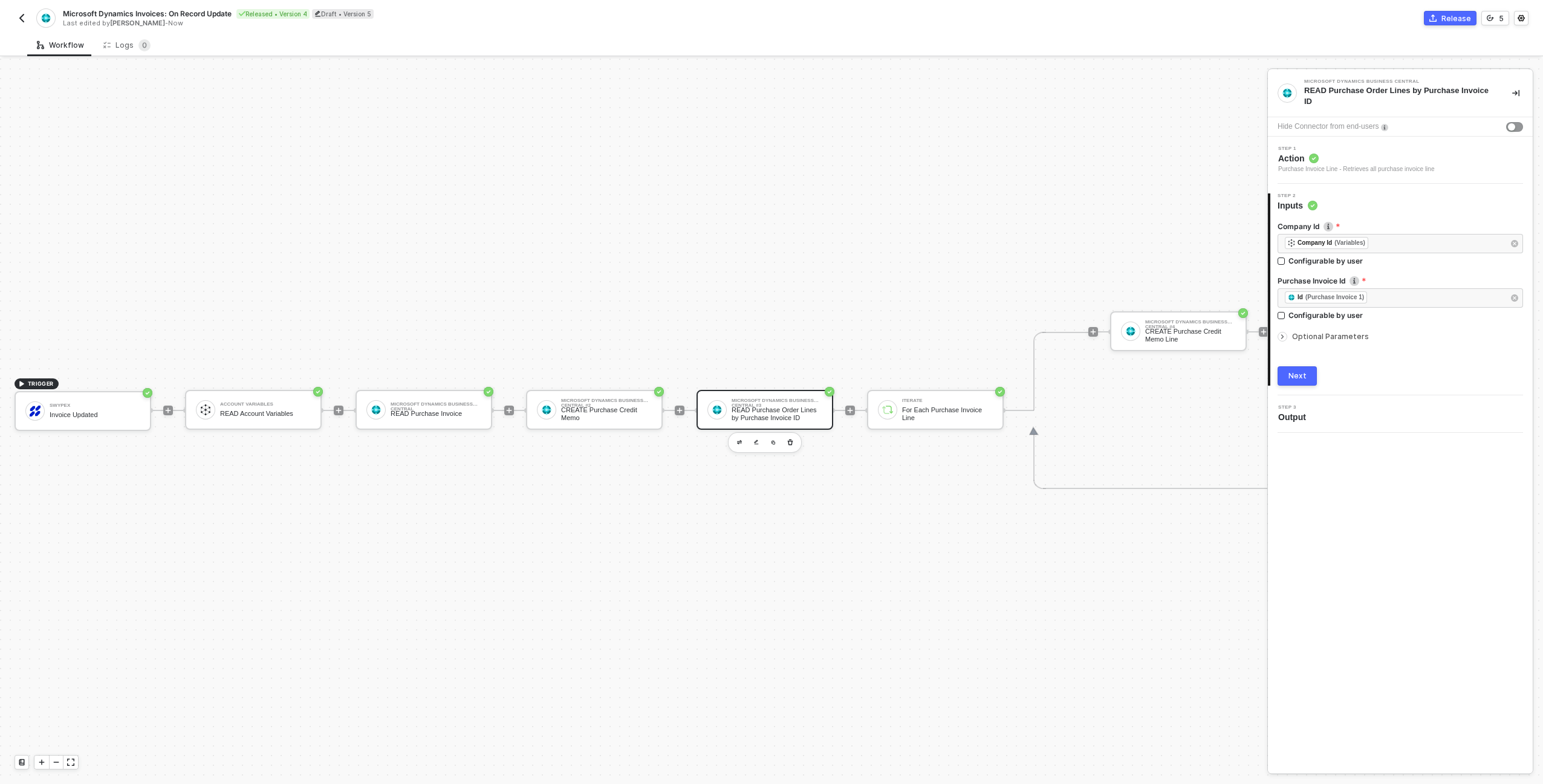
click at [1276, 379] on div "Company Id ﻿ ﻿ Company Id (Variables) ﻿ Configurable by user Purchase Invoice I…" at bounding box center [1402, 298] width 263 height 174
click at [1296, 376] on div "Next" at bounding box center [1298, 375] width 18 height 10
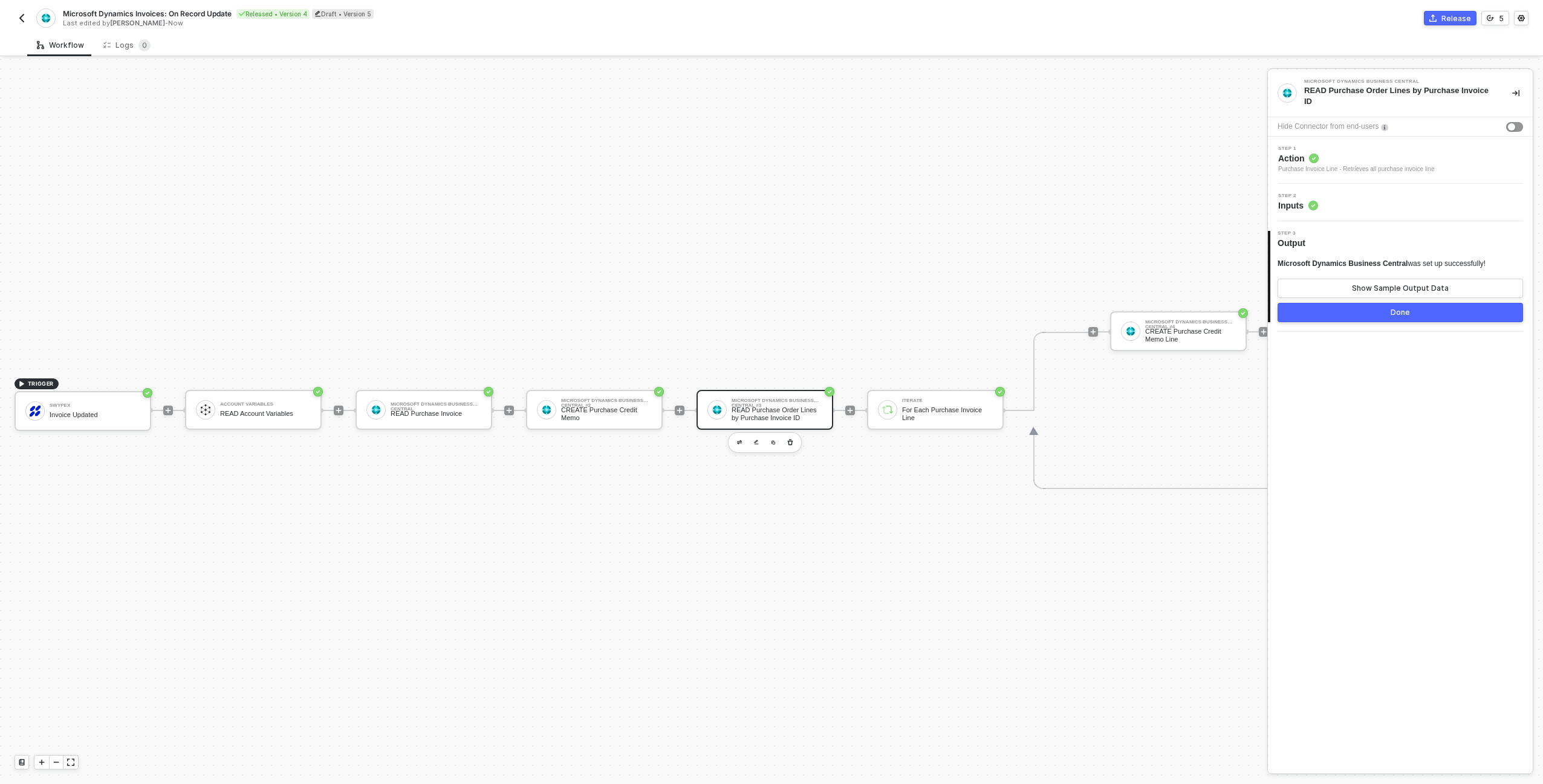
click at [1397, 311] on div "Done" at bounding box center [1400, 312] width 19 height 10
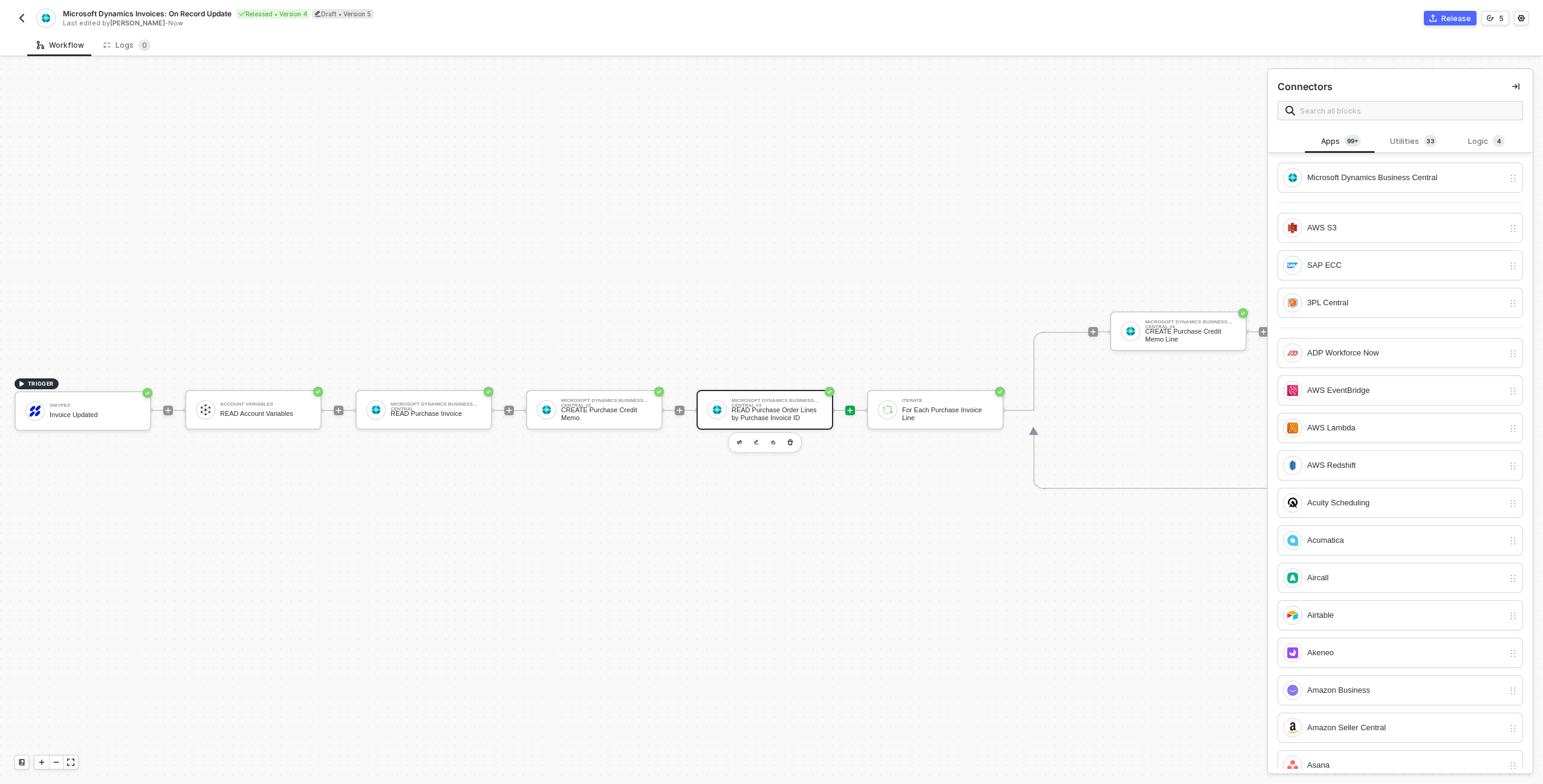
click at [759, 417] on div "READ Purchase Order Lines by Purchase Invoice ID" at bounding box center [777, 413] width 91 height 15
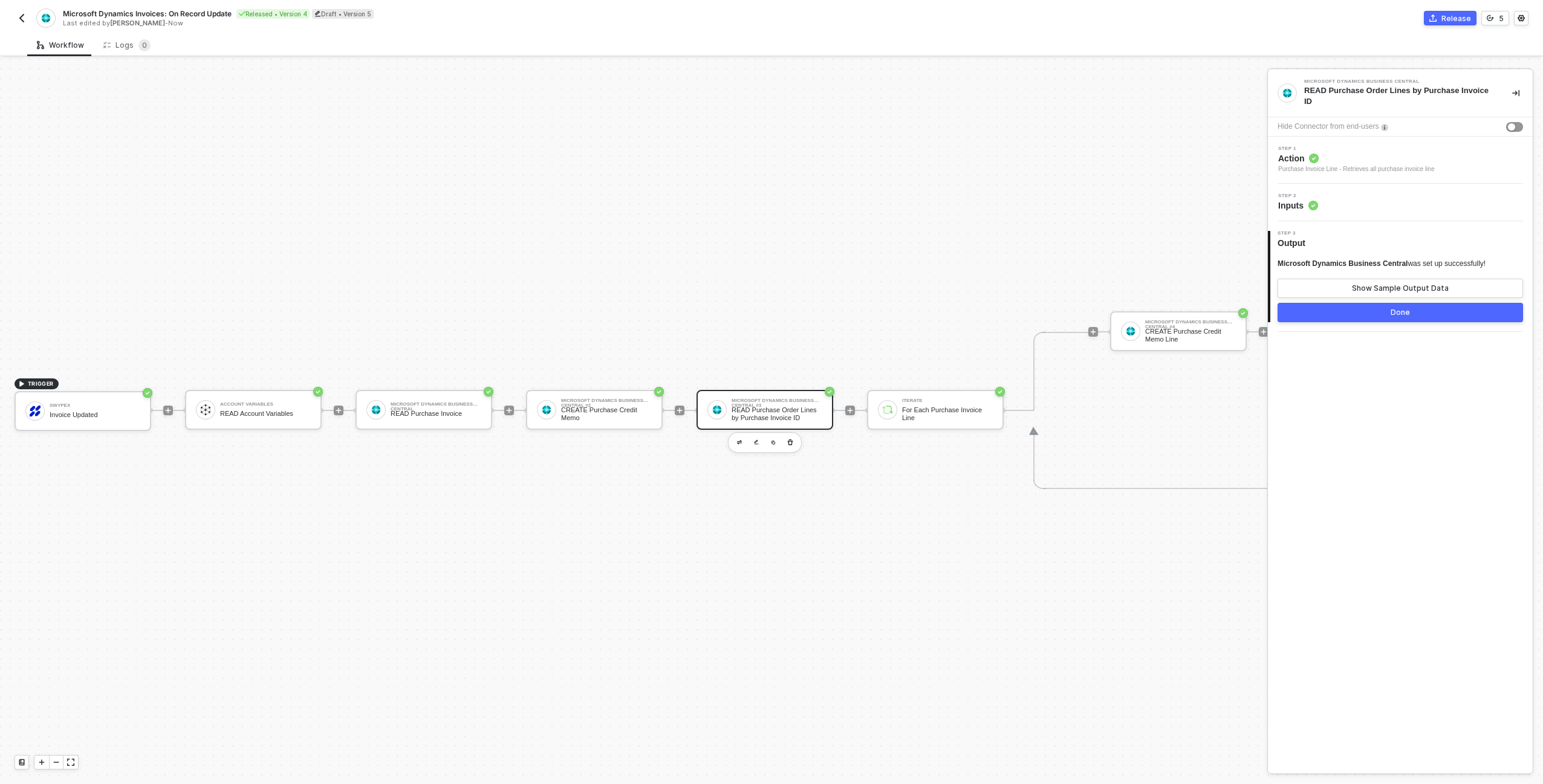
click at [1348, 203] on div "Step 2 Inputs" at bounding box center [1402, 203] width 262 height 18
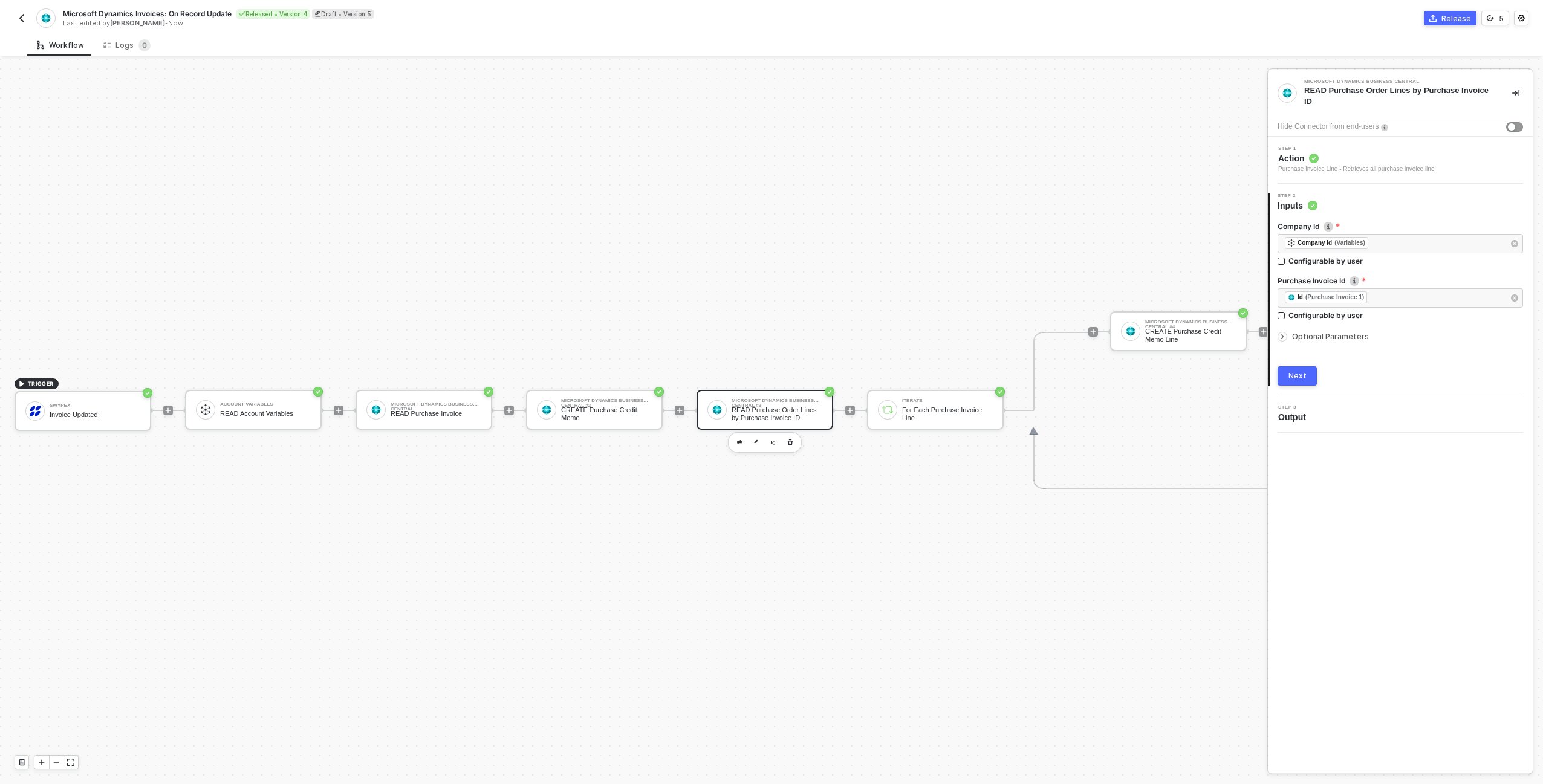
click at [1332, 339] on span "Optional Parameters" at bounding box center [1331, 336] width 77 height 9
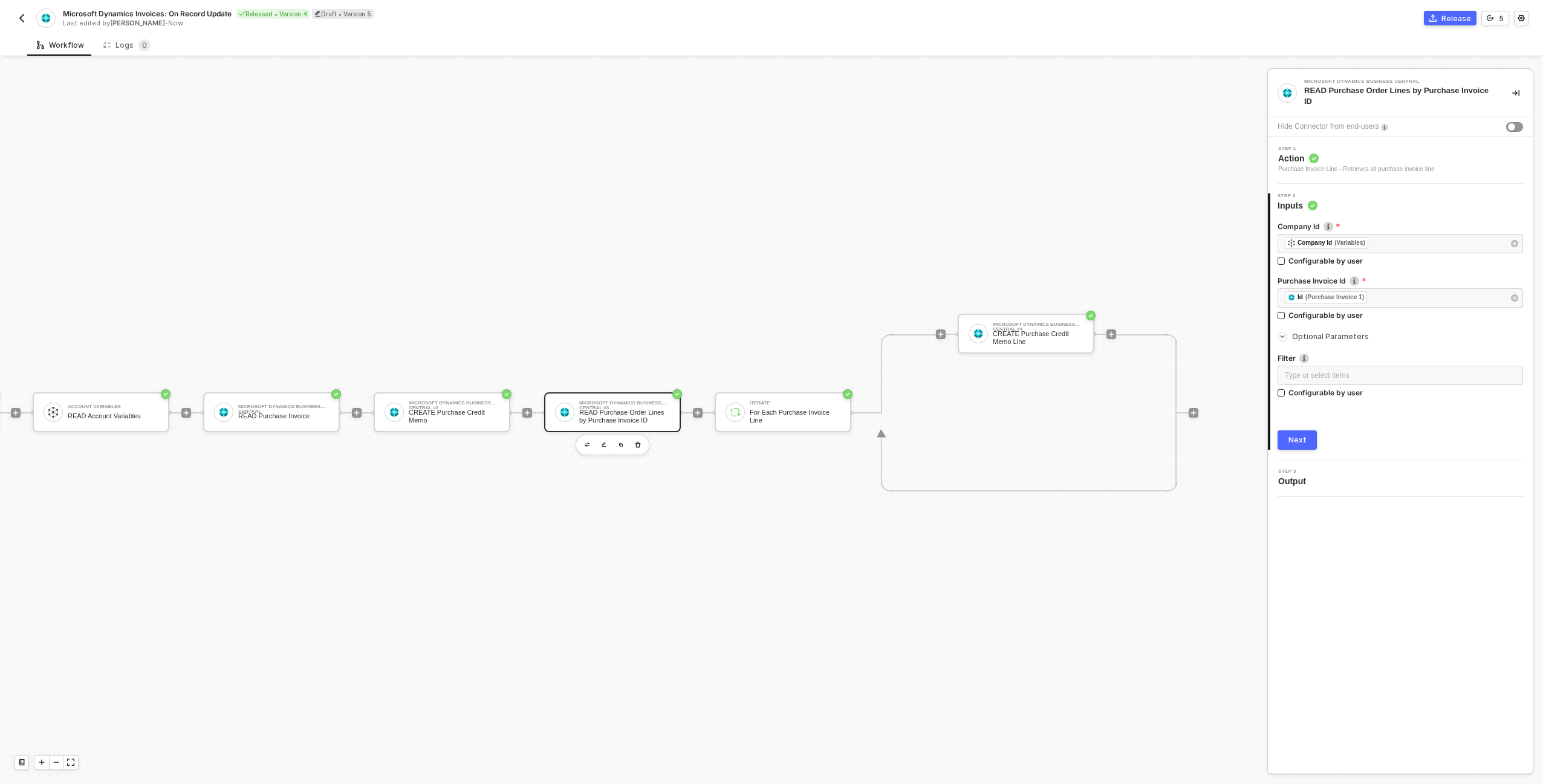
scroll to position [20, 0]
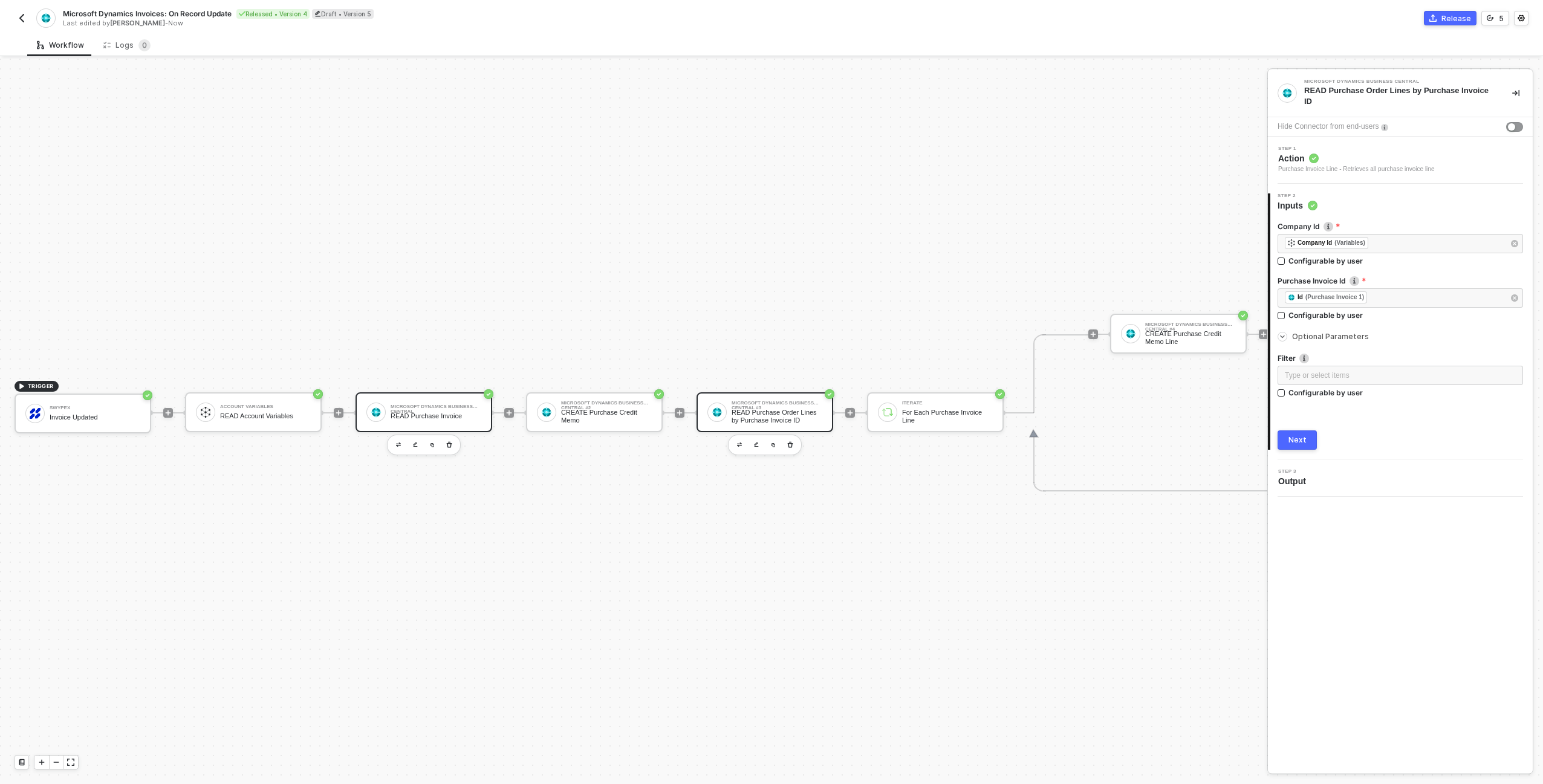
click at [441, 419] on div "READ Purchase Invoice" at bounding box center [435, 416] width 91 height 8
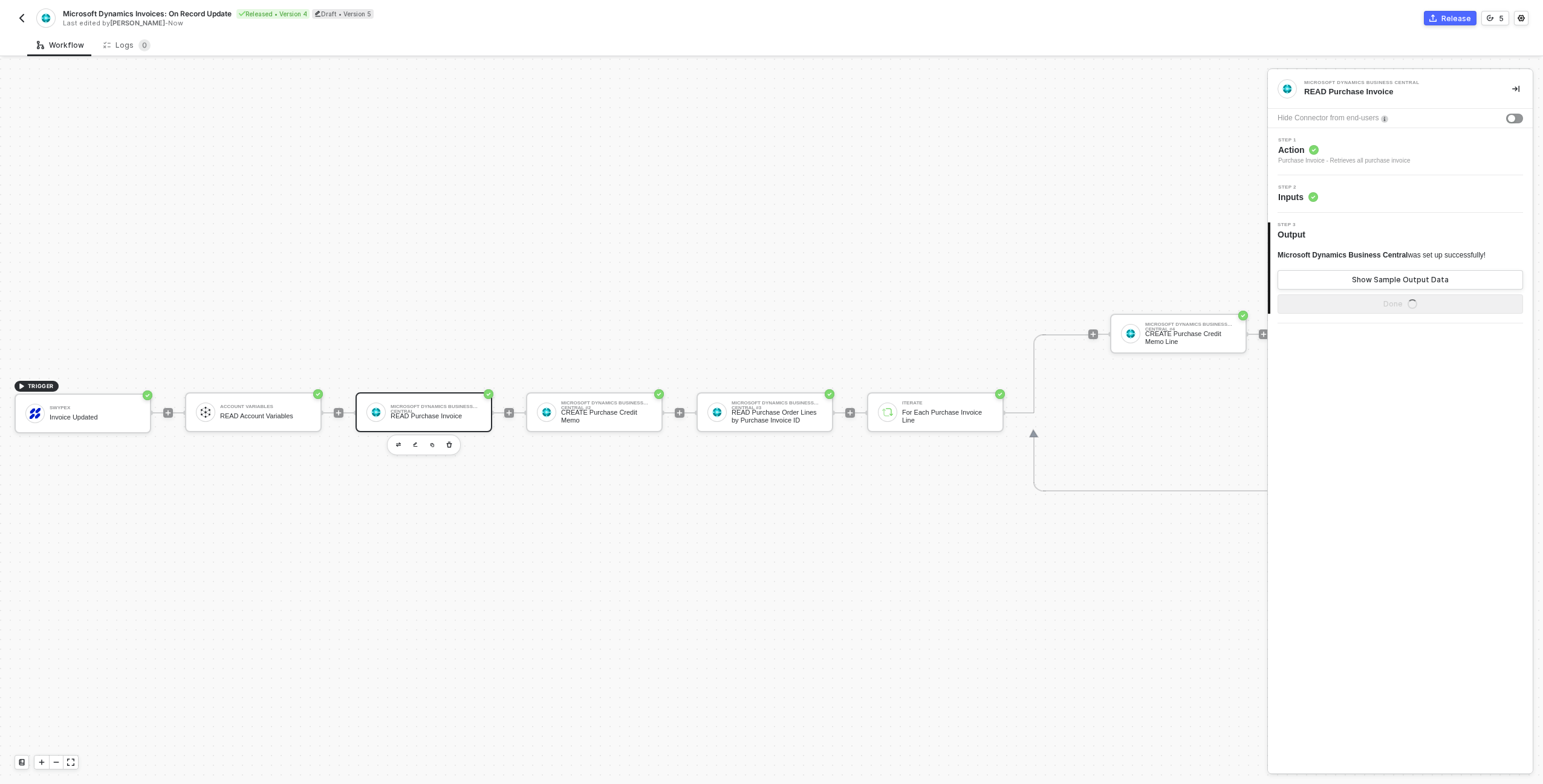
click at [1406, 191] on div "Step 2 Inputs" at bounding box center [1402, 194] width 262 height 18
click at [1281, 282] on div "Company Id ﻿ ﻿ Company Id (Variables) ﻿ Configurable by user Optional Parameter…" at bounding box center [1400, 263] width 245 height 119
click at [1284, 274] on icon "icon-arrow-right-small" at bounding box center [1283, 274] width 7 height 7
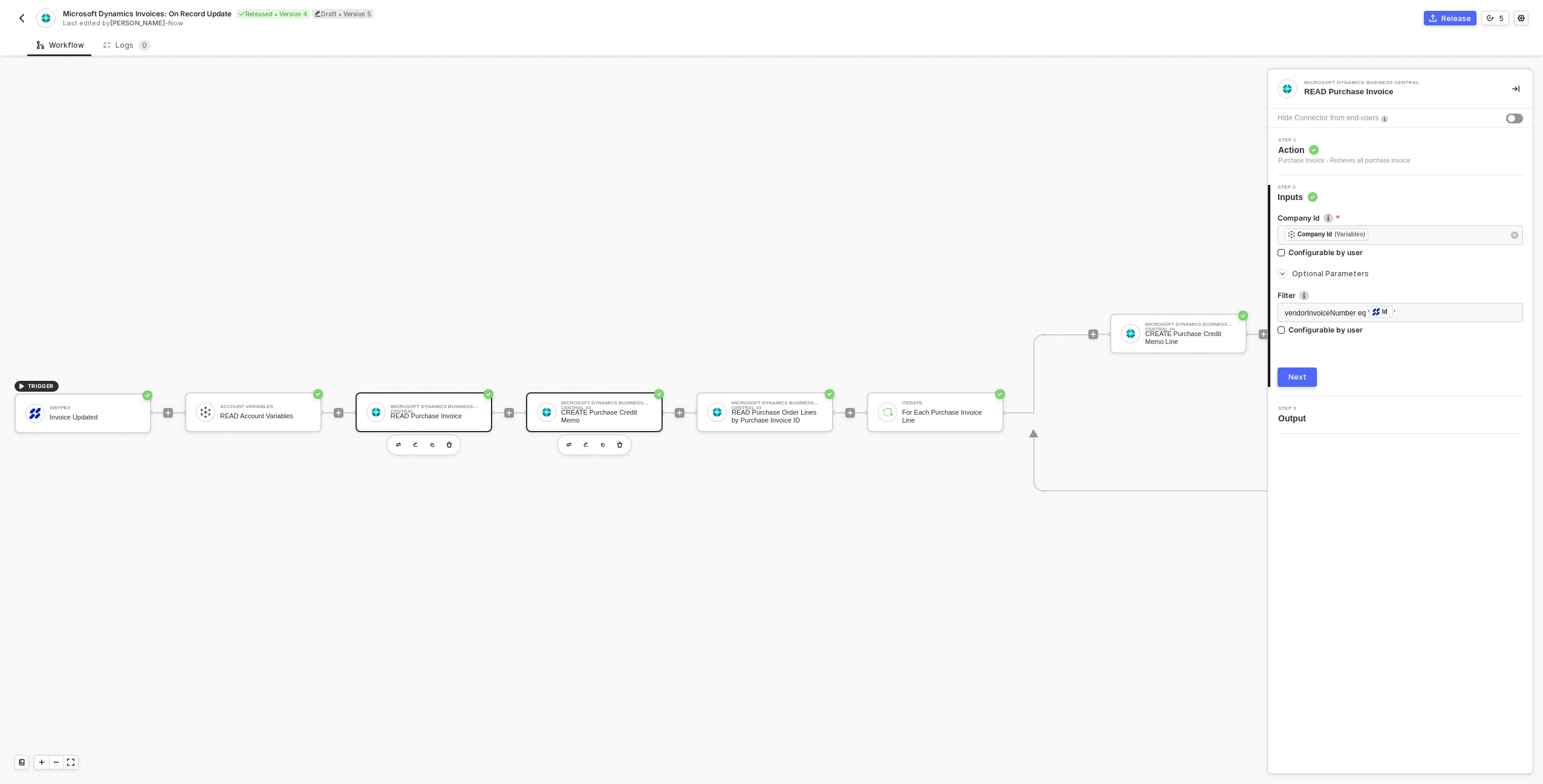
click at [642, 401] on div "Microsoft Dynamics Business Central #2" at bounding box center [606, 403] width 91 height 5
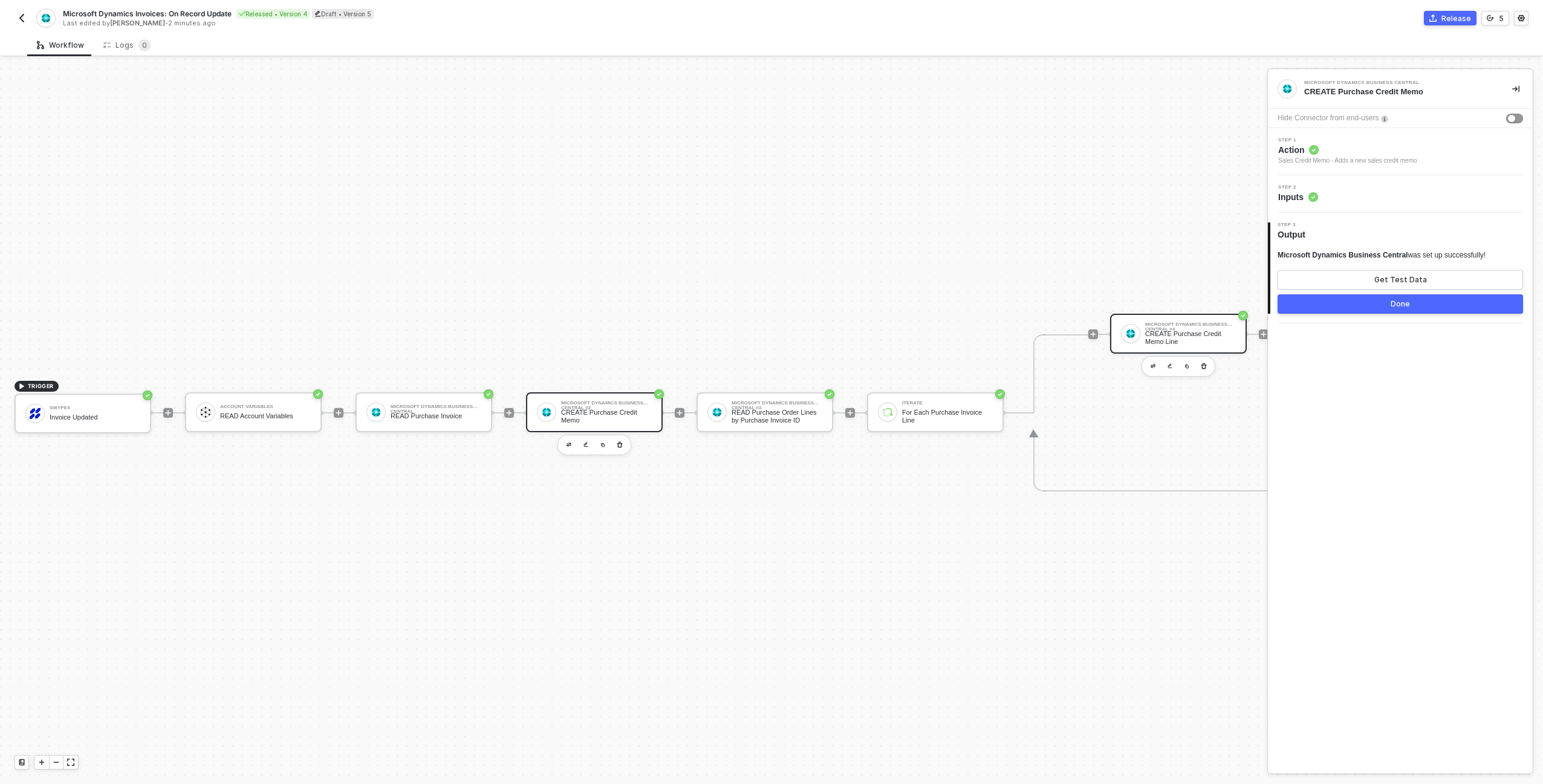
click at [1190, 335] on div "CREATE Purchase Credit Memo Line" at bounding box center [1190, 337] width 91 height 15
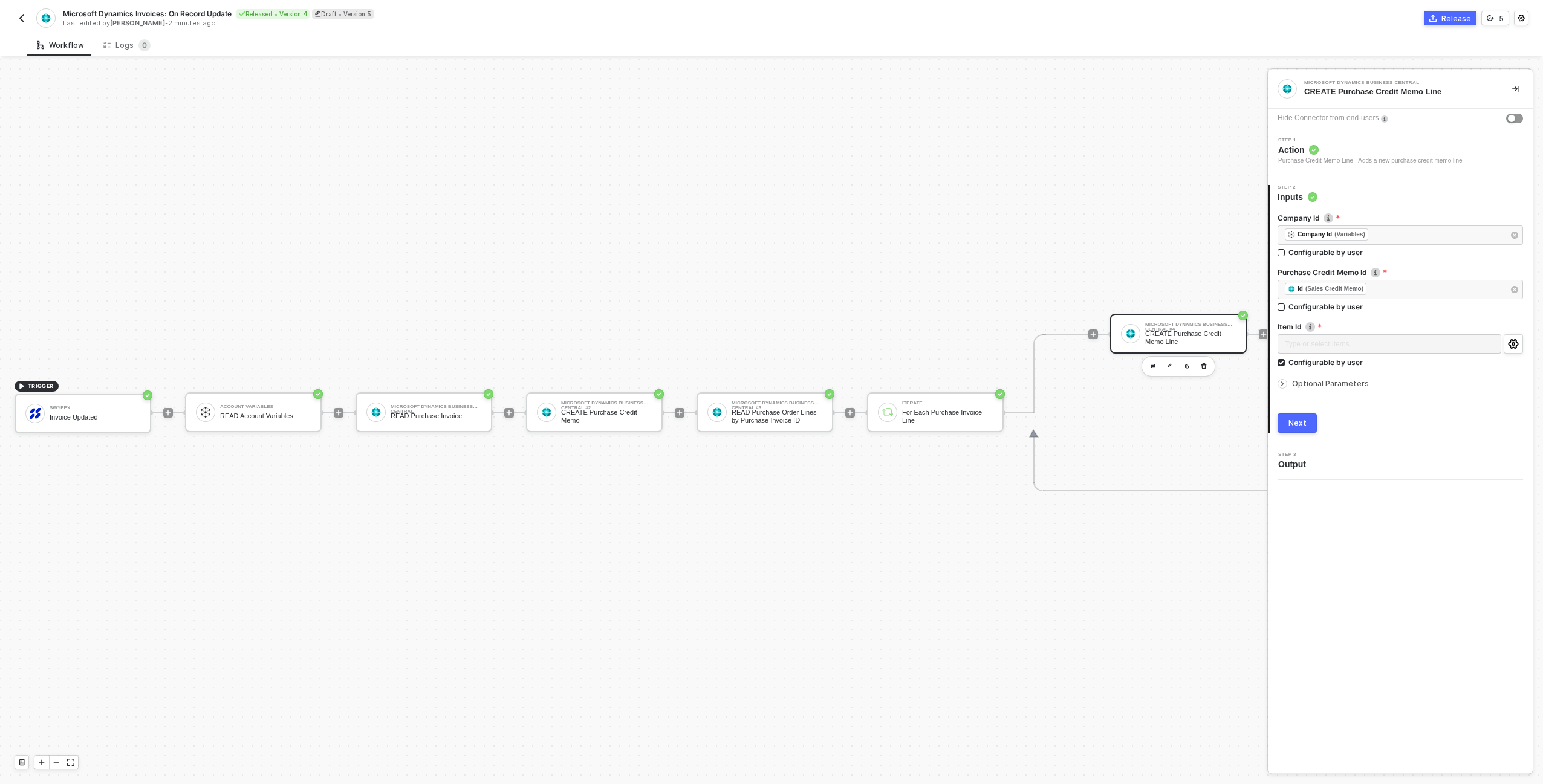
click at [1341, 383] on span "Optional Parameters" at bounding box center [1331, 384] width 77 height 9
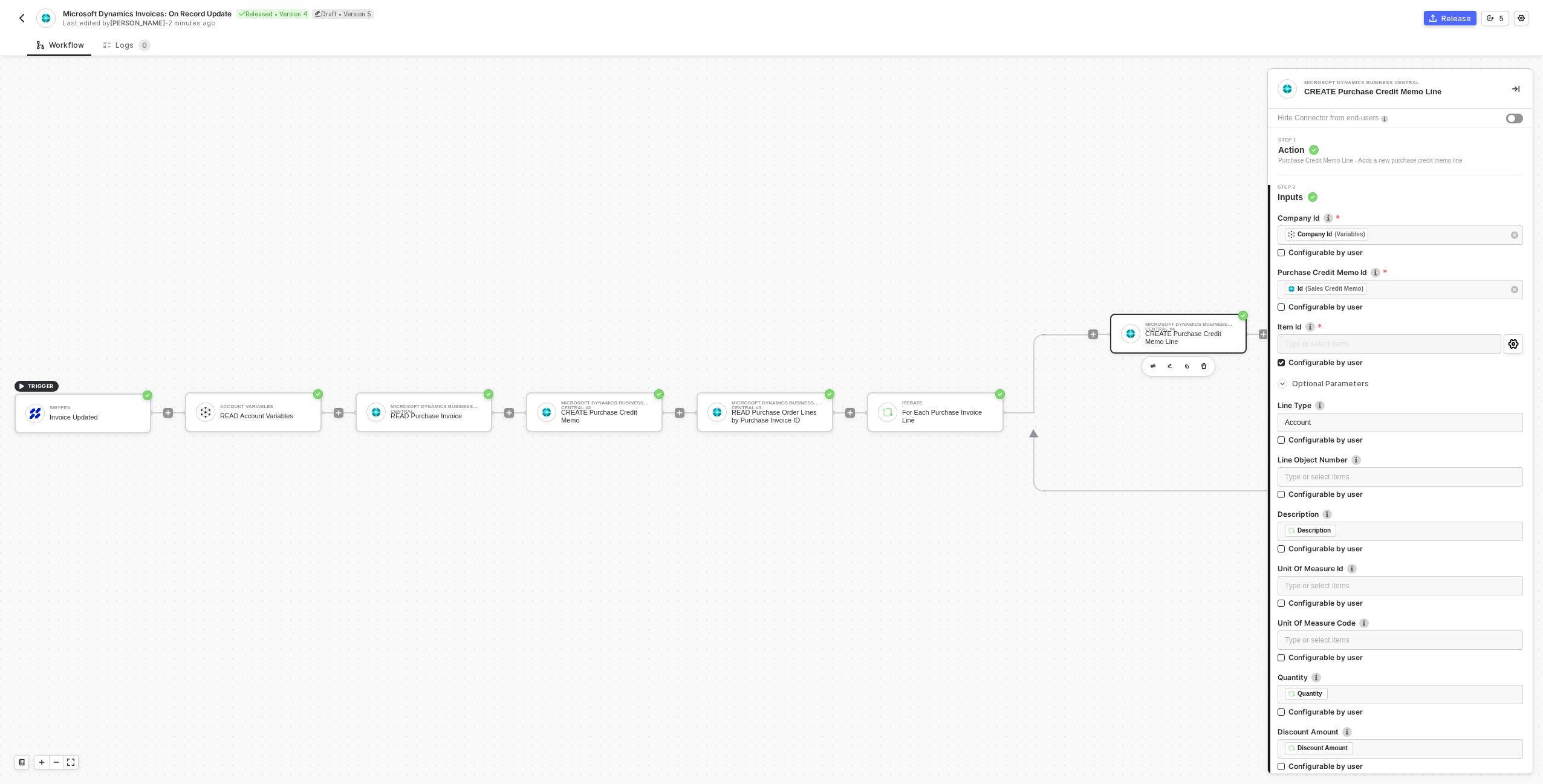
click at [1341, 385] on span "Optional Parameters" at bounding box center [1331, 384] width 77 height 9
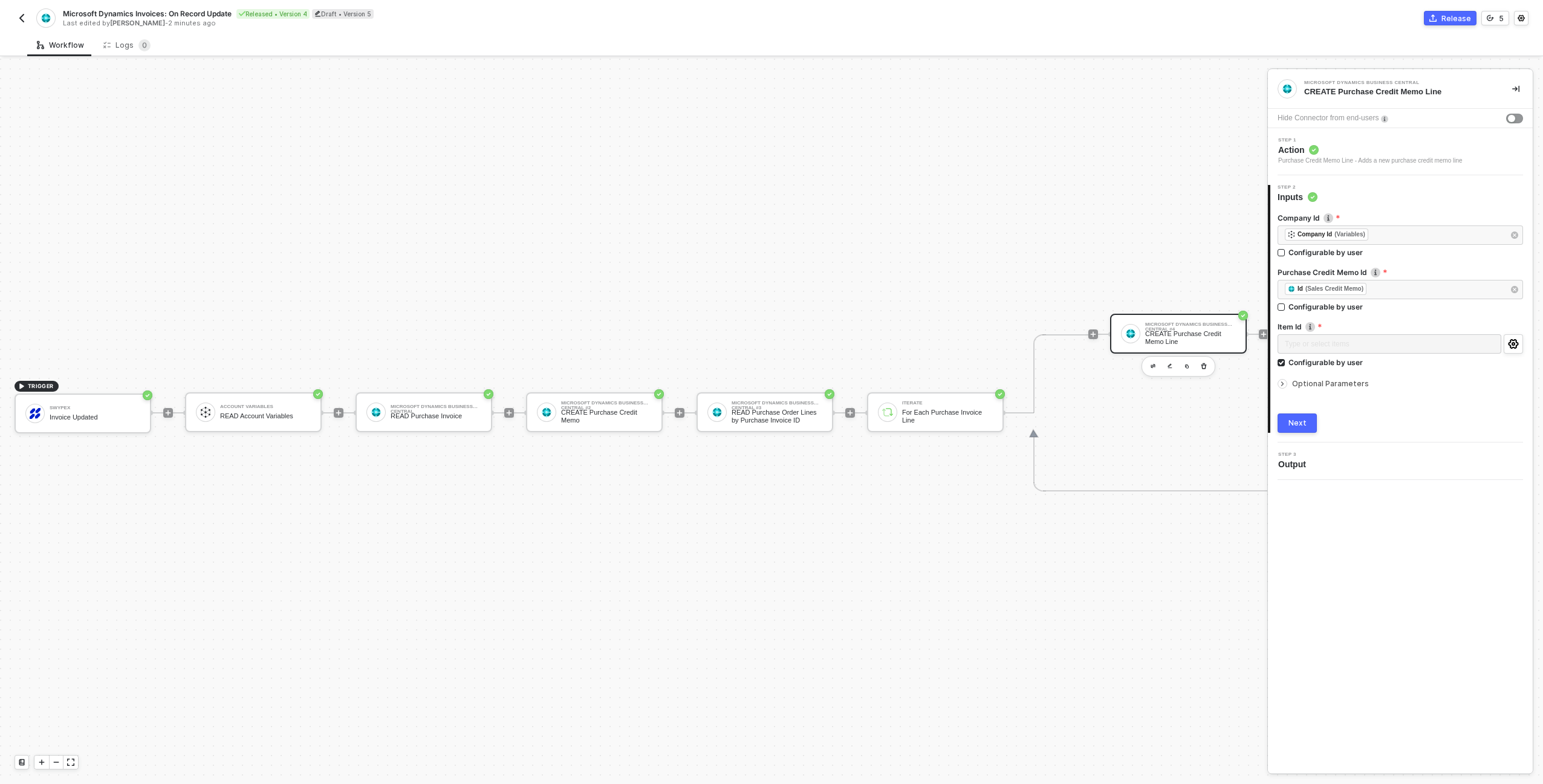
click at [583, 232] on div "TRIGGER Swypex Invoice Updated Account Variables READ Account Variables Microso…" at bounding box center [675, 412] width 1351 height 747
click at [18, 17] on img "button" at bounding box center [21, 17] width 10 height 10
